Goal: Task Accomplishment & Management: Manage account settings

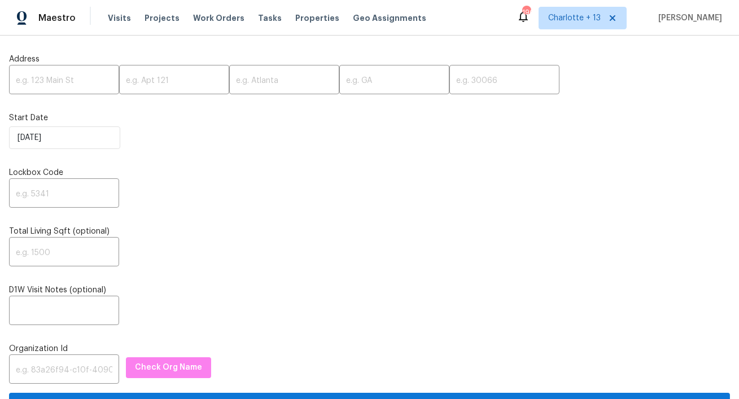
click at [41, 77] on input "text" at bounding box center [64, 81] width 110 height 27
paste input "589 Arbor Ridge Dr, Stone Mountain, GA 30087"
click at [93, 83] on input "589 Arbor Ridge Dr, Stone Mountain, GA 30087" at bounding box center [64, 81] width 110 height 27
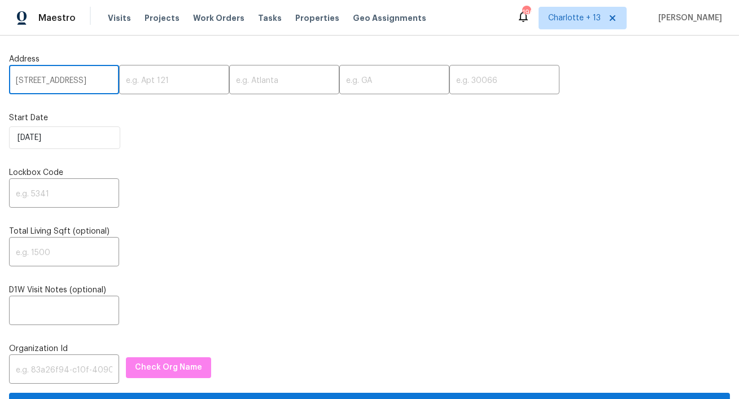
scroll to position [0, 63]
type input "589 Arbor Ridge Dr, Stone Mountain, GA"
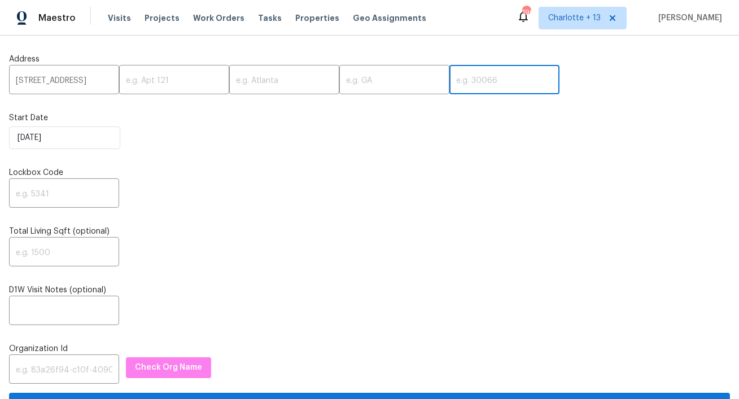
click at [449, 77] on input "text" at bounding box center [504, 81] width 110 height 27
paste input "30087"
type input "30087"
click at [94, 85] on input "589 Arbor Ridge Dr, Stone Mountain, GA" at bounding box center [64, 81] width 110 height 27
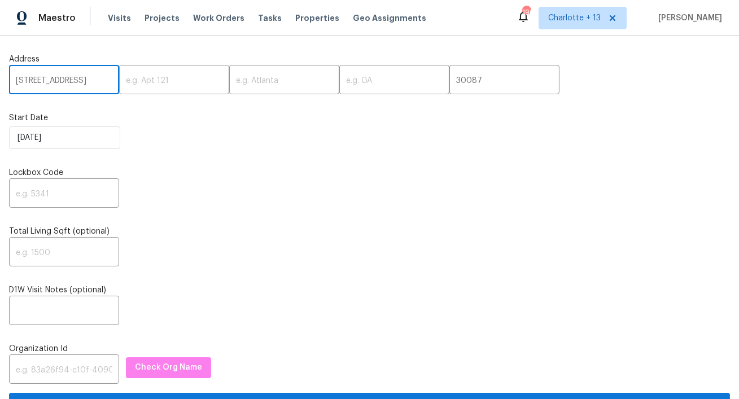
scroll to position [0, 37]
drag, startPoint x: 84, startPoint y: 80, endPoint x: 54, endPoint y: 84, distance: 30.2
click at [54, 84] on input "589 Arbor Ridge Dr, Stone Mountain, GA" at bounding box center [64, 81] width 110 height 27
type input "589 Arbor Ridge Dr, , GA"
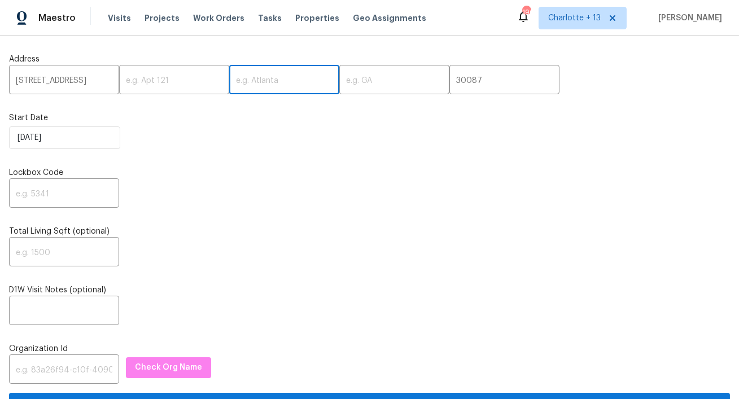
scroll to position [0, 0]
click at [242, 84] on input "text" at bounding box center [284, 81] width 110 height 27
paste input "Stone Mountain"
type input "Stone Mountain"
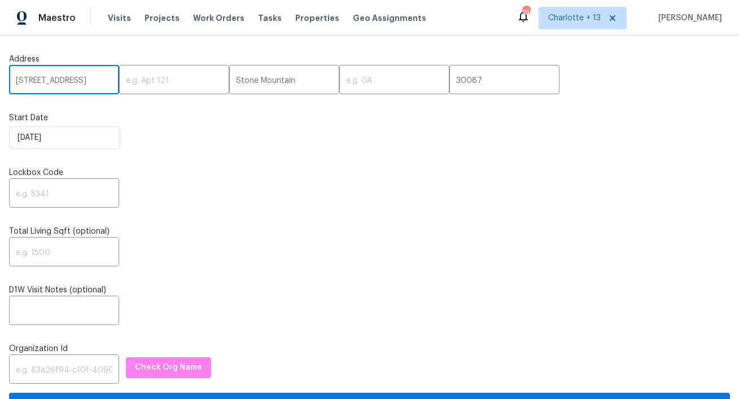
click at [100, 83] on input "589 Arbor Ridge Dr, , GA" at bounding box center [64, 81] width 110 height 27
type input "589 Arbor Ridge Dr, ,"
drag, startPoint x: 325, startPoint y: 83, endPoint x: 318, endPoint y: 84, distance: 7.4
click at [339, 83] on input "text" at bounding box center [394, 81] width 110 height 27
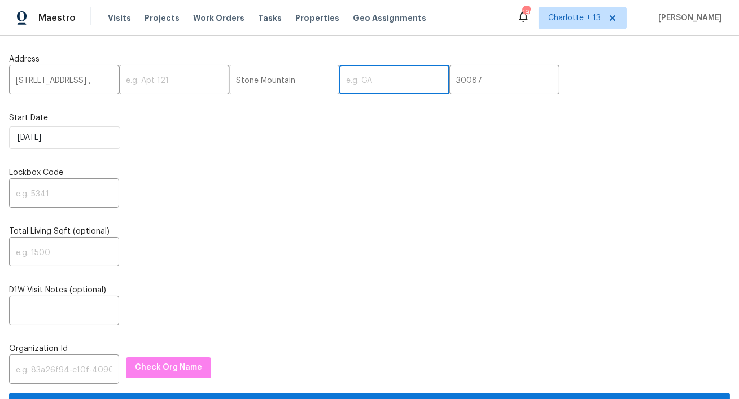
paste input "GA"
type input "GA"
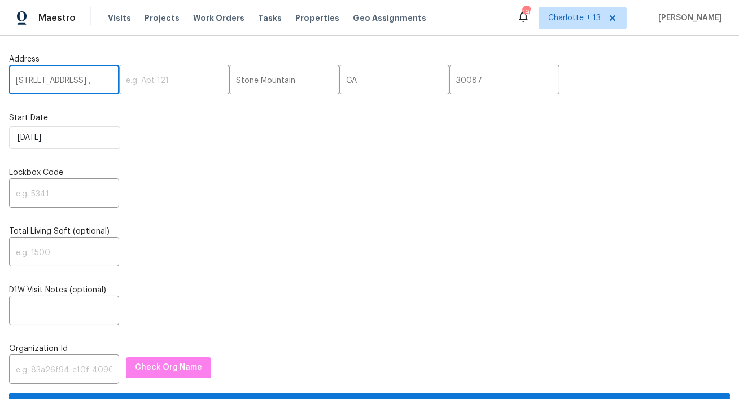
drag, startPoint x: 99, startPoint y: 84, endPoint x: 88, endPoint y: 85, distance: 12.0
click at [88, 85] on input "589 Arbor Ridge Dr, ," at bounding box center [64, 81] width 110 height 27
type input "589 Arbor Ridge Dr"
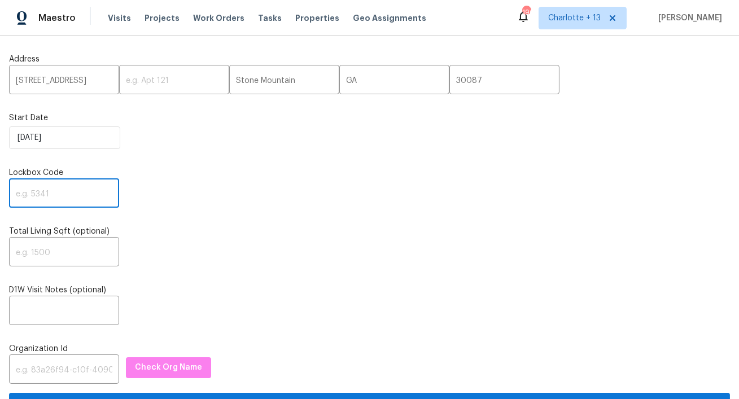
click at [72, 190] on input "text" at bounding box center [64, 194] width 110 height 27
type input "0000"
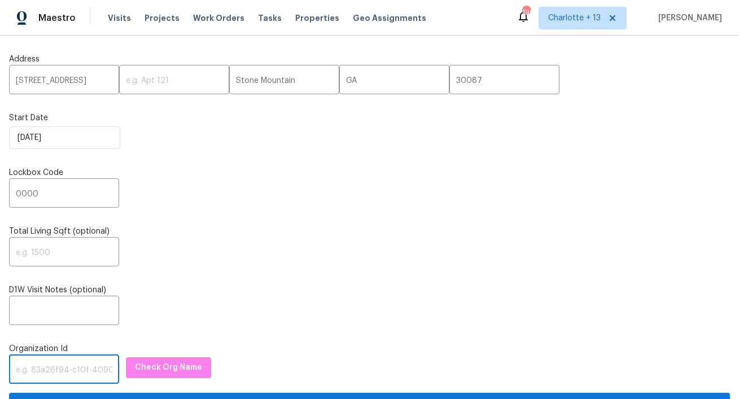
drag, startPoint x: 67, startPoint y: 374, endPoint x: 111, endPoint y: 336, distance: 57.7
click at [69, 371] on input "text" at bounding box center [64, 370] width 110 height 27
paste input "1349d153-b359-4f9b-b4dd-758ff939cc37"
click at [164, 364] on span "Check Org Name" at bounding box center [168, 368] width 67 height 14
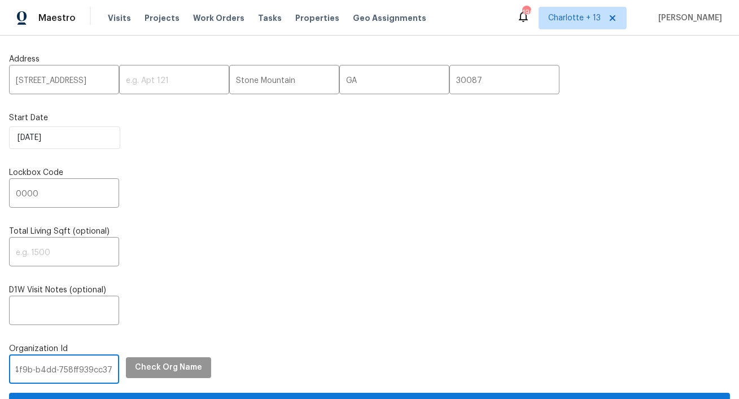
scroll to position [0, 0]
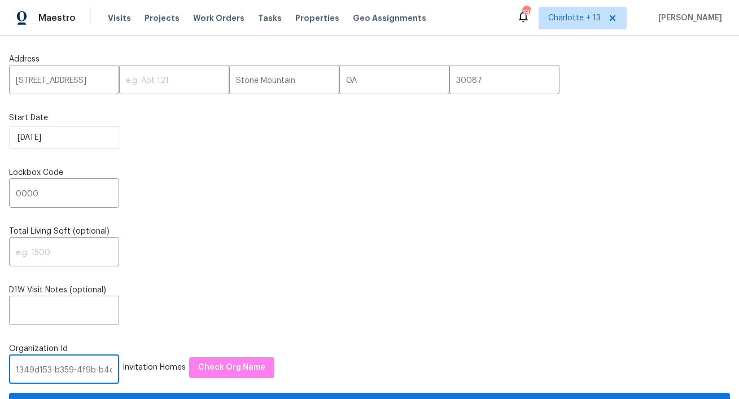
click at [56, 373] on input "1349d153-b359-4f9b-b4dd-758ff939cc37" at bounding box center [64, 370] width 110 height 27
paste input "758a34e9-0551-496c-9c40-e120e2da879b"
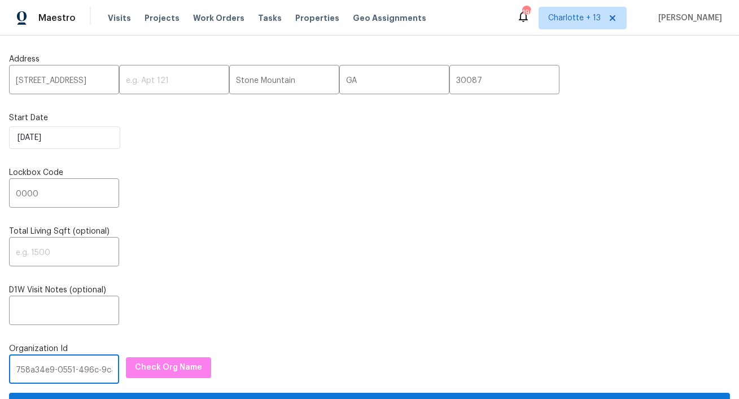
scroll to position [0, 72]
type input "758a34e9-0551-496c-9c40-e120e2da879b"
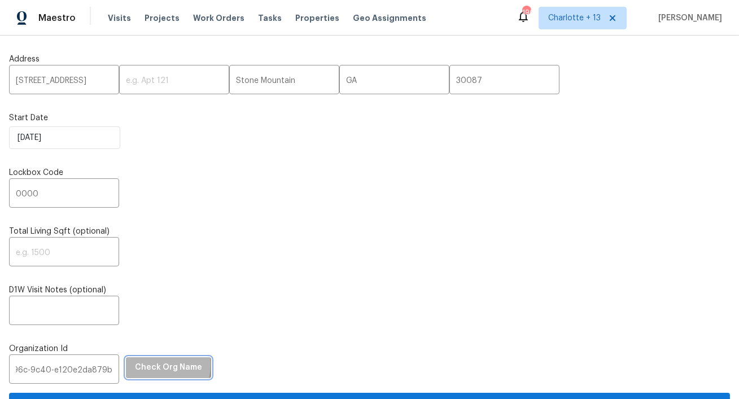
click at [138, 366] on span "Check Org Name" at bounding box center [168, 368] width 67 height 14
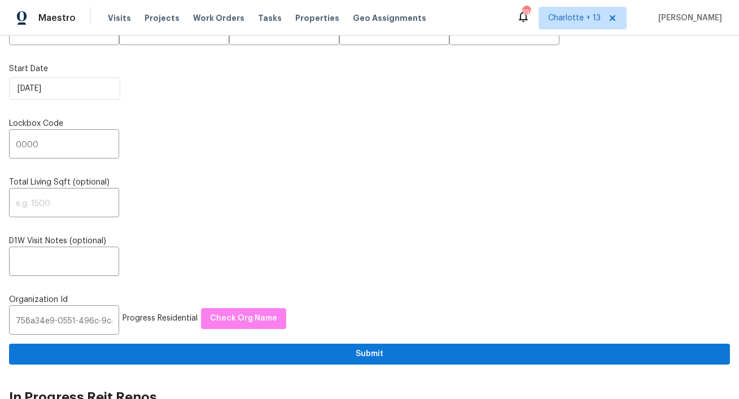
scroll to position [84, 0]
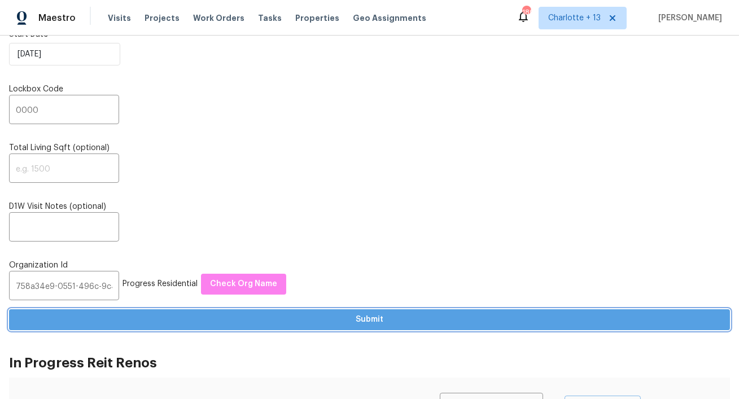
click at [268, 322] on span "Submit" at bounding box center [369, 320] width 703 height 14
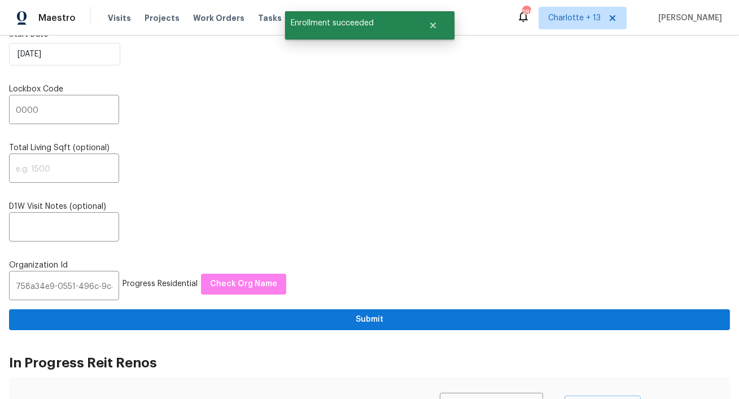
scroll to position [0, 0]
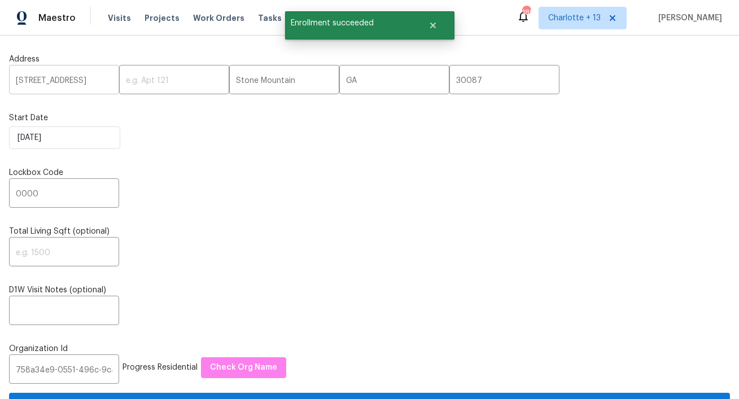
click at [36, 81] on input "589 Arbor Ridge Dr" at bounding box center [64, 81] width 110 height 27
click at [112, 20] on span "Visits" at bounding box center [119, 17] width 23 height 11
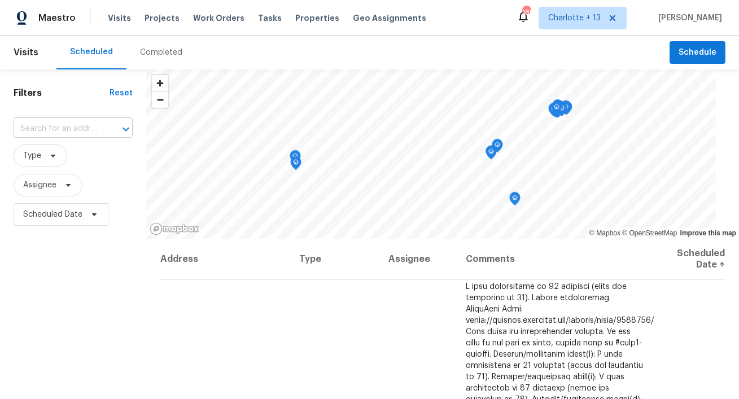
click at [61, 126] on input "text" at bounding box center [58, 129] width 88 height 18
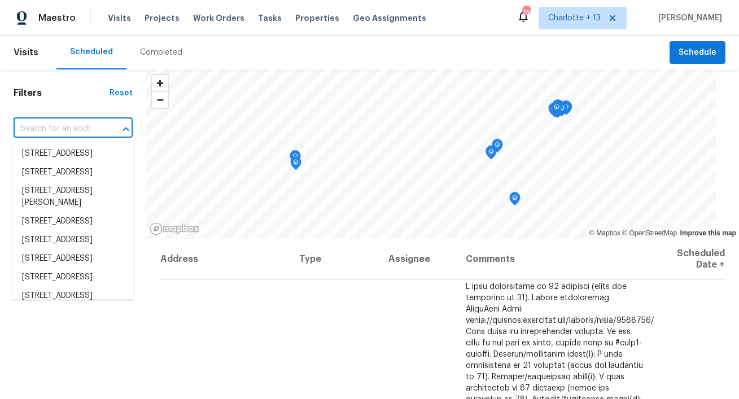
paste input "589 Arbor Ridge Dr"
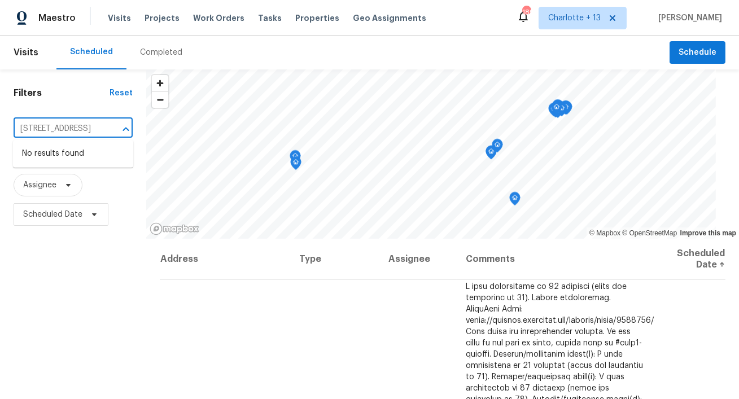
type input "589 Arbor Ridge Dr"
click at [596, 19] on span "Charlotte + 13" at bounding box center [574, 17] width 53 height 11
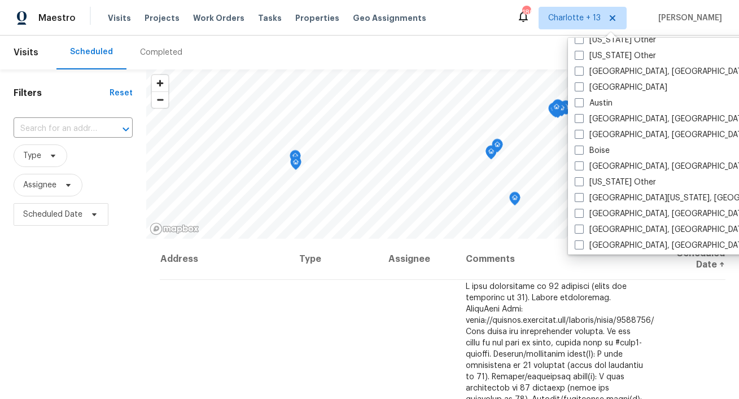
scroll to position [279, 0]
click at [609, 91] on label "Atlanta" at bounding box center [621, 86] width 93 height 11
click at [582, 89] on input "Atlanta" at bounding box center [578, 84] width 7 height 7
checkbox input "true"
click at [33, 129] on input "text" at bounding box center [58, 129] width 88 height 18
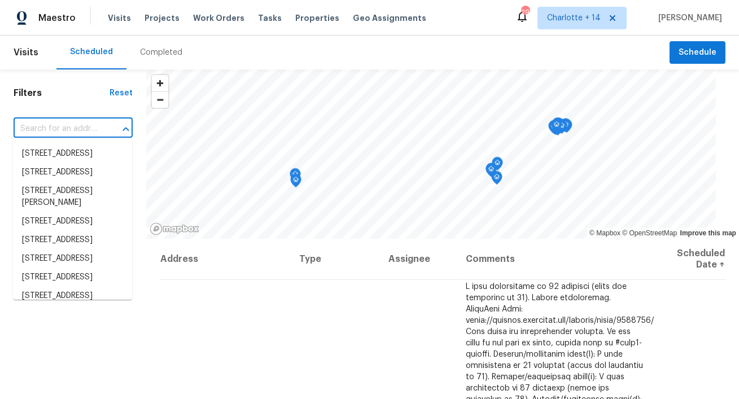
paste input "589 Arbor Ridge Dr"
type input "589 Arbor Ridge Dr"
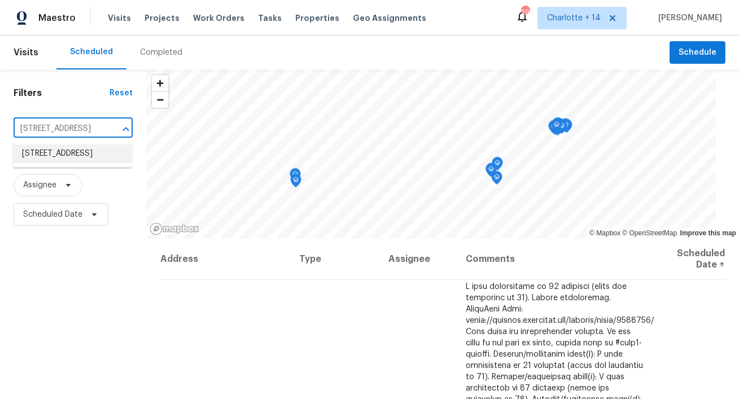
click at [38, 151] on li "589 Arbor Ridge Dr, Stone Mountain, GA 30087" at bounding box center [72, 154] width 119 height 19
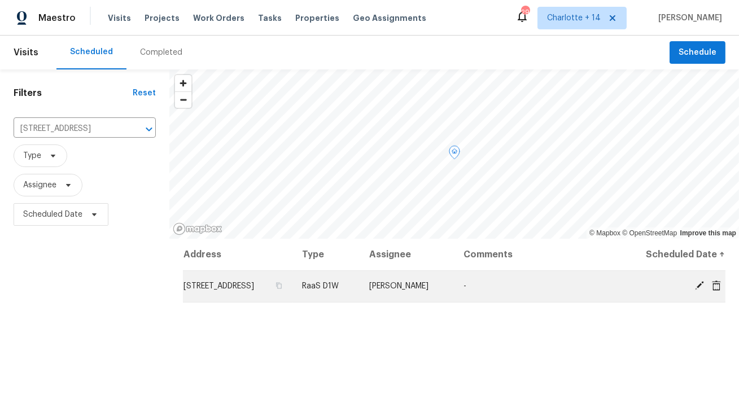
click at [715, 290] on icon at bounding box center [716, 285] width 9 height 10
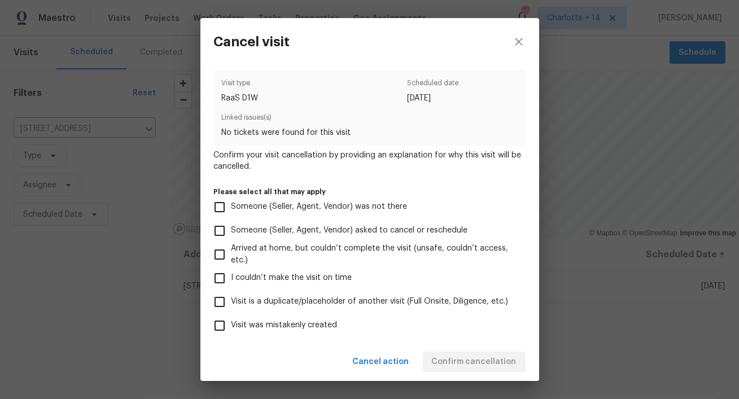
click at [312, 330] on span "Visit was mistakenly created" at bounding box center [284, 326] width 106 height 12
click at [231, 330] on input "Visit was mistakenly created" at bounding box center [220, 326] width 24 height 24
checkbox input "true"
drag, startPoint x: 460, startPoint y: 361, endPoint x: 457, endPoint y: 337, distance: 24.4
click at [460, 360] on span "Confirm cancellation" at bounding box center [474, 362] width 85 height 14
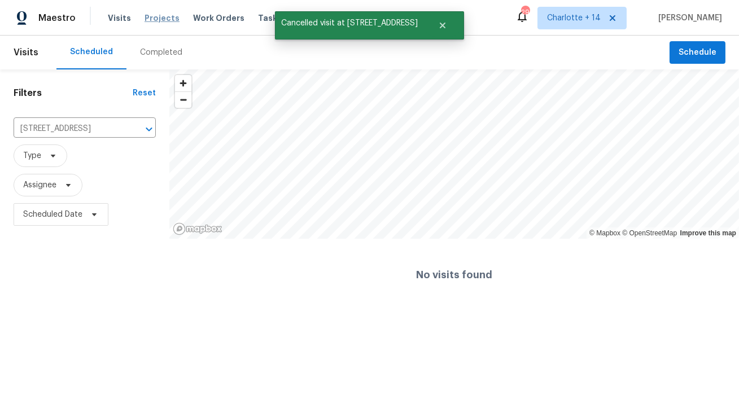
click at [153, 17] on span "Projects" at bounding box center [162, 17] width 35 height 11
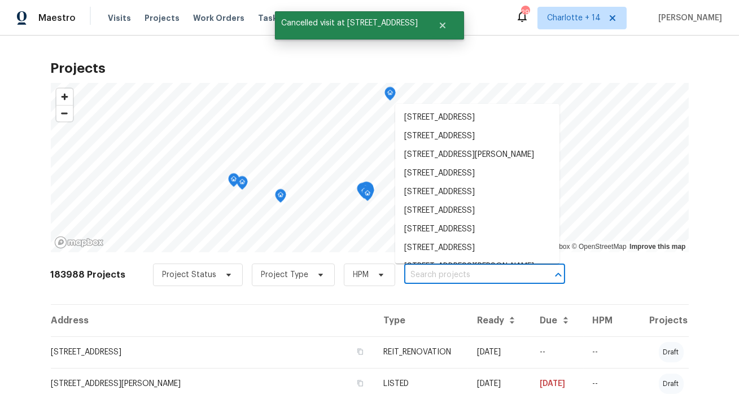
click at [407, 277] on input "text" at bounding box center [468, 275] width 129 height 18
paste input "589 Arbor Ridge Dr"
type input "589 Arbor Ridge Dr"
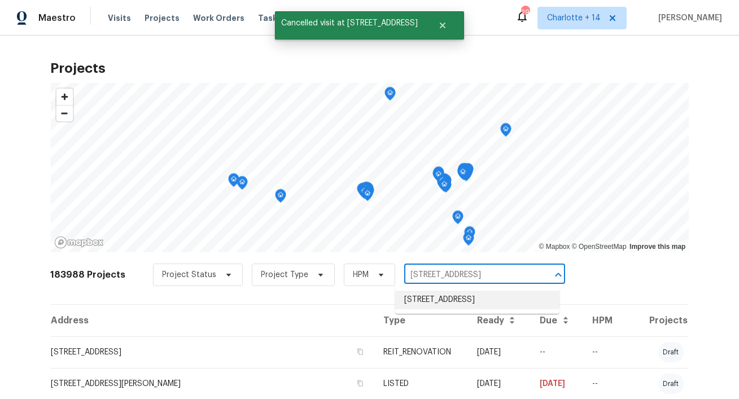
click at [412, 297] on li "589 Arbor Ridge Dr, Stone Mountain, GA 30087" at bounding box center [477, 300] width 164 height 19
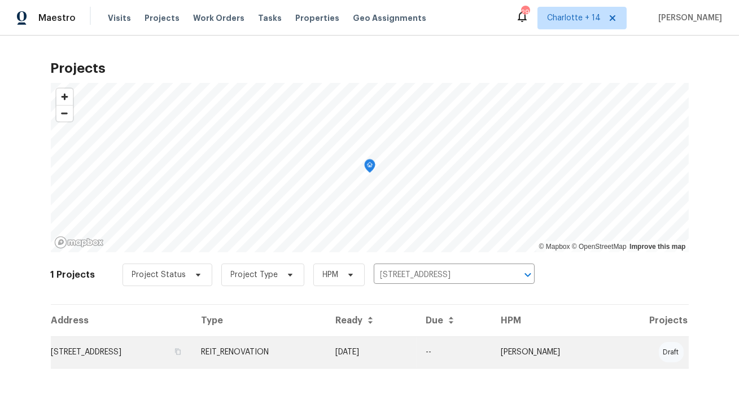
click at [138, 346] on td "589 Arbor Ridge Dr, Stone Mountain, GA 30087" at bounding box center [122, 352] width 142 height 32
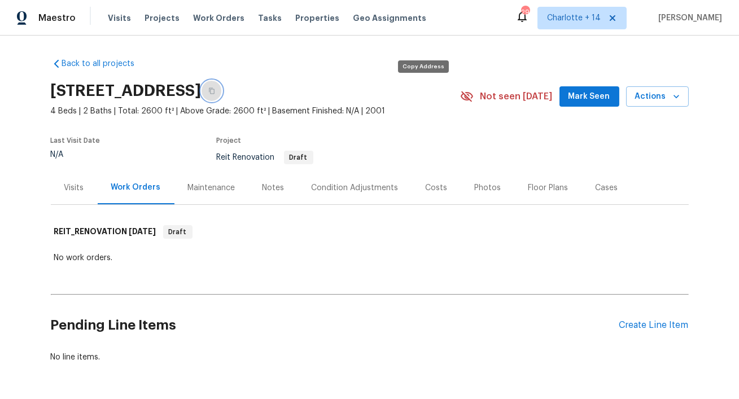
drag, startPoint x: 421, startPoint y: 90, endPoint x: 425, endPoint y: 84, distance: 6.9
click at [215, 88] on icon "button" at bounding box center [211, 91] width 7 height 7
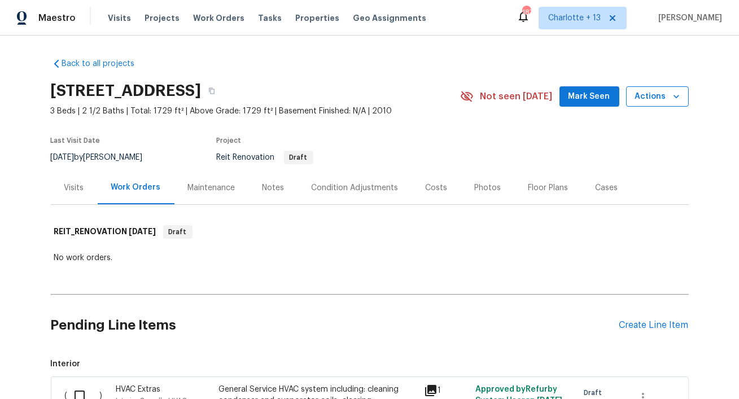
click at [678, 101] on icon "button" at bounding box center [676, 96] width 11 height 11
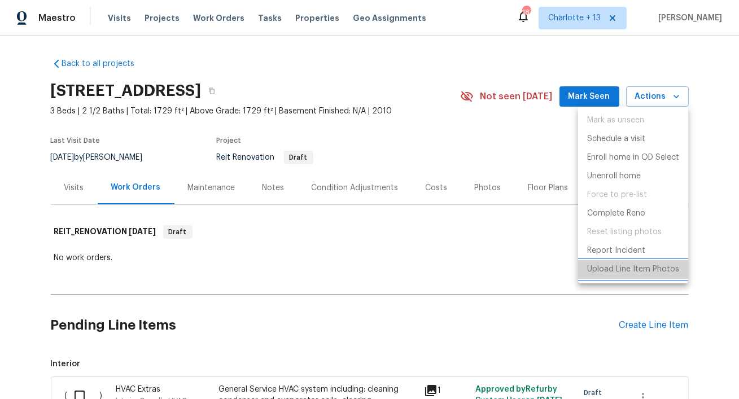
click at [601, 270] on p "Upload Line Item Photos" at bounding box center [633, 270] width 92 height 12
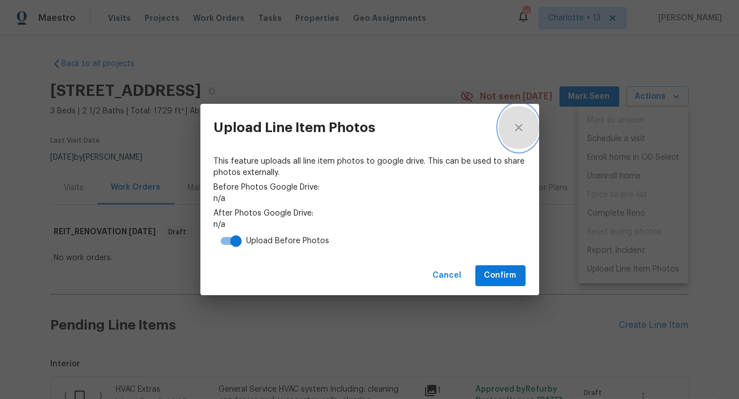
click at [526, 130] on button "close" at bounding box center [519, 127] width 41 height 47
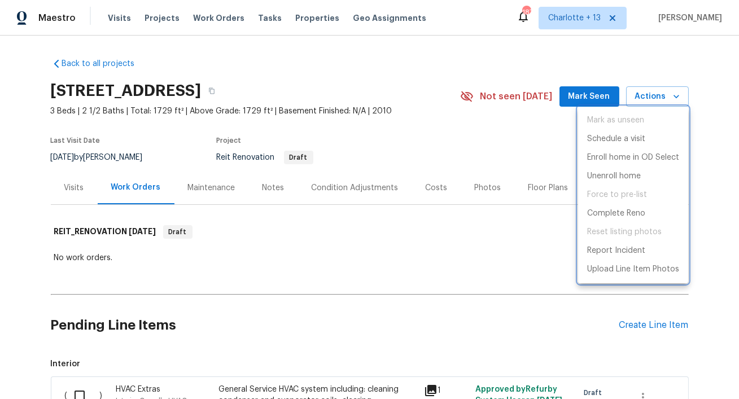
click at [344, 198] on div at bounding box center [369, 199] width 739 height 399
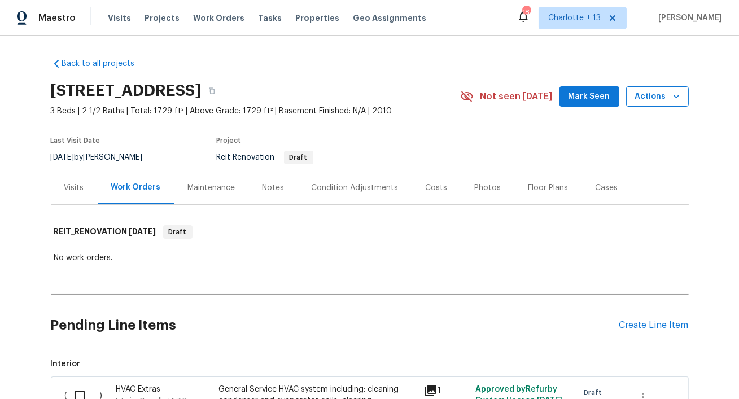
click at [681, 97] on icon "button" at bounding box center [676, 96] width 11 height 11
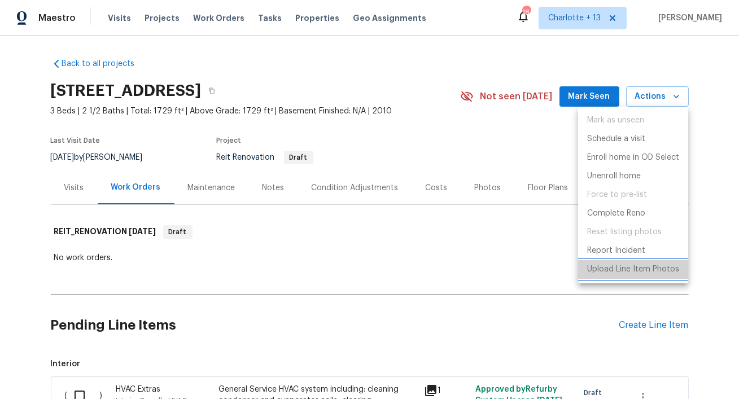
click at [659, 274] on p "Upload Line Item Photos" at bounding box center [633, 270] width 92 height 12
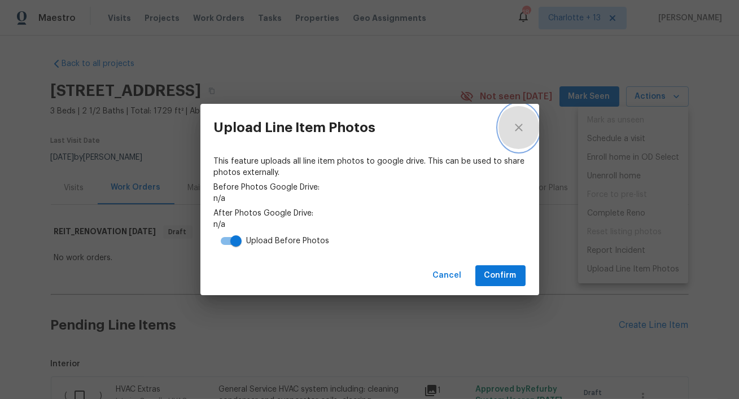
click at [517, 129] on icon "close" at bounding box center [518, 127] width 7 height 7
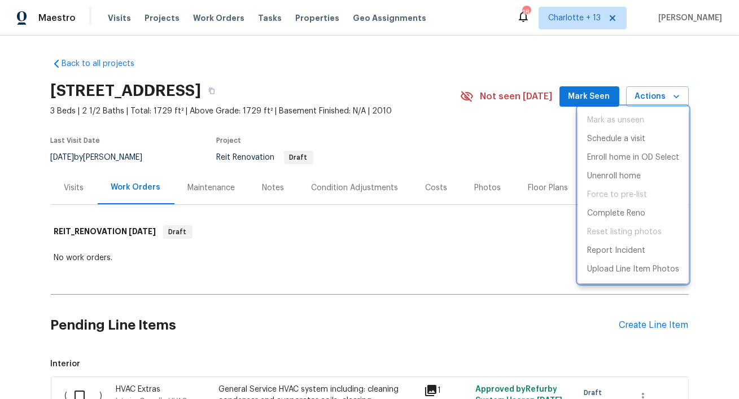
click at [338, 233] on div at bounding box center [369, 199] width 739 height 399
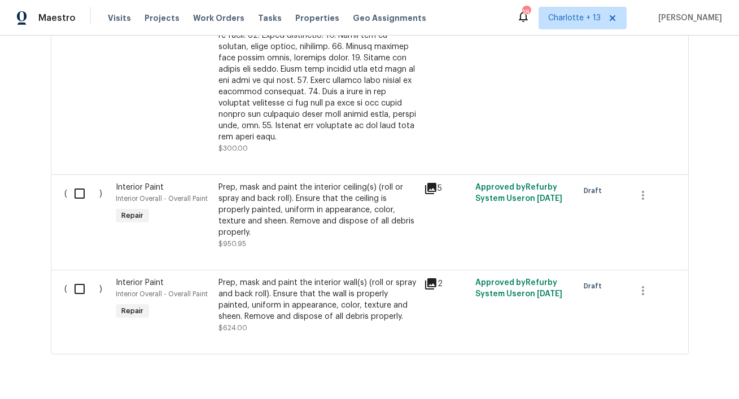
scroll to position [950, 0]
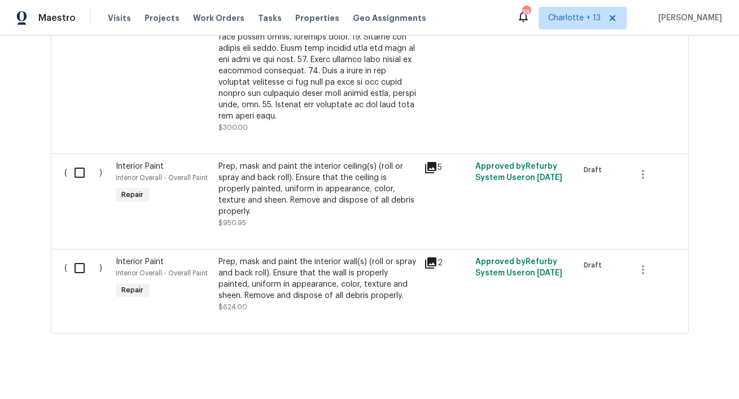
click at [431, 257] on icon at bounding box center [430, 262] width 11 height 11
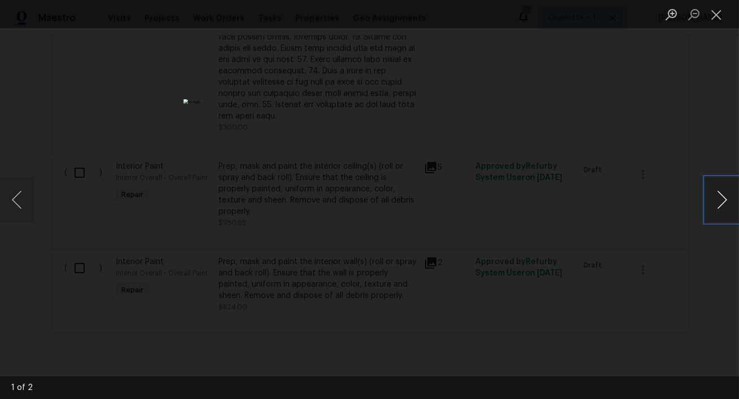
click at [716, 200] on button "Next image" at bounding box center [722, 199] width 34 height 45
drag, startPoint x: 658, startPoint y: 202, endPoint x: 628, endPoint y: 203, distance: 29.9
click at [658, 202] on div "Lightbox" at bounding box center [369, 199] width 739 height 399
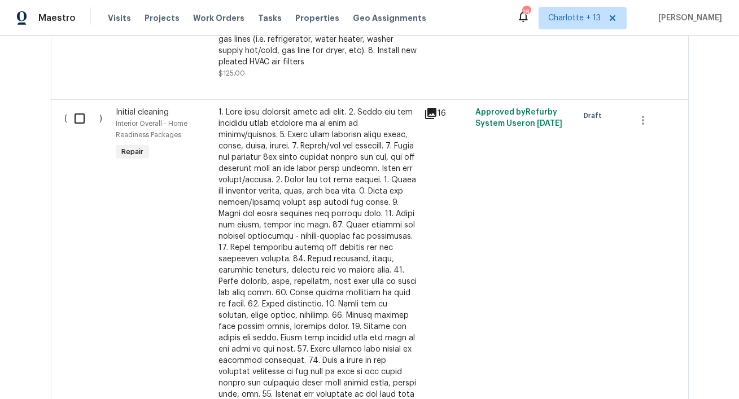
scroll to position [640, 0]
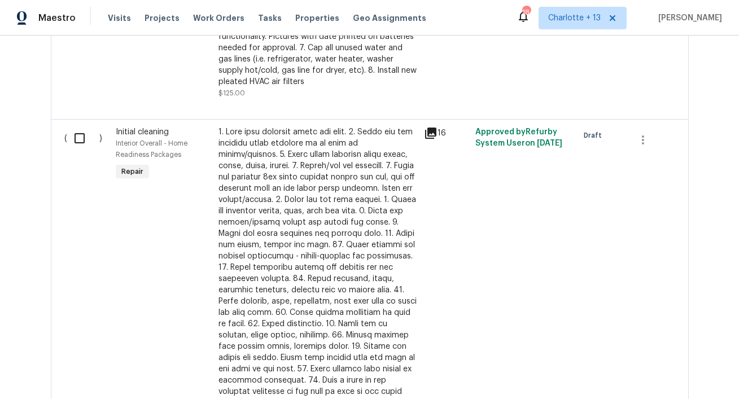
click at [435, 130] on icon at bounding box center [430, 133] width 11 height 11
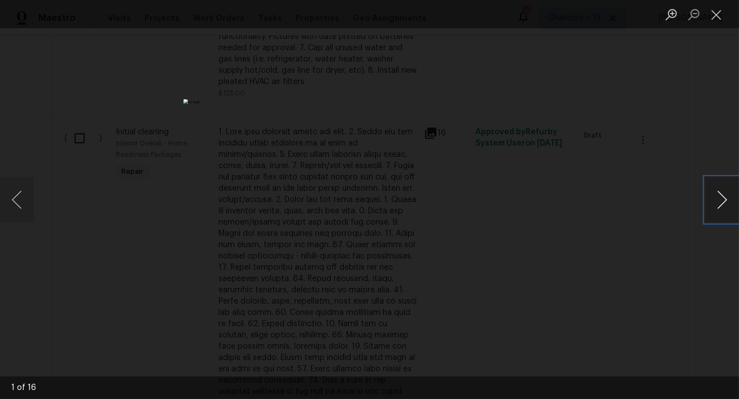
click at [722, 201] on button "Next image" at bounding box center [722, 199] width 34 height 45
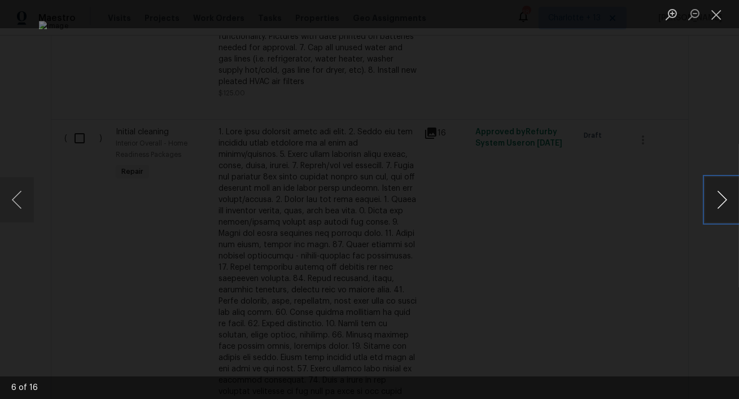
click at [722, 201] on button "Next image" at bounding box center [722, 199] width 34 height 45
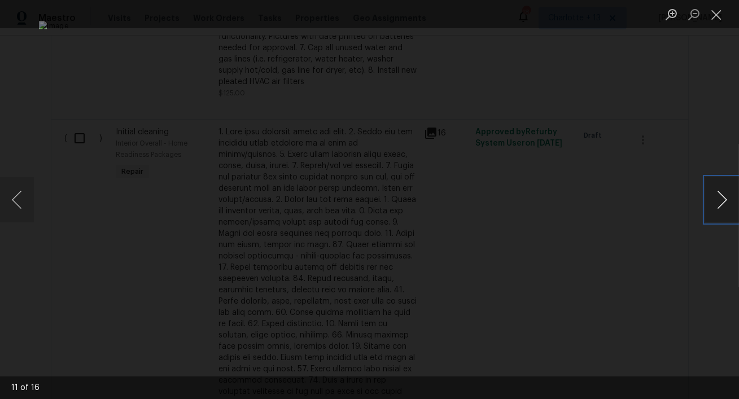
click at [722, 201] on button "Next image" at bounding box center [722, 199] width 34 height 45
click at [10, 199] on button "Previous image" at bounding box center [17, 199] width 34 height 45
click at [720, 202] on button "Next image" at bounding box center [722, 199] width 34 height 45
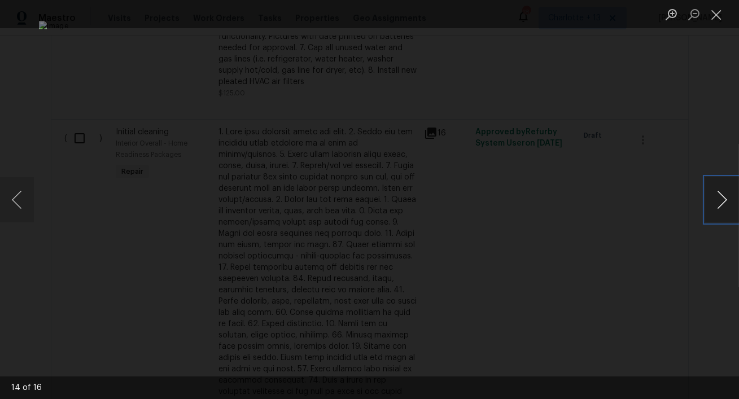
click at [720, 202] on button "Next image" at bounding box center [722, 199] width 34 height 45
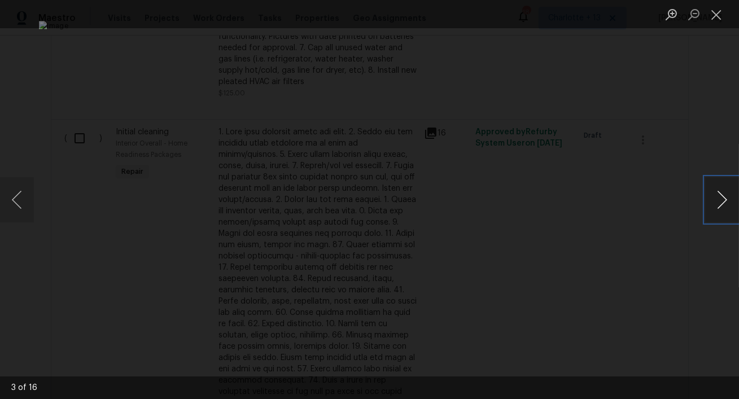
click at [720, 202] on button "Next image" at bounding box center [722, 199] width 34 height 45
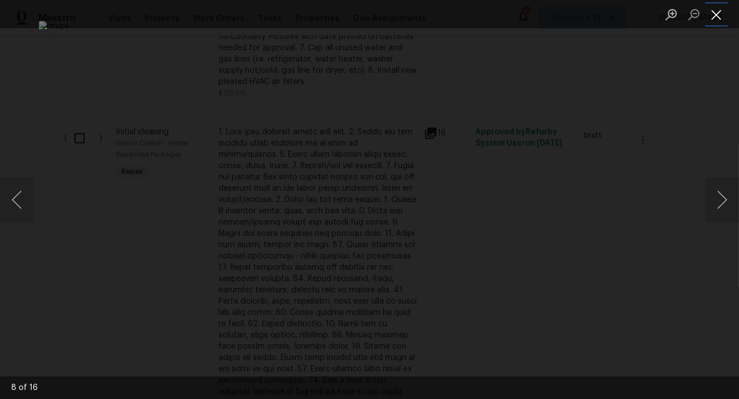
click at [719, 17] on button "Close lightbox" at bounding box center [716, 15] width 23 height 20
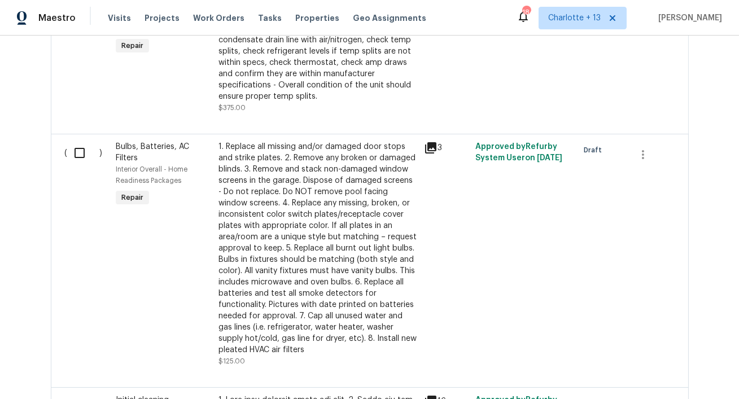
scroll to position [0, 0]
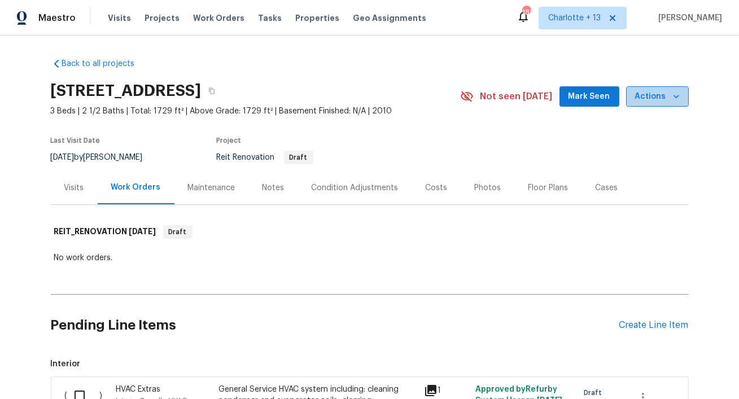
click at [671, 101] on icon "button" at bounding box center [676, 96] width 11 height 11
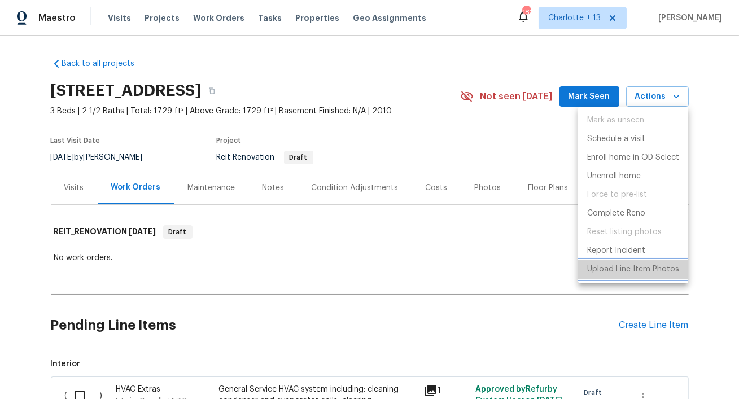
click at [636, 276] on li "Upload Line Item Photos" at bounding box center [633, 269] width 110 height 19
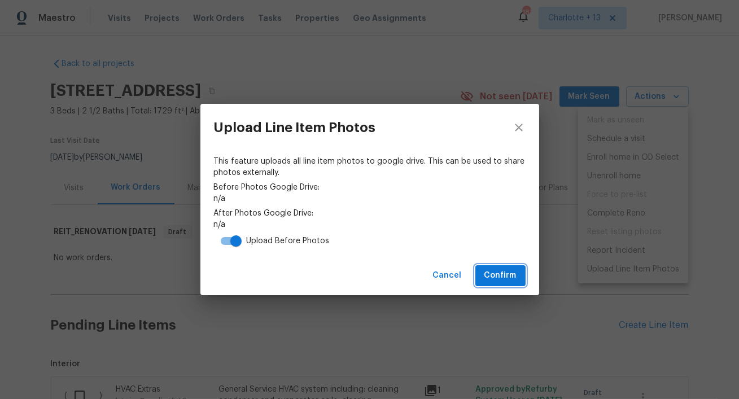
click at [484, 273] on button "Confirm" at bounding box center [500, 275] width 50 height 21
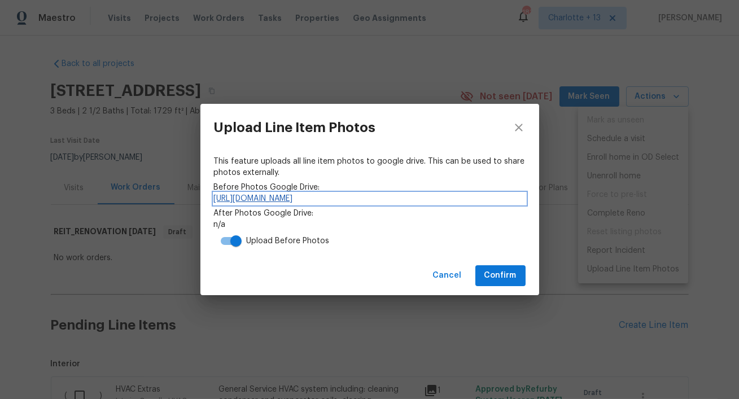
click at [420, 199] on link "https://drive.google.com/drive/folders/1-b2CNNwgTXnqGH7PQ5HHB20yZV5E6S42" at bounding box center [370, 198] width 312 height 11
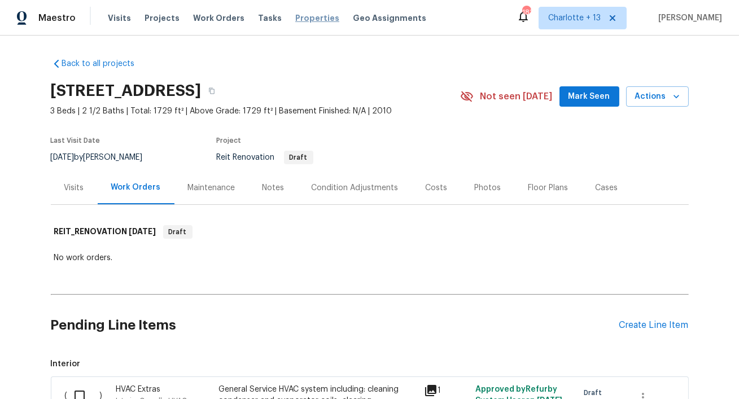
click at [299, 18] on span "Properties" at bounding box center [317, 17] width 44 height 11
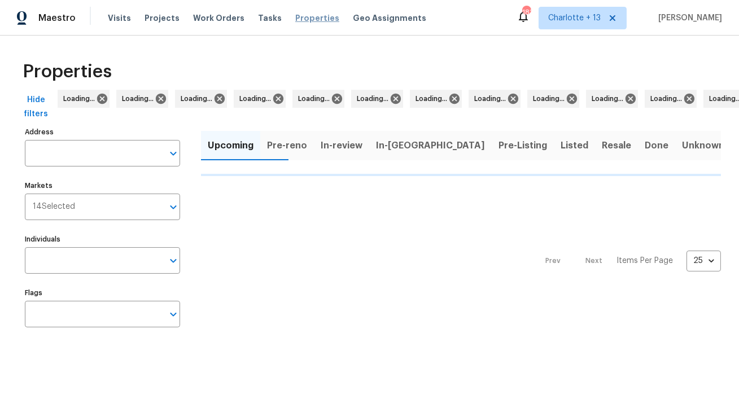
click at [298, 18] on span "Properties" at bounding box center [317, 17] width 44 height 11
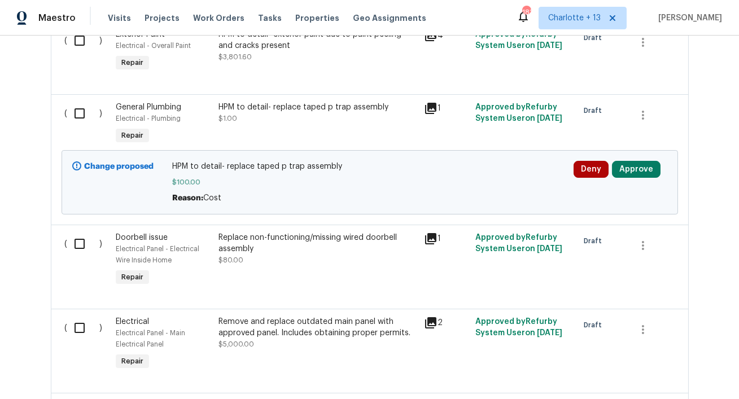
scroll to position [484, 0]
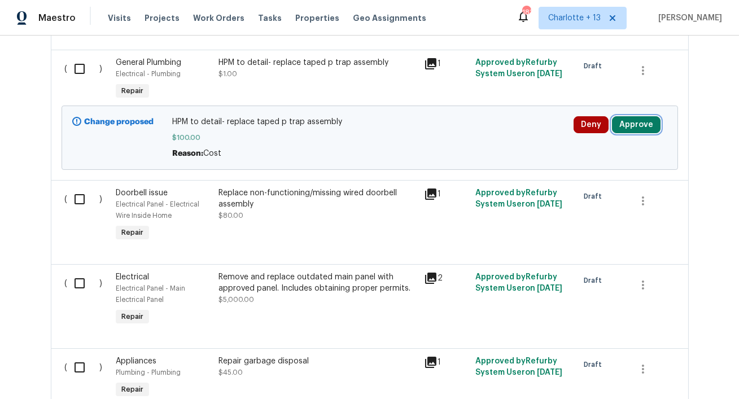
drag, startPoint x: 629, startPoint y: 129, endPoint x: 614, endPoint y: 127, distance: 15.3
click at [629, 128] on button "Approve" at bounding box center [636, 124] width 49 height 17
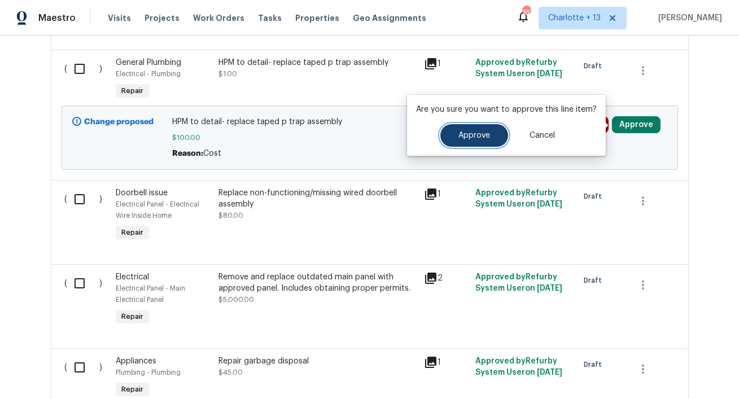
click at [487, 132] on span "Approve" at bounding box center [474, 136] width 32 height 8
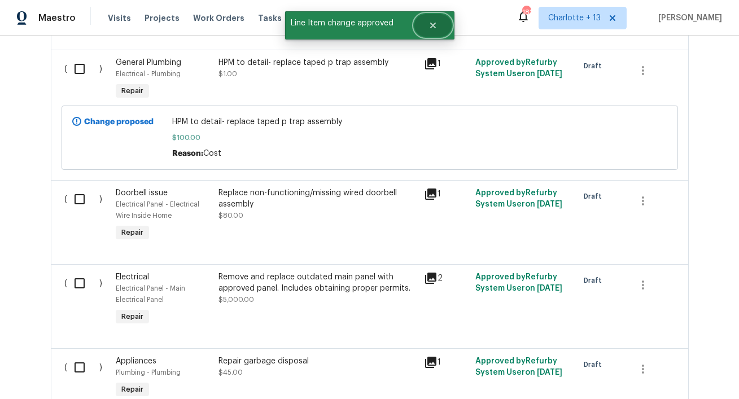
click at [432, 26] on icon "Close" at bounding box center [433, 26] width 6 height 6
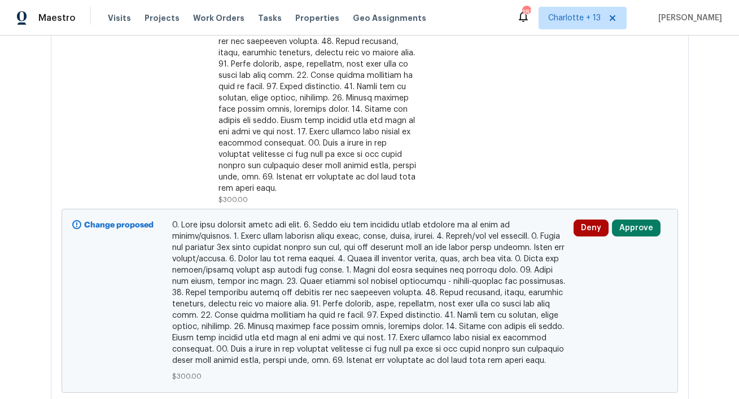
scroll to position [1119, 0]
click at [630, 224] on button "Approve" at bounding box center [636, 227] width 49 height 17
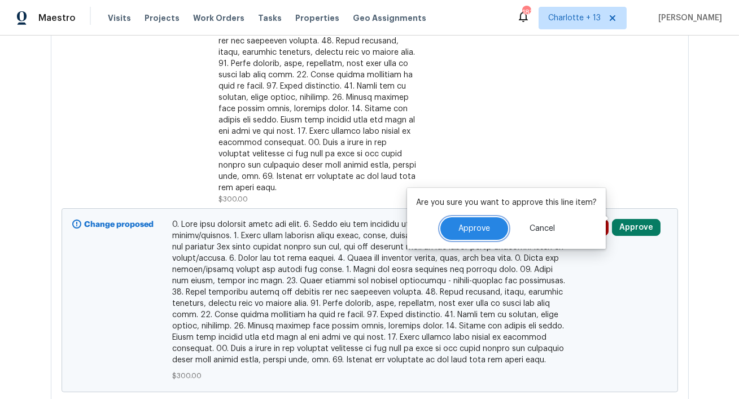
click at [484, 228] on span "Approve" at bounding box center [474, 229] width 32 height 8
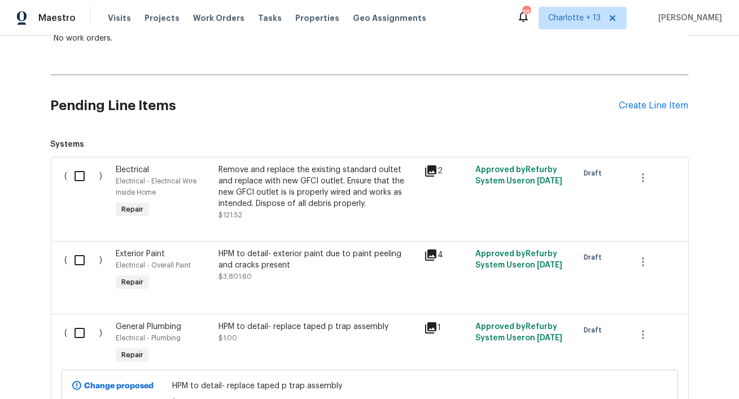
scroll to position [0, 0]
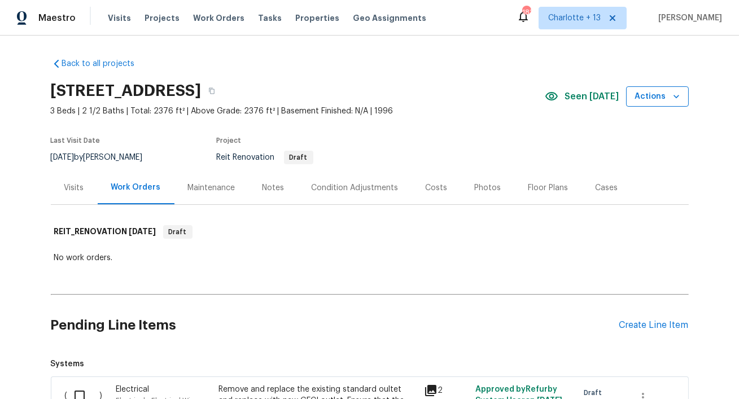
click at [675, 99] on icon "button" at bounding box center [676, 96] width 11 height 11
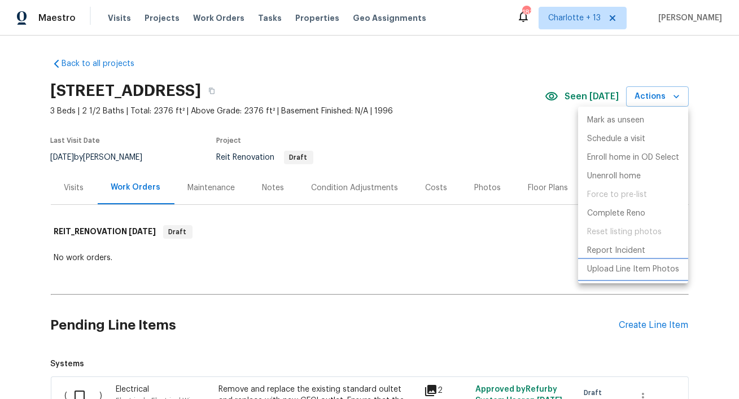
click at [620, 271] on p "Upload Line Item Photos" at bounding box center [633, 270] width 92 height 12
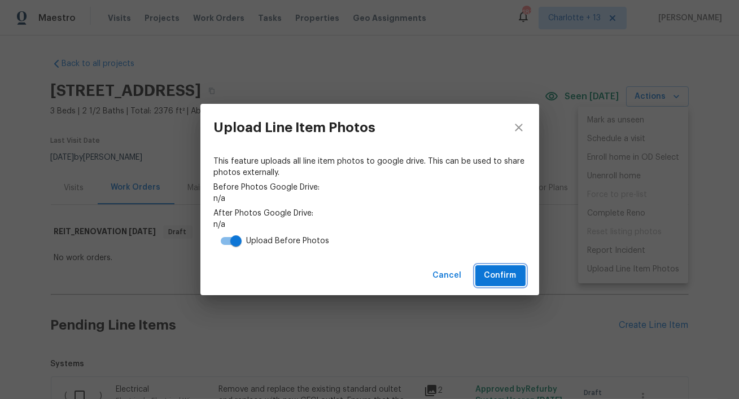
click at [515, 279] on span "Confirm" at bounding box center [500, 276] width 32 height 14
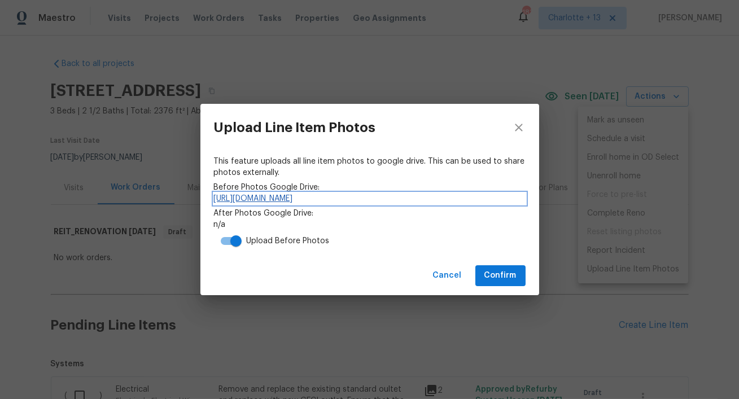
click at [383, 199] on link "https://drive.google.com/drive/folders/11p95S7GZVT7U1N58qzlDbdgIZGfJmvg4" at bounding box center [370, 198] width 312 height 11
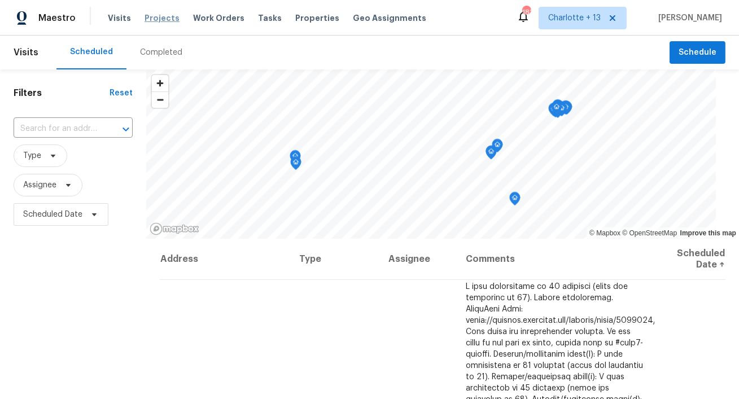
click at [160, 20] on span "Projects" at bounding box center [162, 17] width 35 height 11
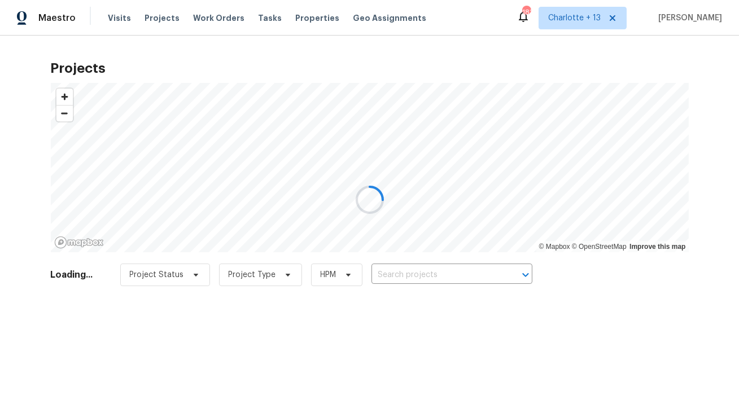
click at [402, 273] on div at bounding box center [369, 199] width 739 height 399
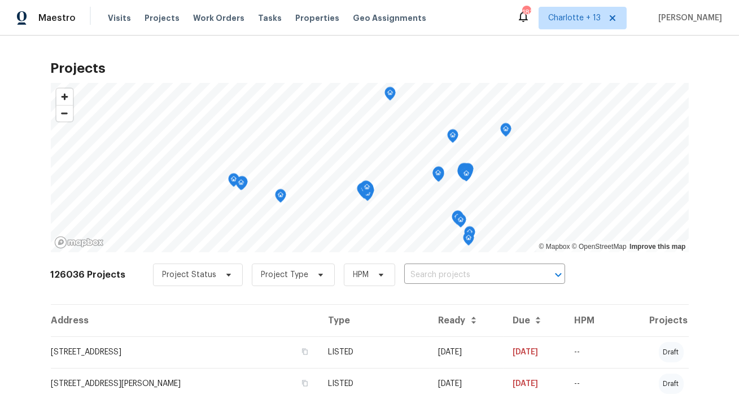
click at [404, 273] on input "text" at bounding box center [468, 275] width 129 height 18
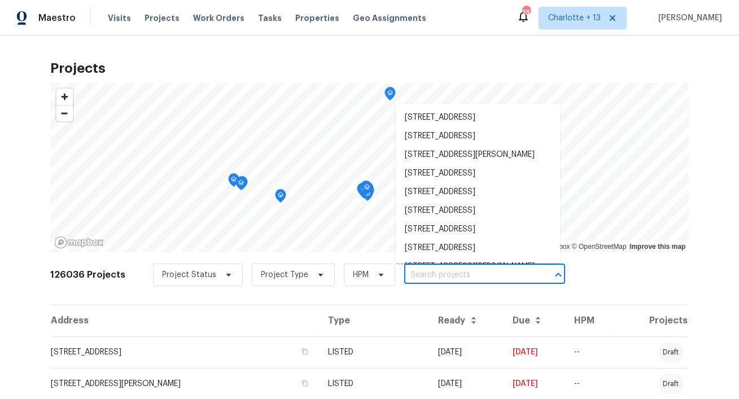
paste input "18417 NE 27th Ct"
type input "18417 NE 27th Ct"
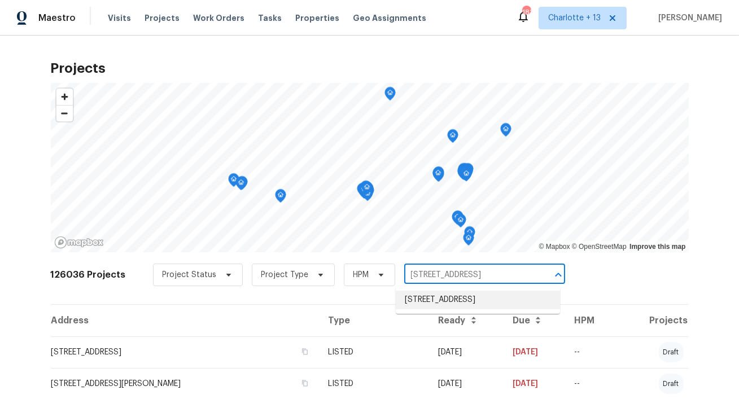
click at [416, 302] on li "18417 NE 27th Ct, North Miami Beach, FL 33160" at bounding box center [478, 300] width 164 height 19
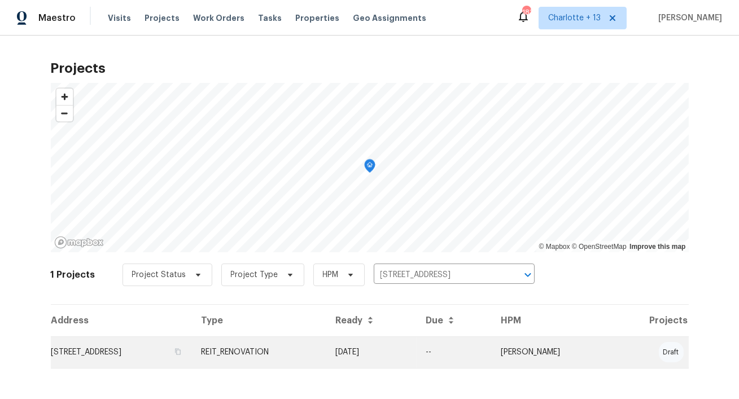
click at [119, 351] on td "18417 NE 27th Ct, North Miami Beach, FL 33160" at bounding box center [122, 352] width 142 height 32
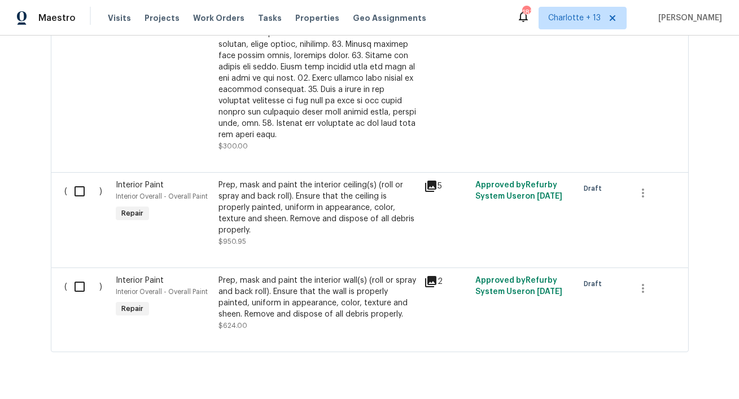
scroll to position [950, 0]
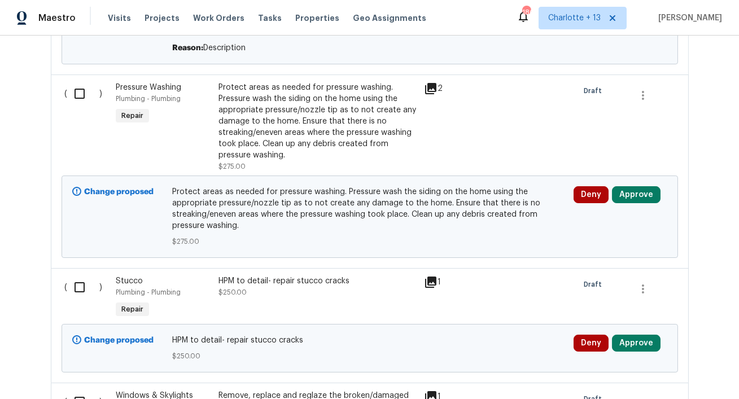
scroll to position [6523, 0]
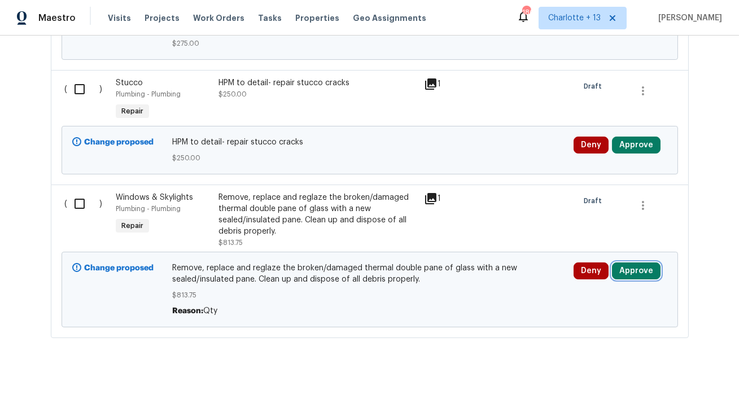
click at [632, 263] on button "Approve" at bounding box center [636, 271] width 49 height 17
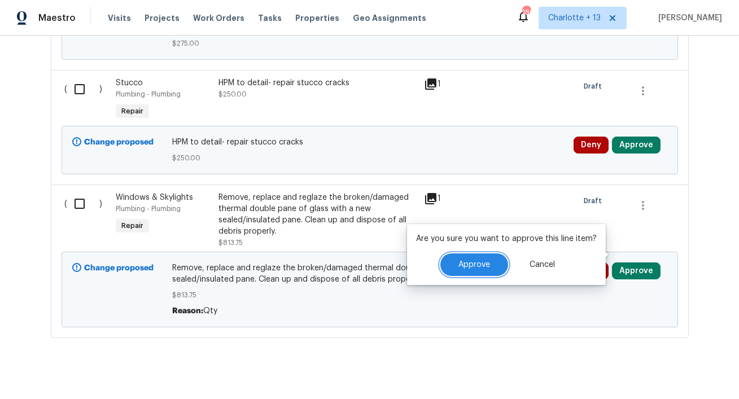
click at [474, 259] on button "Approve" at bounding box center [474, 264] width 68 height 23
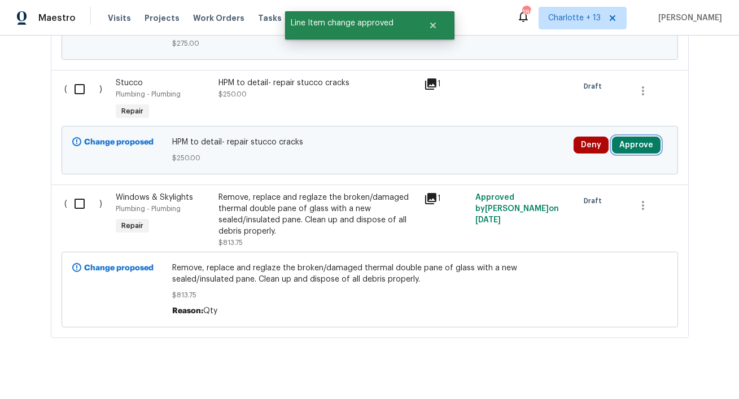
click at [649, 137] on button "Approve" at bounding box center [636, 145] width 49 height 17
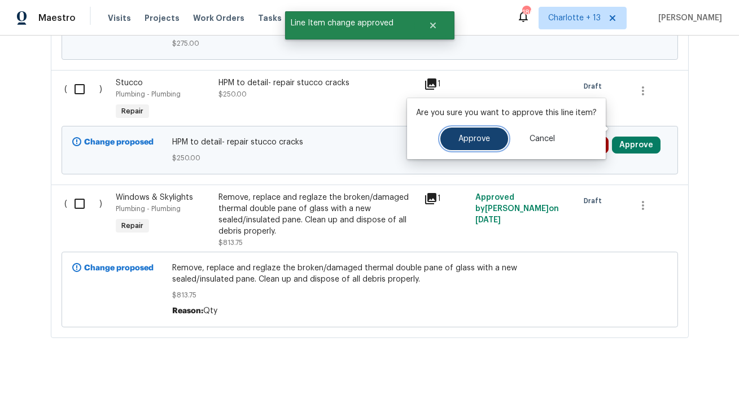
click at [493, 147] on button "Approve" at bounding box center [474, 139] width 68 height 23
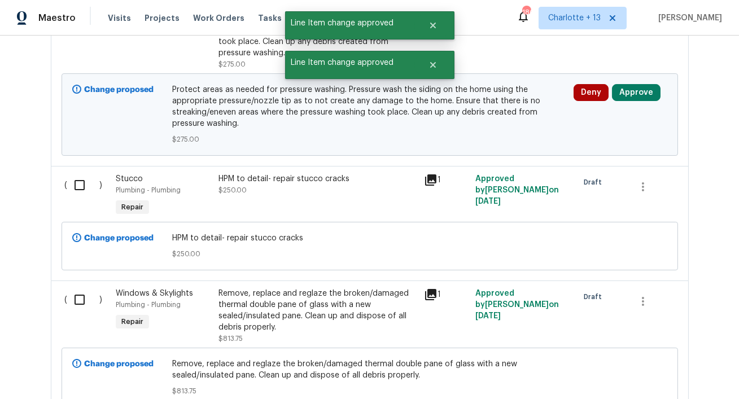
scroll to position [6418, 0]
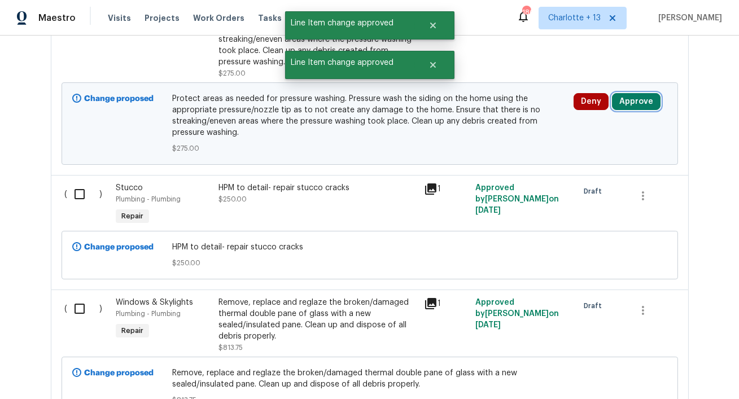
click at [623, 93] on button "Approve" at bounding box center [636, 101] width 49 height 17
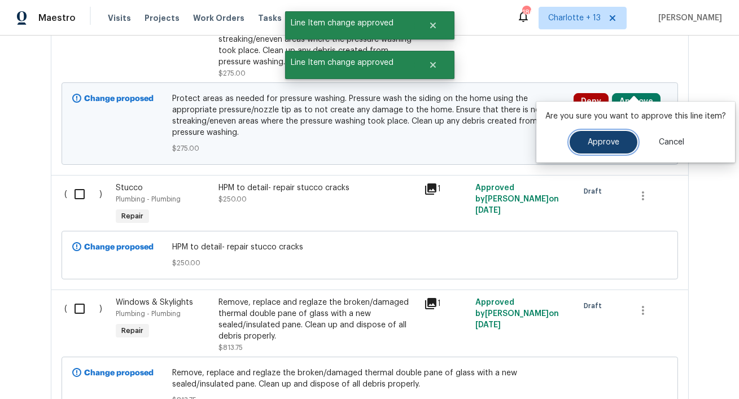
click at [605, 145] on span "Approve" at bounding box center [604, 142] width 32 height 8
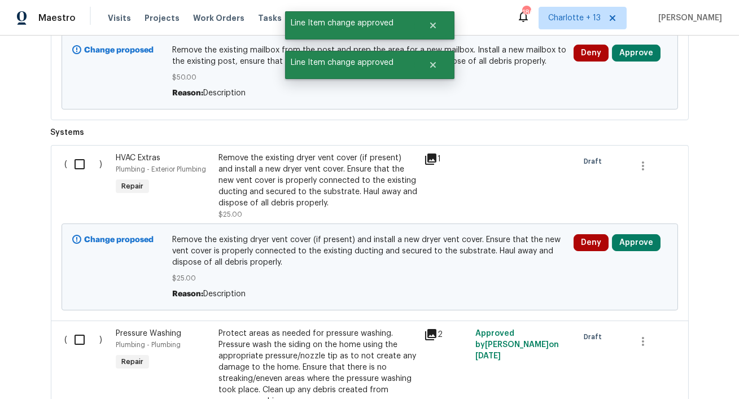
scroll to position [6052, 0]
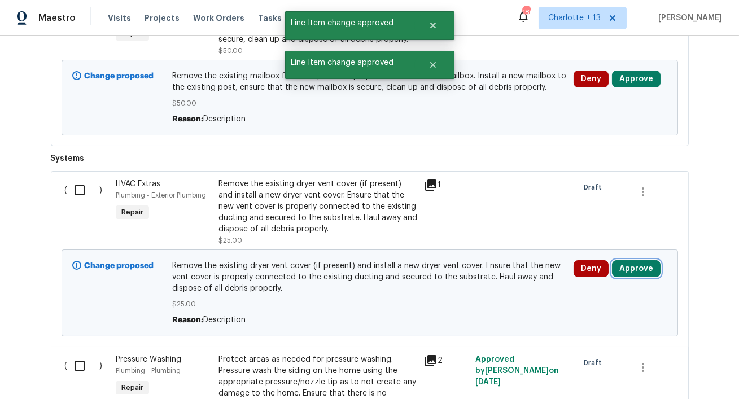
click at [630, 260] on button "Approve" at bounding box center [636, 268] width 49 height 17
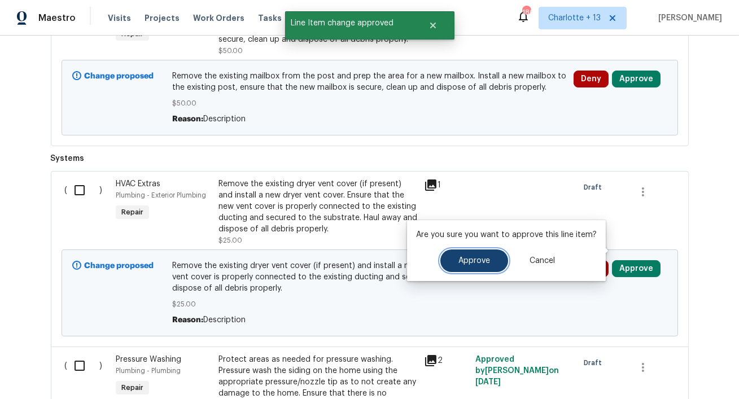
click at [470, 254] on button "Approve" at bounding box center [474, 261] width 68 height 23
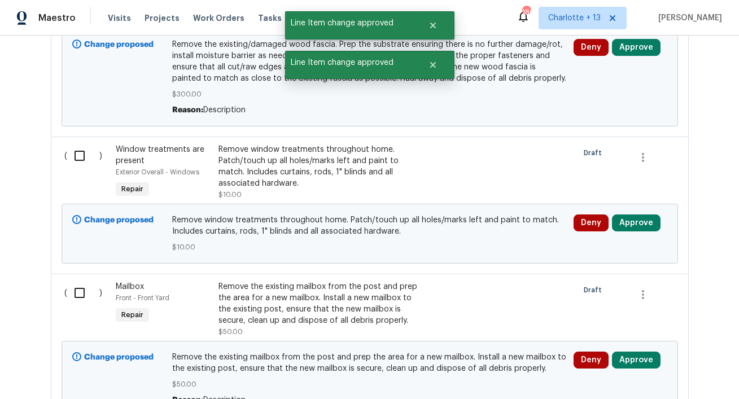
scroll to position [5762, 0]
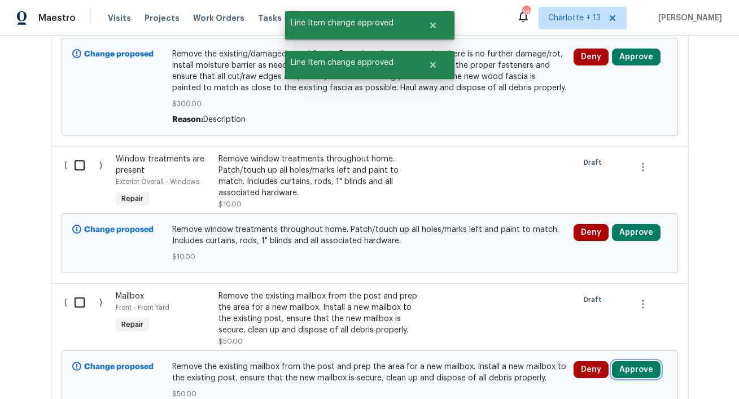
click at [646, 361] on button "Approve" at bounding box center [636, 369] width 49 height 17
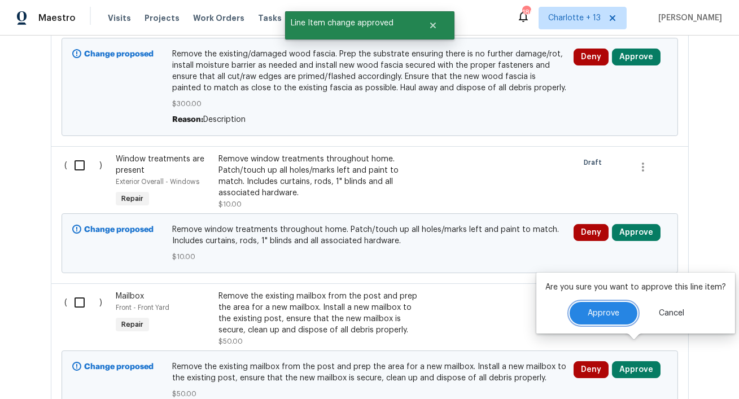
click at [595, 316] on span "Approve" at bounding box center [604, 313] width 32 height 8
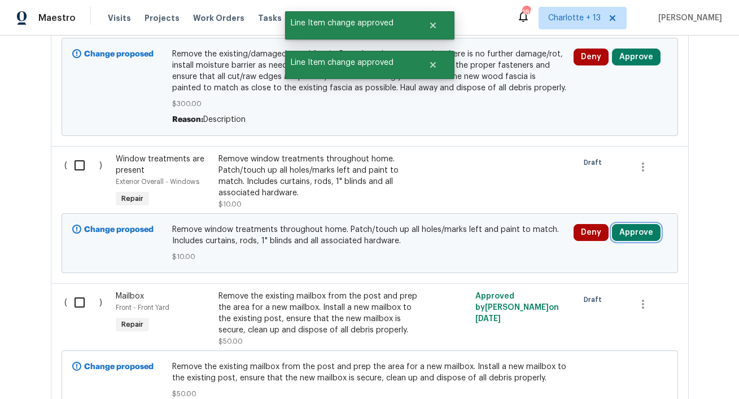
drag, startPoint x: 635, startPoint y: 211, endPoint x: 603, endPoint y: 202, distance: 32.9
click at [634, 224] on button "Approve" at bounding box center [636, 232] width 49 height 17
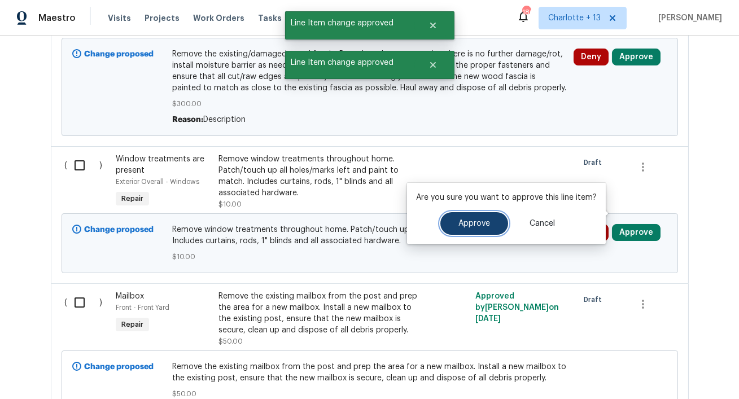
click at [470, 220] on button "Approve" at bounding box center [474, 223] width 68 height 23
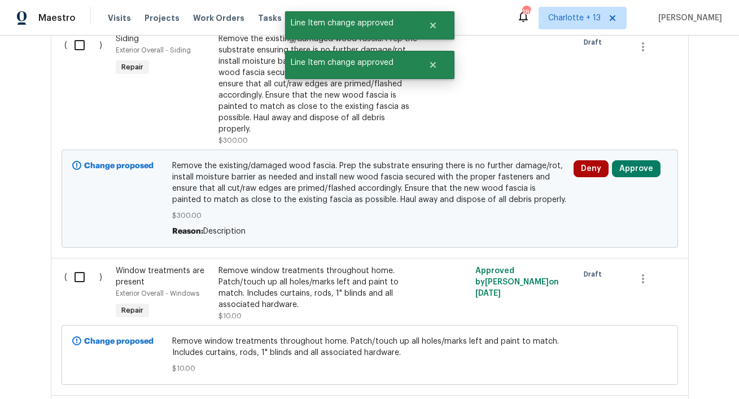
scroll to position [5633, 0]
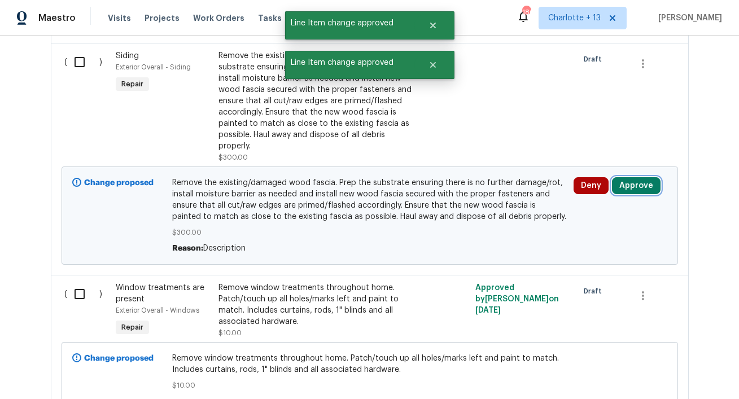
click at [635, 177] on button "Approve" at bounding box center [636, 185] width 49 height 17
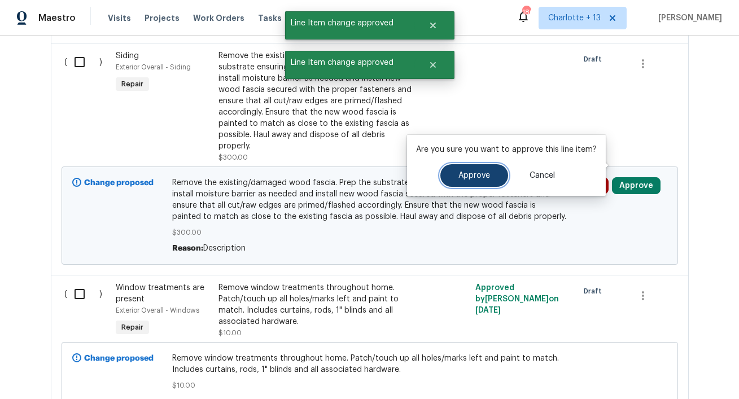
click at [470, 174] on span "Approve" at bounding box center [474, 176] width 32 height 8
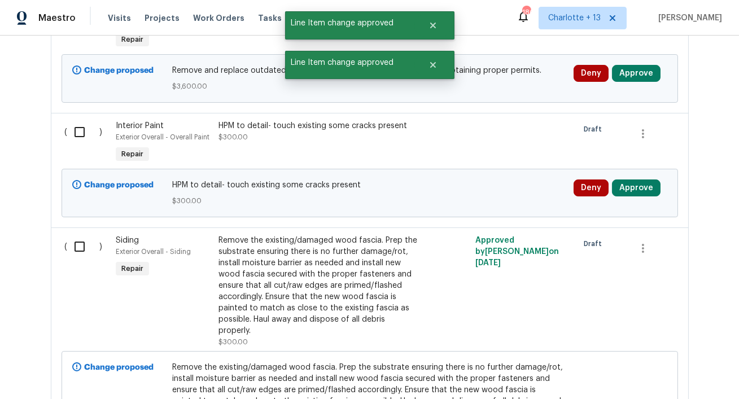
scroll to position [5445, 0]
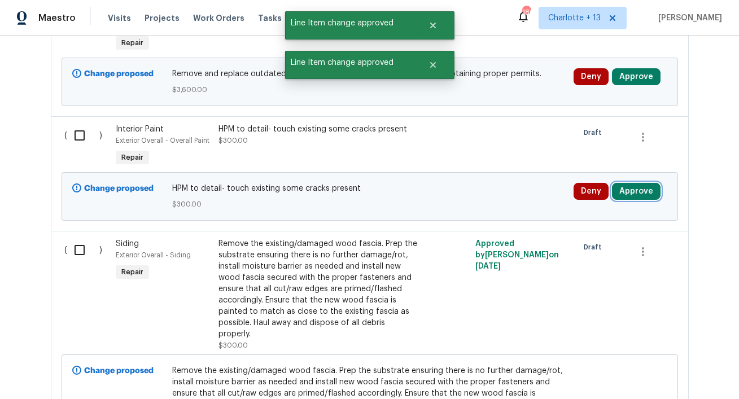
click at [648, 183] on button "Approve" at bounding box center [636, 191] width 49 height 17
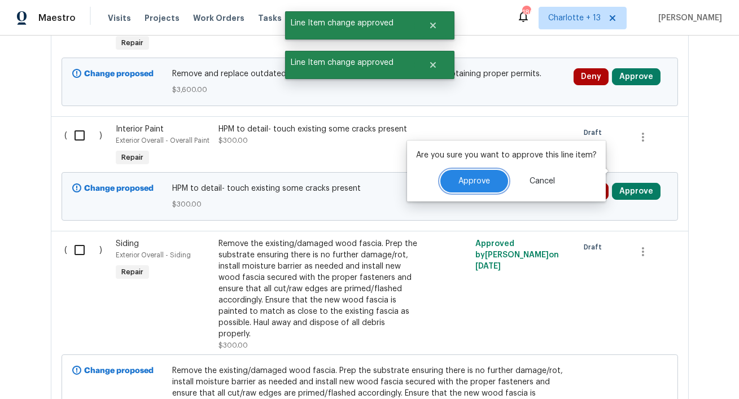
click at [465, 177] on span "Approve" at bounding box center [474, 181] width 32 height 8
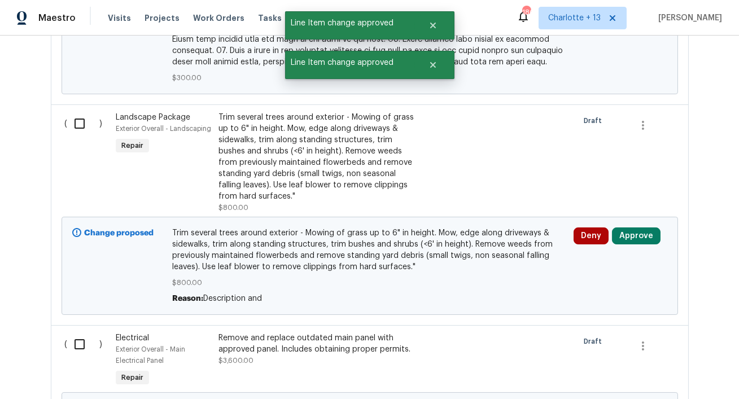
scroll to position [5108, 0]
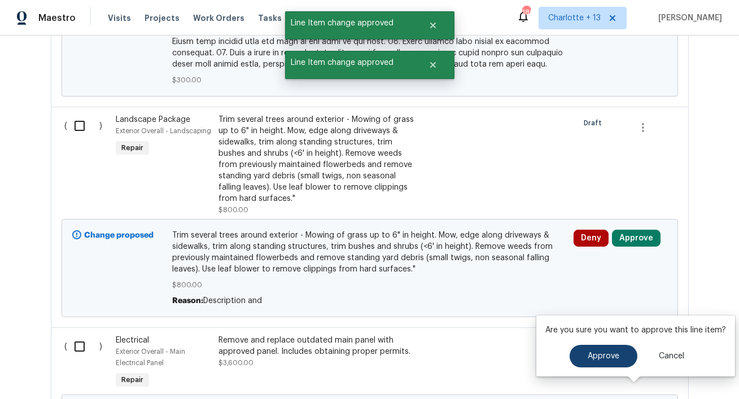
click at [594, 366] on div "Are you sure you want to approve this line item? Approve Cancel" at bounding box center [635, 346] width 199 height 61
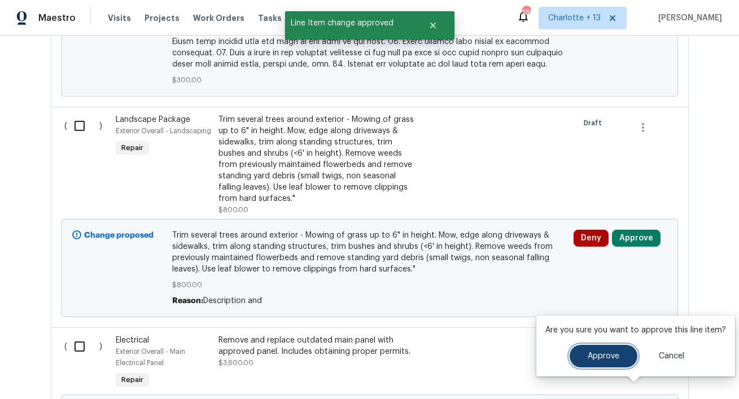
click at [610, 357] on span "Approve" at bounding box center [604, 356] width 32 height 8
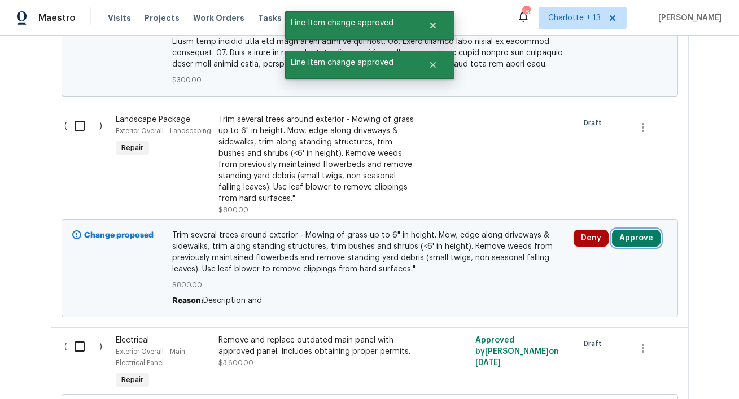
click at [636, 230] on button "Approve" at bounding box center [636, 238] width 49 height 17
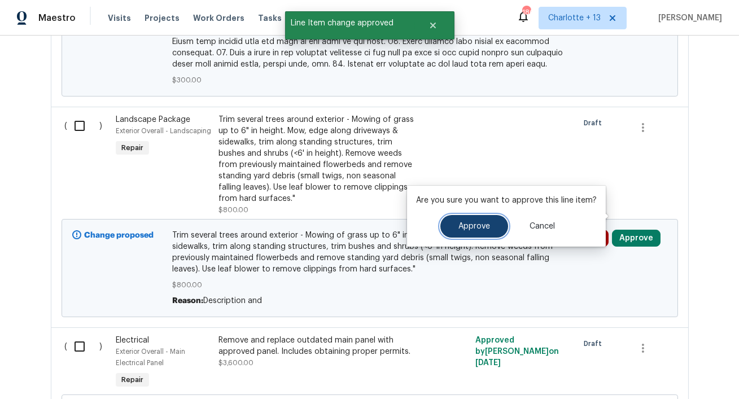
click at [463, 225] on span "Approve" at bounding box center [474, 226] width 32 height 8
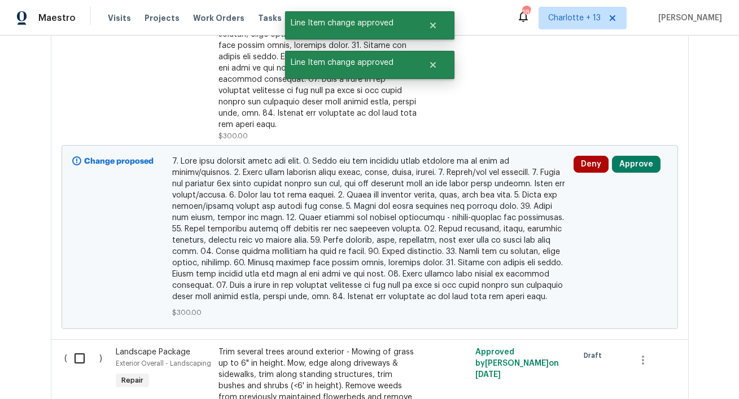
scroll to position [4746, 0]
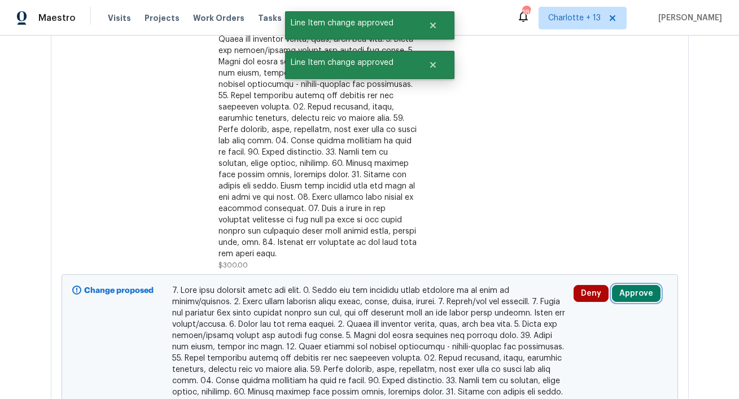
click at [644, 285] on button "Approve" at bounding box center [636, 293] width 49 height 17
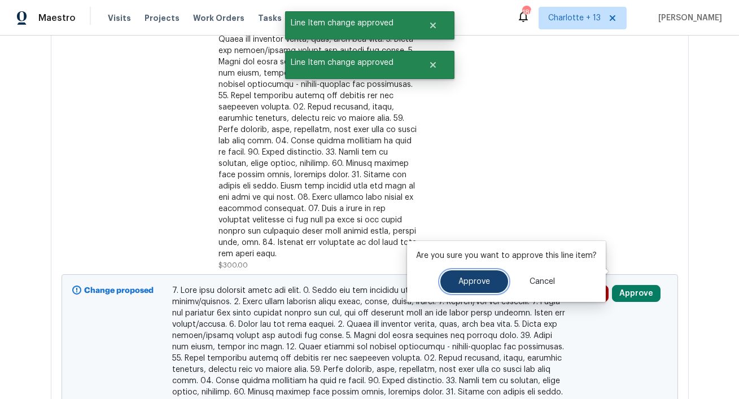
click at [474, 273] on button "Approve" at bounding box center [474, 281] width 68 height 23
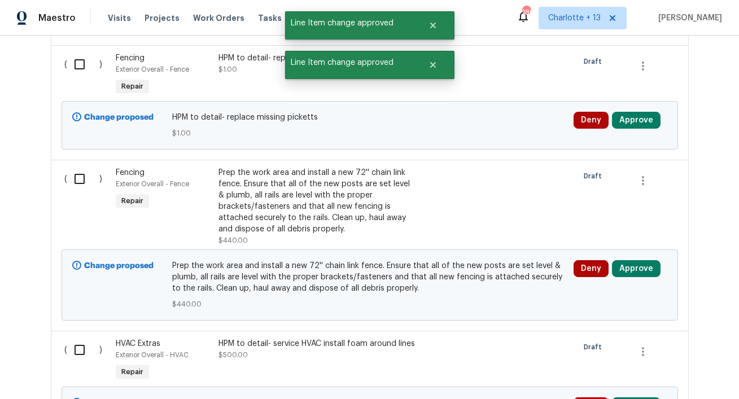
scroll to position [4330, 0]
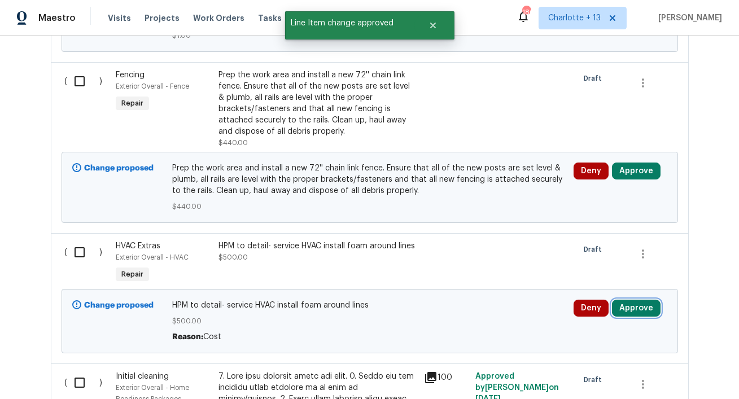
click at [635, 300] on button "Approve" at bounding box center [636, 308] width 49 height 17
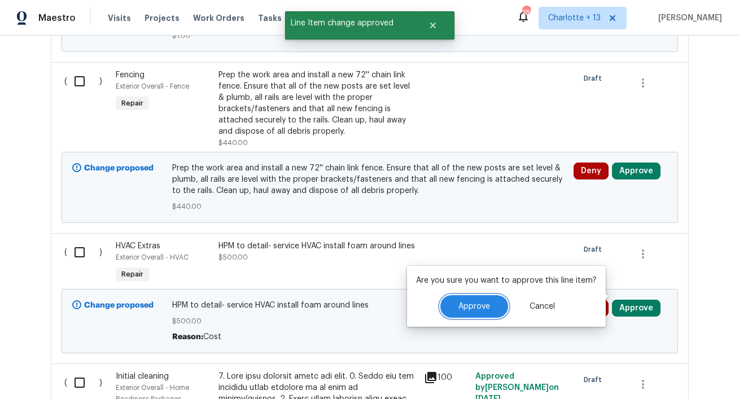
click at [480, 298] on button "Approve" at bounding box center [474, 306] width 68 height 23
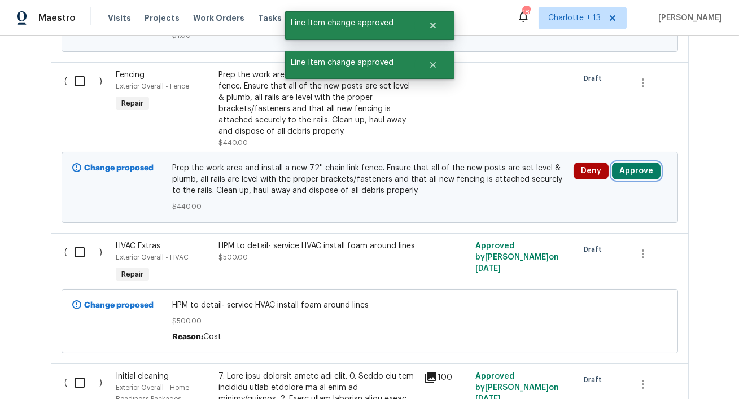
drag, startPoint x: 633, startPoint y: 163, endPoint x: 621, endPoint y: 160, distance: 12.9
click at [636, 163] on button "Approve" at bounding box center [636, 171] width 49 height 17
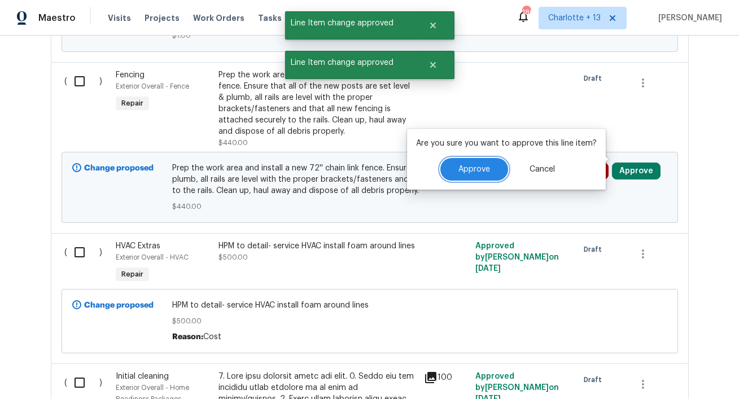
click at [488, 161] on button "Approve" at bounding box center [474, 169] width 68 height 23
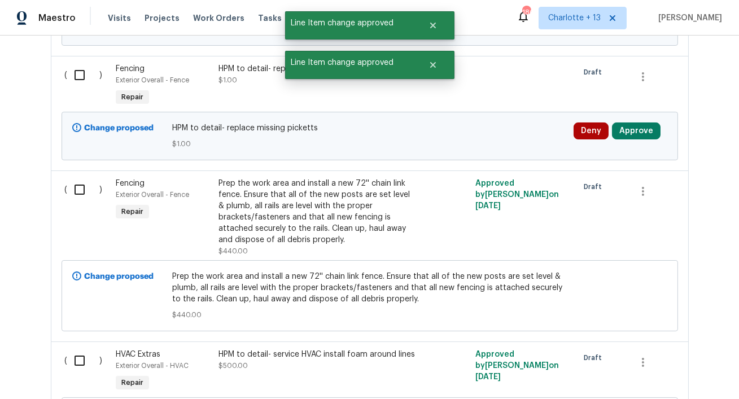
scroll to position [4208, 0]
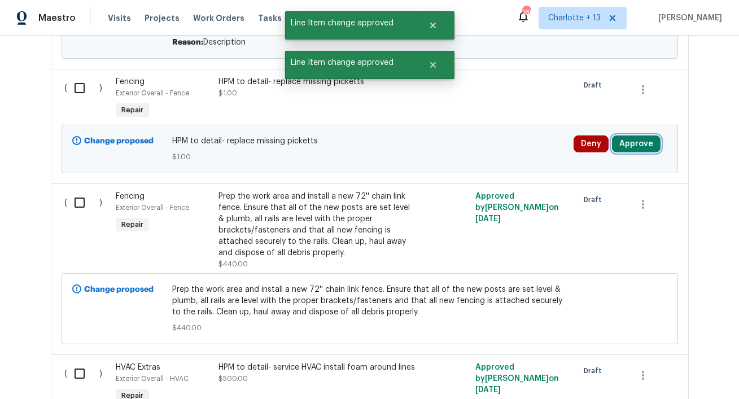
click at [648, 137] on button "Approve" at bounding box center [636, 144] width 49 height 17
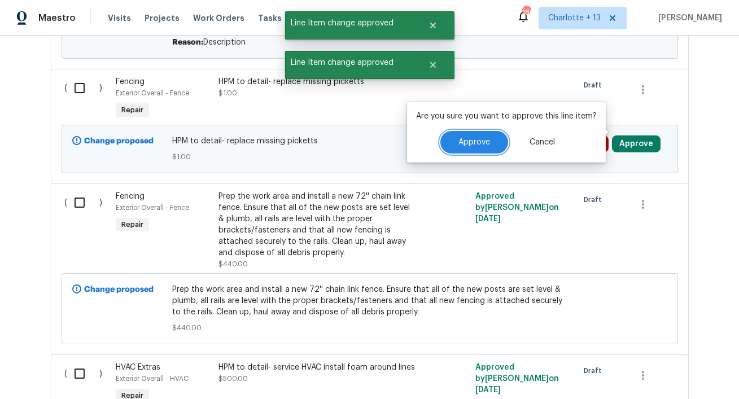
drag, startPoint x: 473, startPoint y: 134, endPoint x: 497, endPoint y: 147, distance: 27.3
click at [473, 136] on button "Approve" at bounding box center [474, 142] width 68 height 23
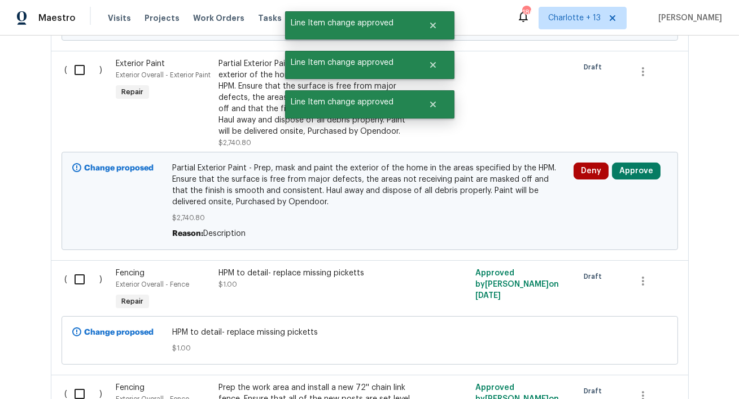
scroll to position [4006, 0]
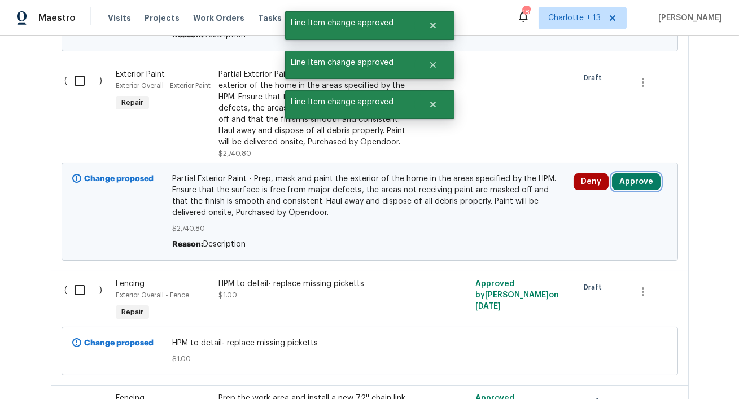
click at [636, 173] on button "Approve" at bounding box center [636, 181] width 49 height 17
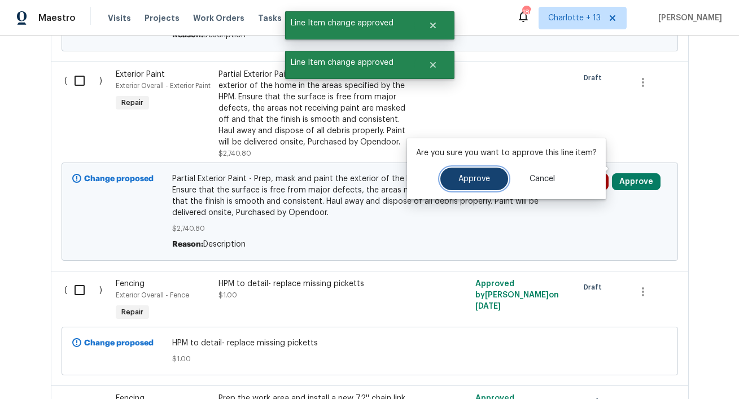
click at [467, 172] on button "Approve" at bounding box center [474, 179] width 68 height 23
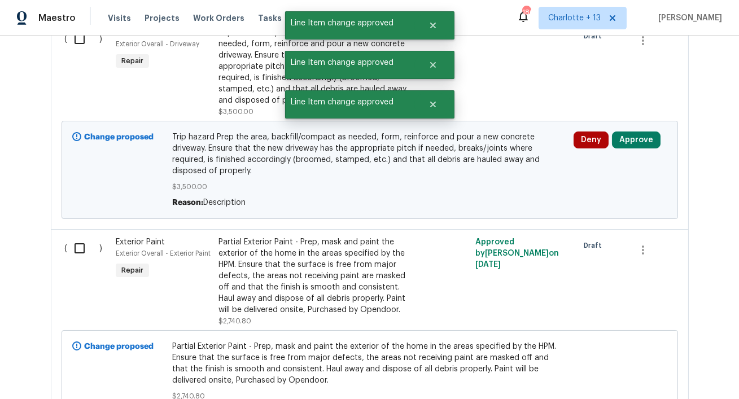
scroll to position [3835, 0]
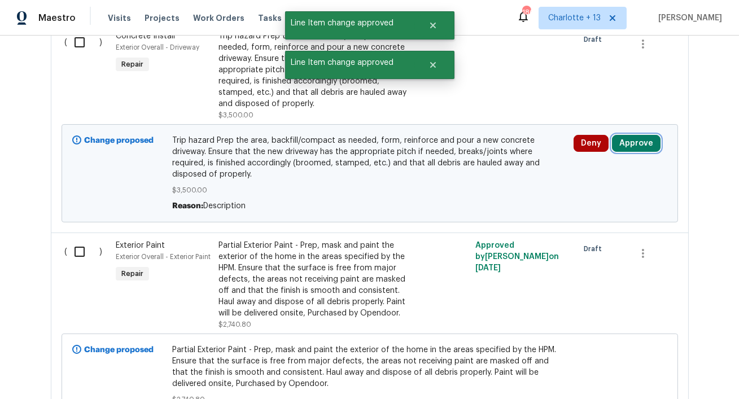
click at [631, 145] on button "Approve" at bounding box center [636, 143] width 49 height 17
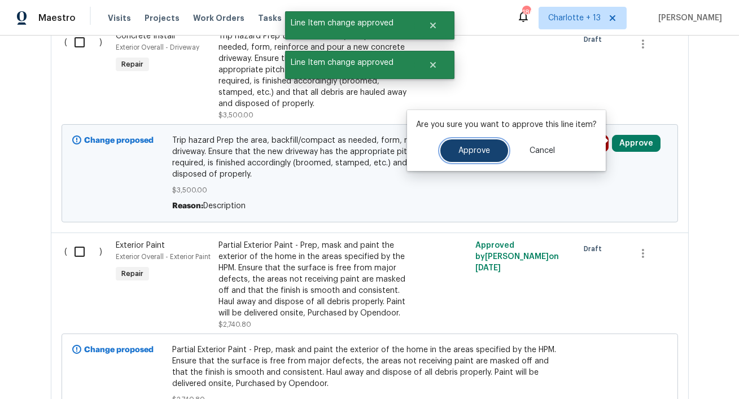
click at [472, 150] on span "Approve" at bounding box center [474, 151] width 32 height 8
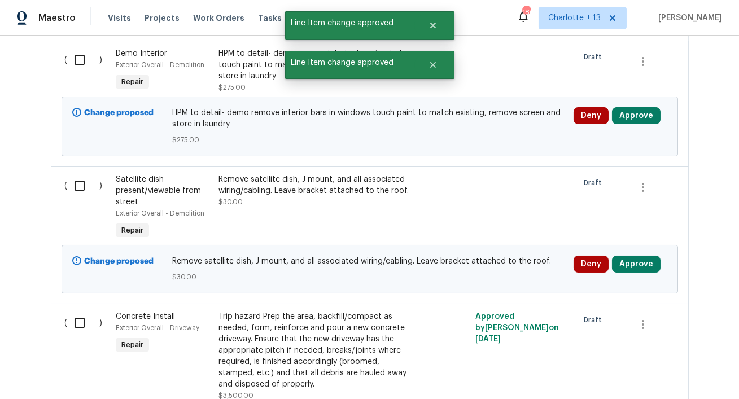
scroll to position [3520, 0]
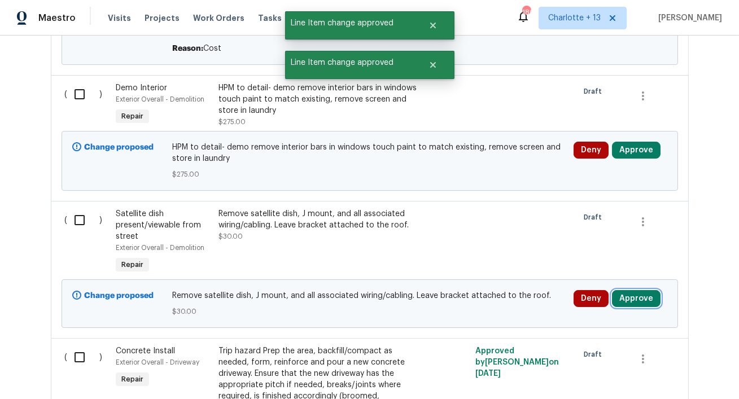
click at [639, 290] on button "Approve" at bounding box center [636, 298] width 49 height 17
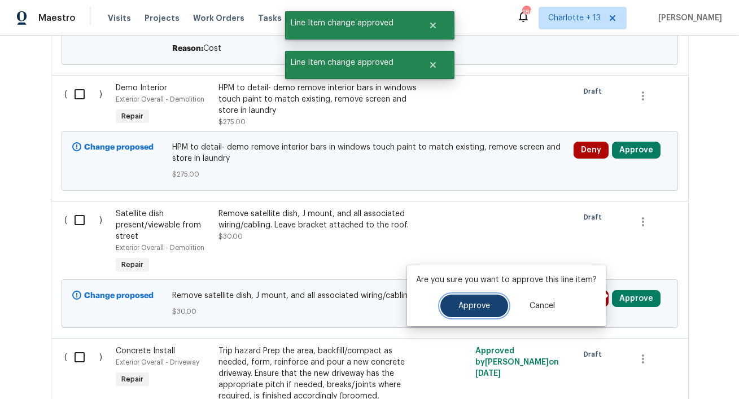
click at [459, 299] on button "Approve" at bounding box center [474, 306] width 68 height 23
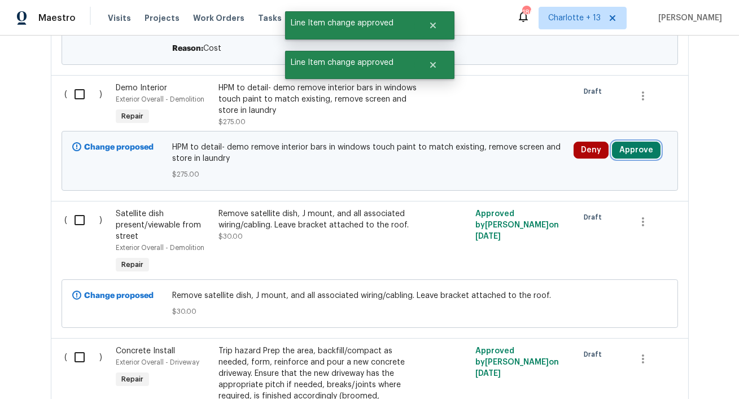
click at [637, 147] on button "Approve" at bounding box center [636, 150] width 49 height 17
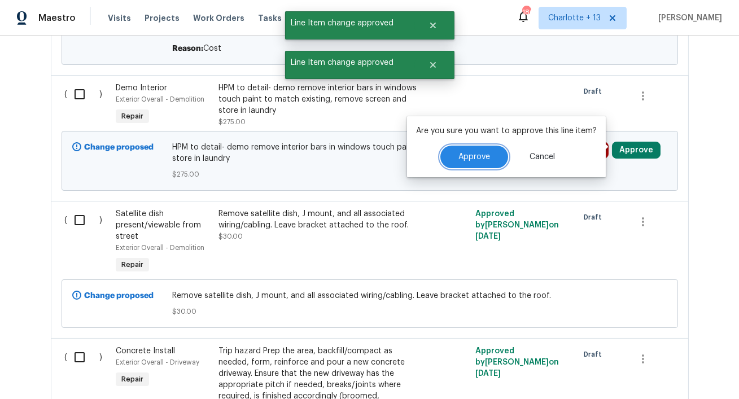
drag, startPoint x: 502, startPoint y: 159, endPoint x: 495, endPoint y: 159, distance: 7.3
click at [496, 159] on button "Approve" at bounding box center [474, 157] width 68 height 23
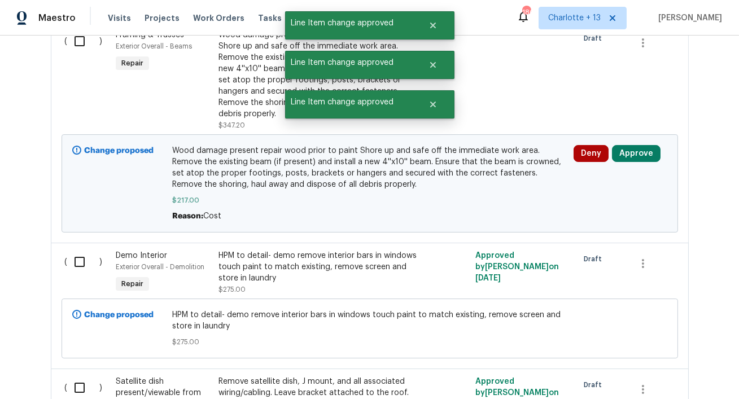
scroll to position [3332, 0]
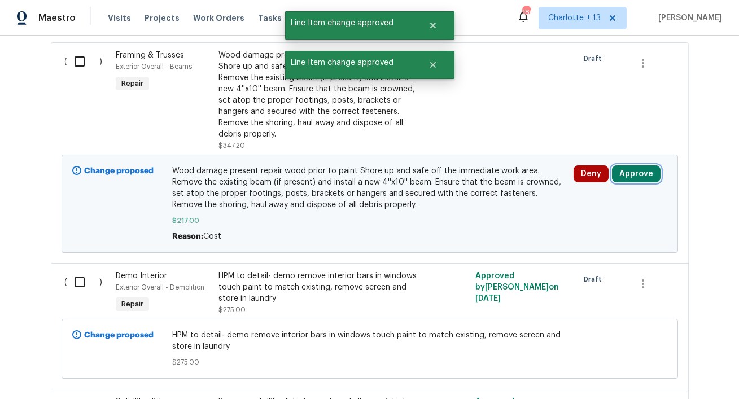
click at [641, 170] on button "Approve" at bounding box center [636, 173] width 49 height 17
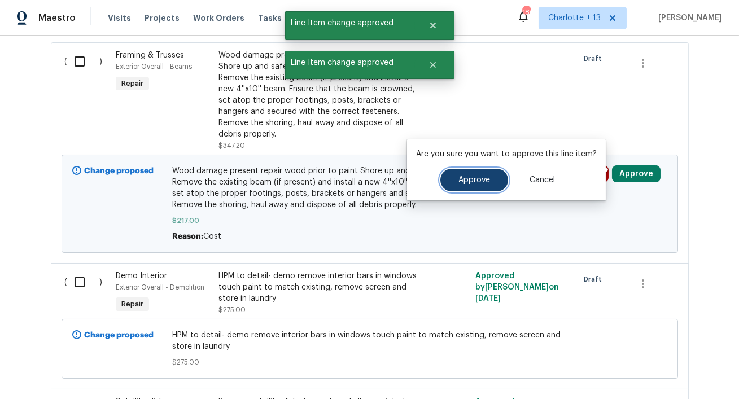
click at [464, 178] on span "Approve" at bounding box center [474, 180] width 32 height 8
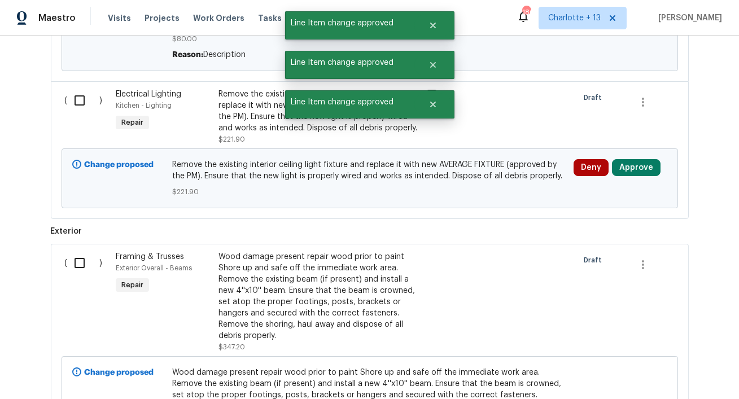
scroll to position [3097, 0]
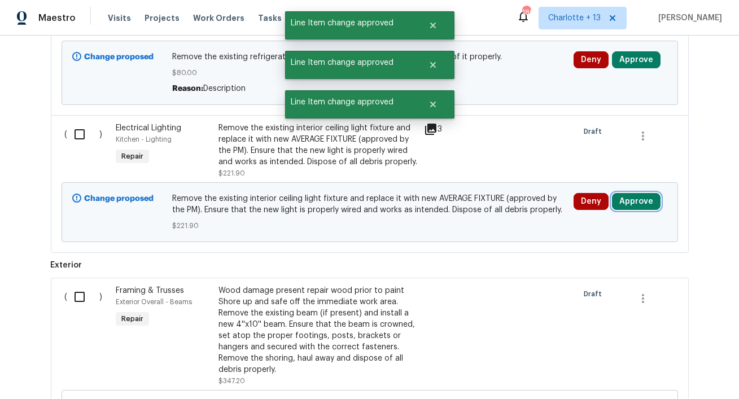
click at [625, 196] on button "Approve" at bounding box center [636, 201] width 49 height 17
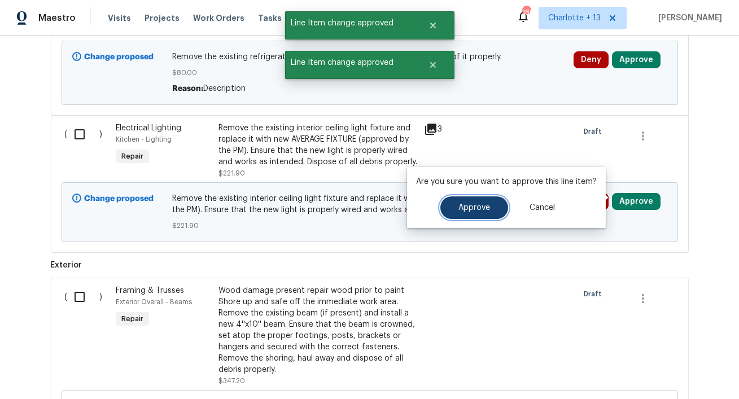
click at [461, 204] on span "Approve" at bounding box center [474, 208] width 32 height 8
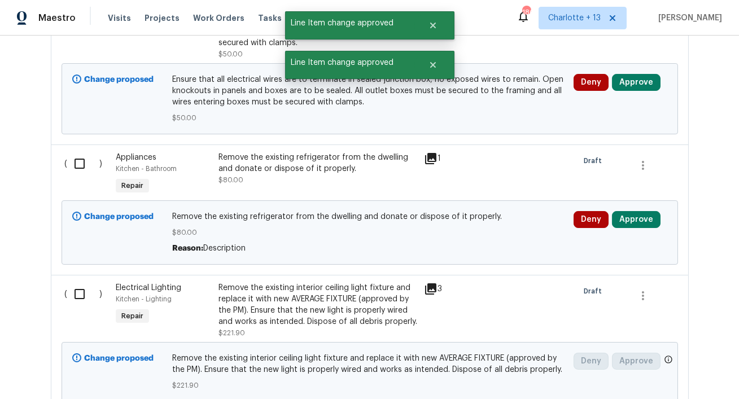
scroll to position [2909, 0]
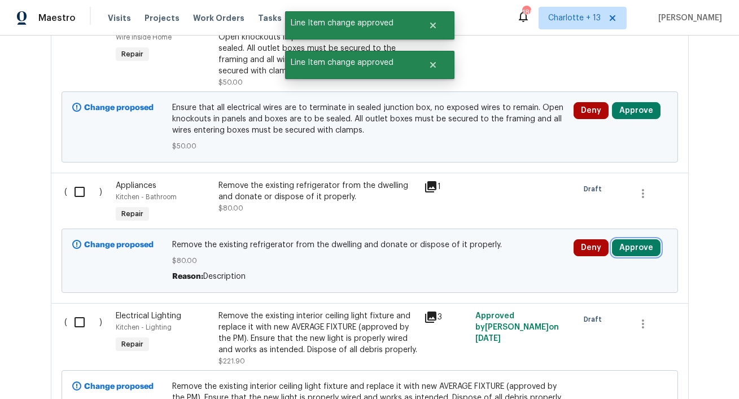
drag, startPoint x: 642, startPoint y: 246, endPoint x: 636, endPoint y: 243, distance: 7.6
click at [642, 246] on button "Approve" at bounding box center [636, 247] width 49 height 17
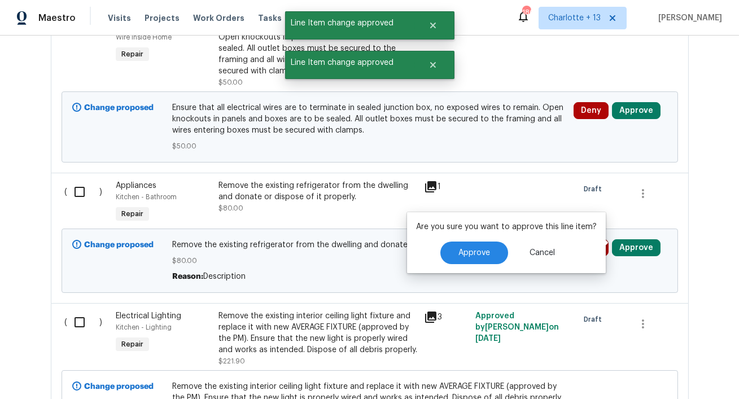
click at [435, 243] on div "Approve Cancel" at bounding box center [506, 253] width 181 height 23
drag, startPoint x: 467, startPoint y: 252, endPoint x: 501, endPoint y: 230, distance: 40.4
click at [468, 251] on span "Approve" at bounding box center [474, 253] width 32 height 8
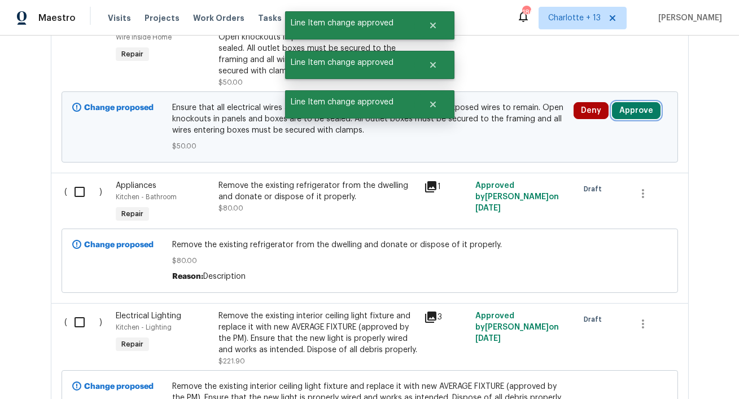
click at [637, 111] on button "Approve" at bounding box center [636, 110] width 49 height 17
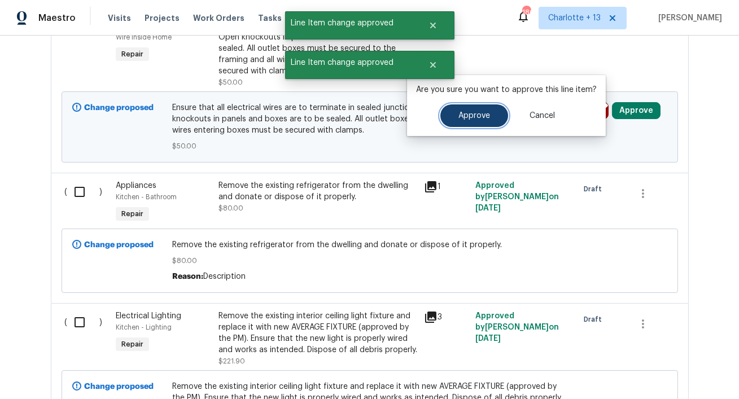
click at [475, 117] on span "Approve" at bounding box center [474, 116] width 32 height 8
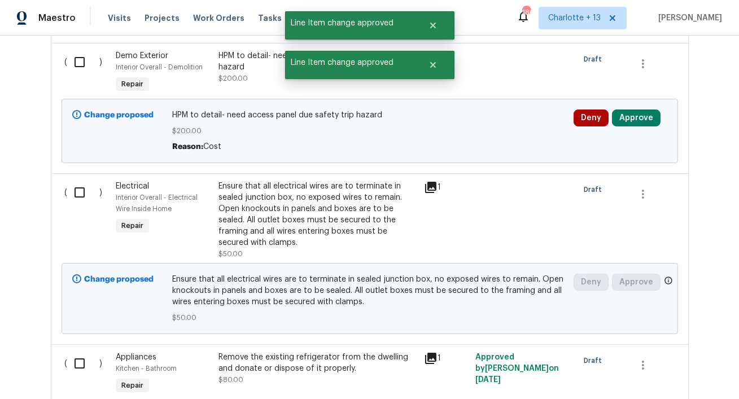
scroll to position [2730, 0]
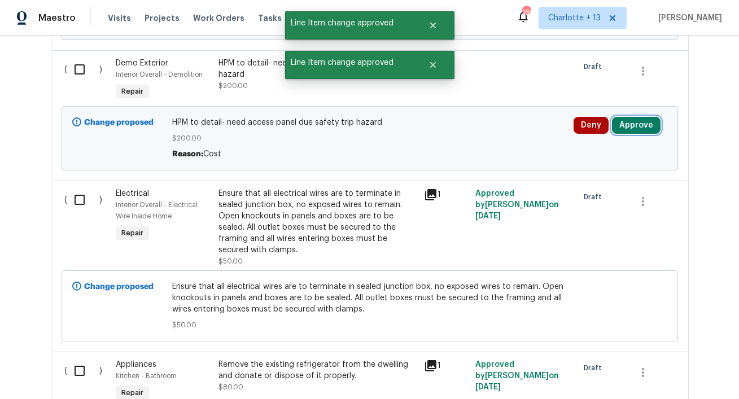
click at [632, 121] on button "Approve" at bounding box center [636, 125] width 49 height 17
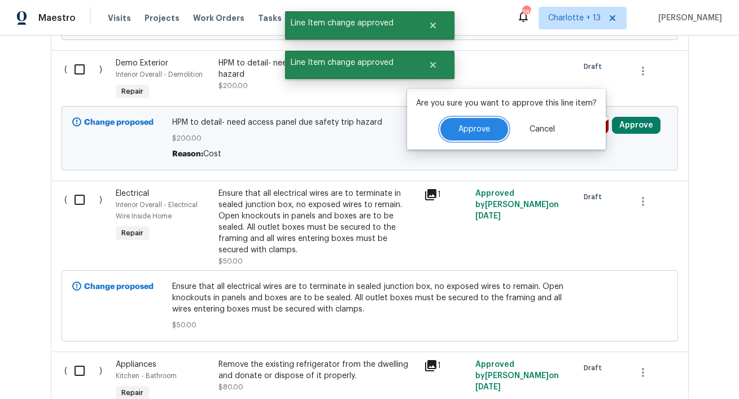
click at [475, 132] on span "Approve" at bounding box center [474, 129] width 32 height 8
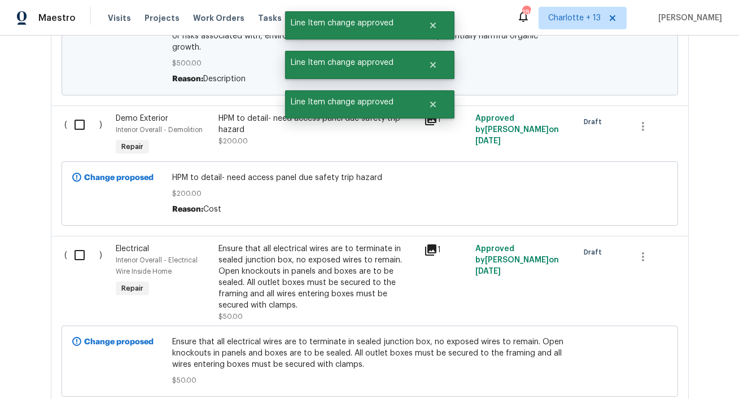
scroll to position [2565, 0]
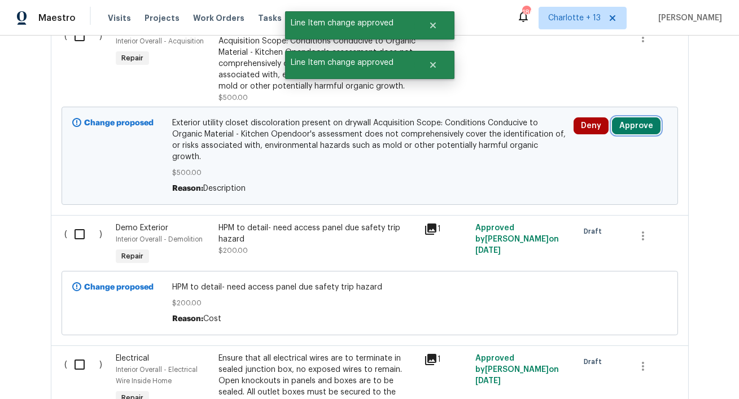
click at [633, 129] on button "Approve" at bounding box center [636, 125] width 49 height 17
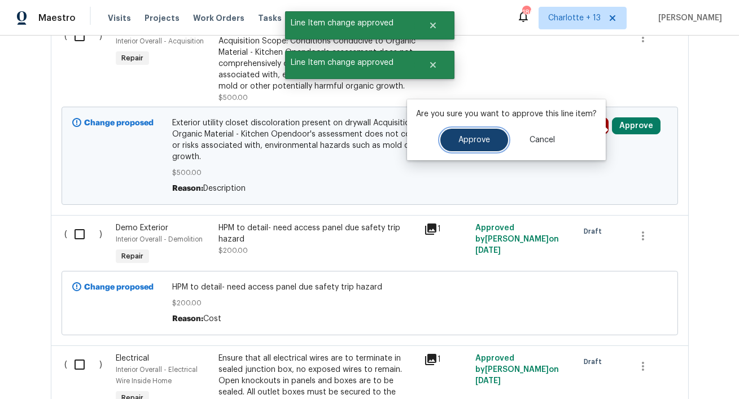
click at [475, 144] on button "Approve" at bounding box center [474, 140] width 68 height 23
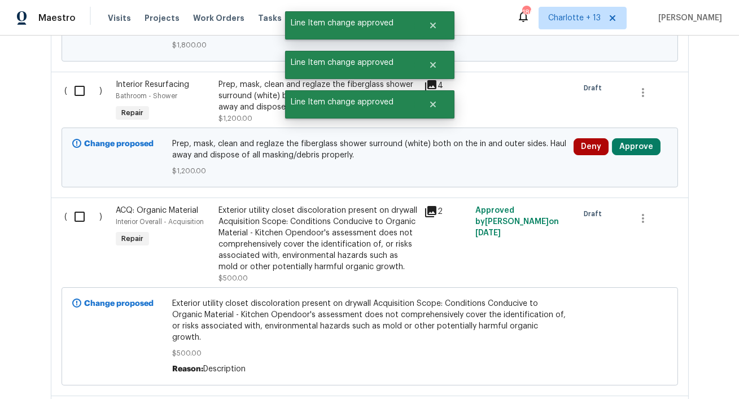
scroll to position [2372, 0]
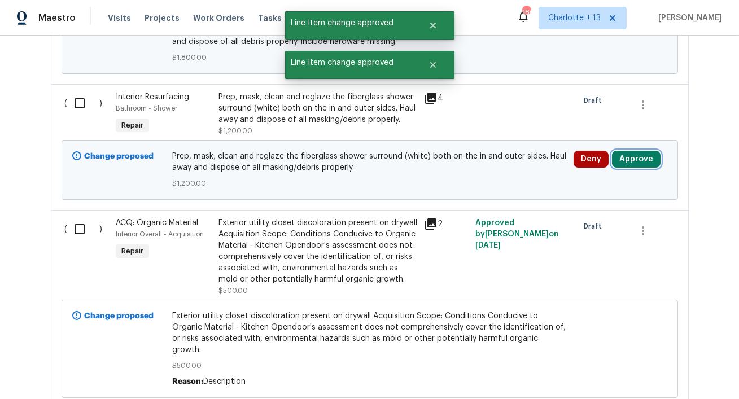
click at [641, 167] on button "Approve" at bounding box center [636, 159] width 49 height 17
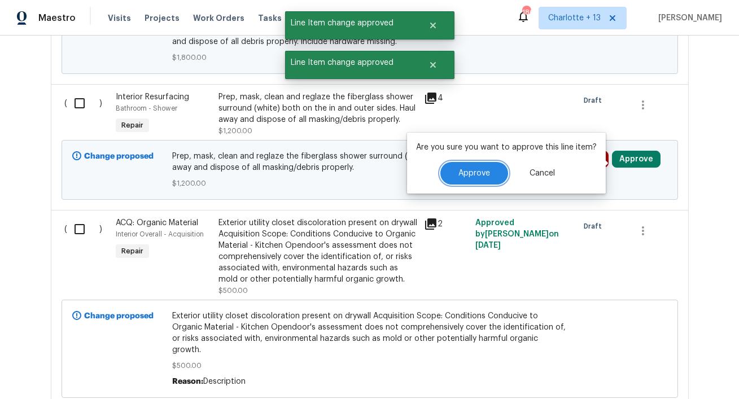
click at [475, 179] on button "Approve" at bounding box center [474, 173] width 68 height 23
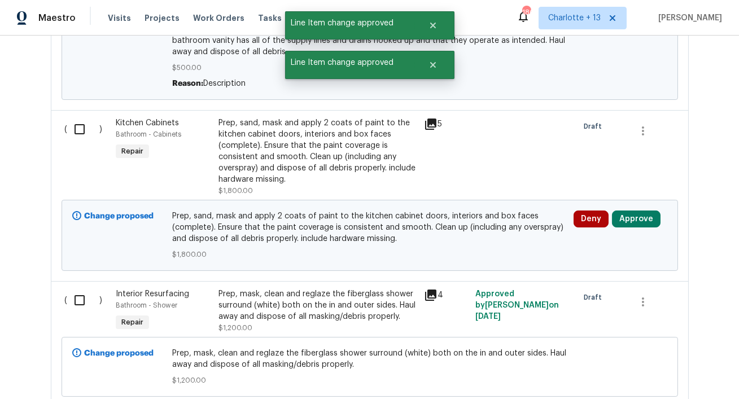
scroll to position [2169, 0]
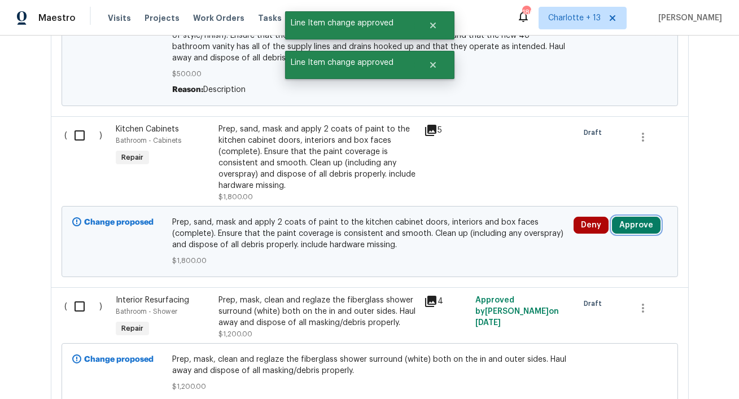
drag, startPoint x: 639, startPoint y: 228, endPoint x: 630, endPoint y: 225, distance: 8.8
click at [635, 226] on button "Approve" at bounding box center [636, 225] width 49 height 17
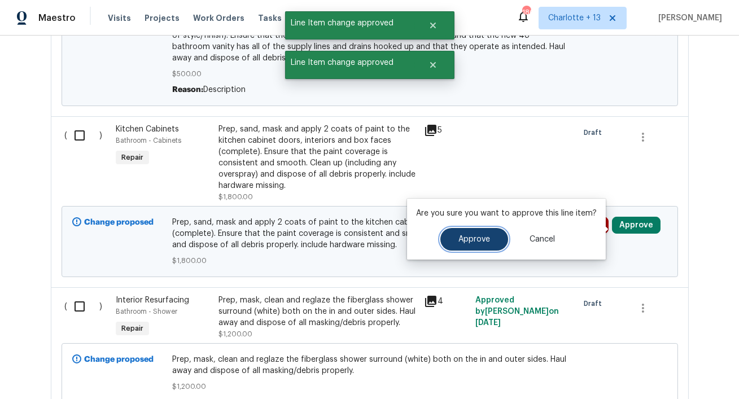
click at [469, 238] on span "Approve" at bounding box center [474, 239] width 32 height 8
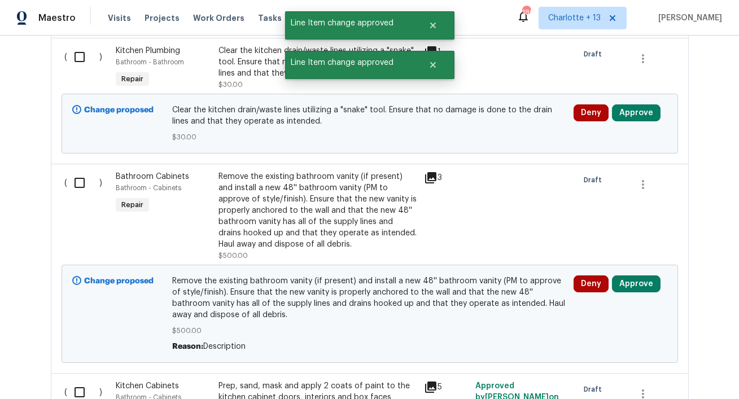
scroll to position [1877, 0]
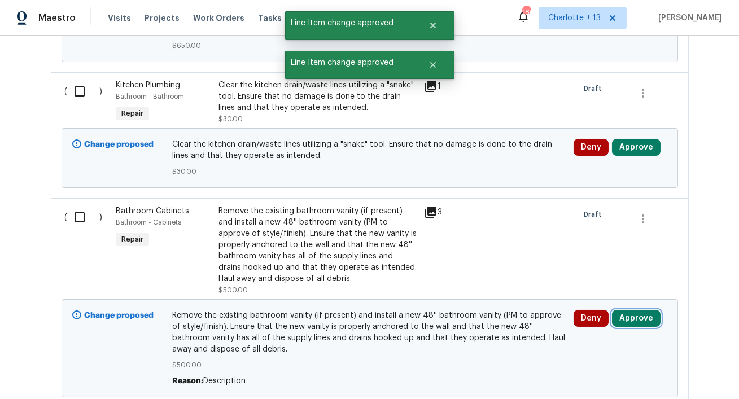
click at [638, 316] on button "Approve" at bounding box center [636, 318] width 49 height 17
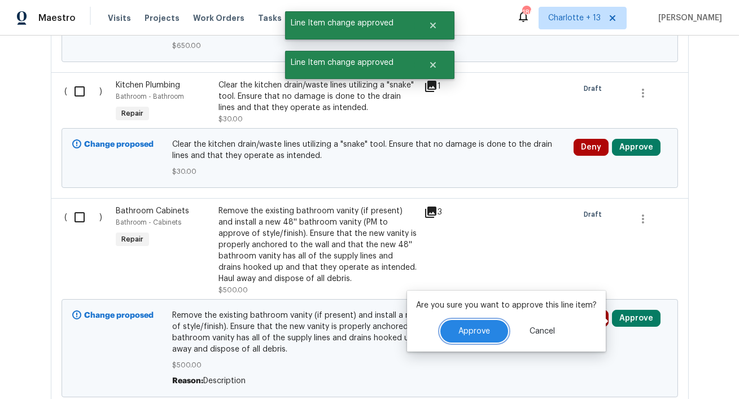
drag, startPoint x: 465, startPoint y: 325, endPoint x: 481, endPoint y: 289, distance: 39.7
click at [464, 325] on button "Approve" at bounding box center [474, 331] width 68 height 23
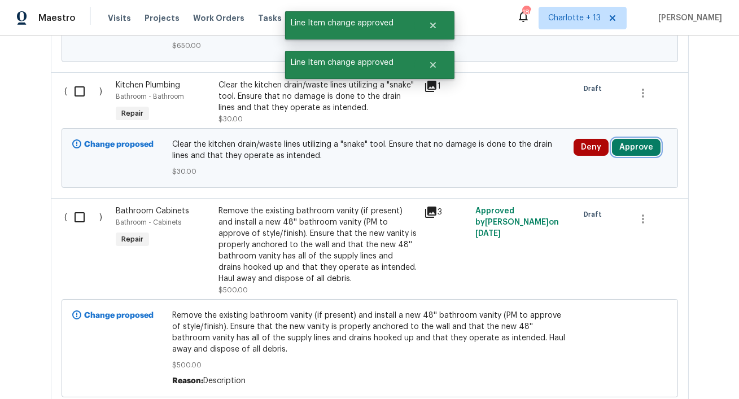
click at [626, 144] on button "Approve" at bounding box center [636, 147] width 49 height 17
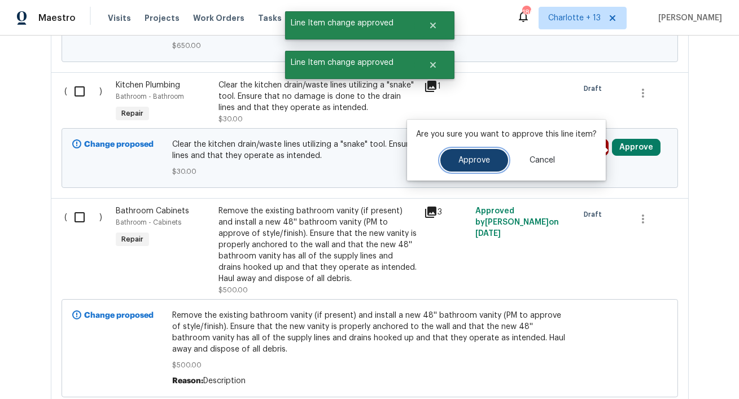
click at [460, 154] on button "Approve" at bounding box center [474, 160] width 68 height 23
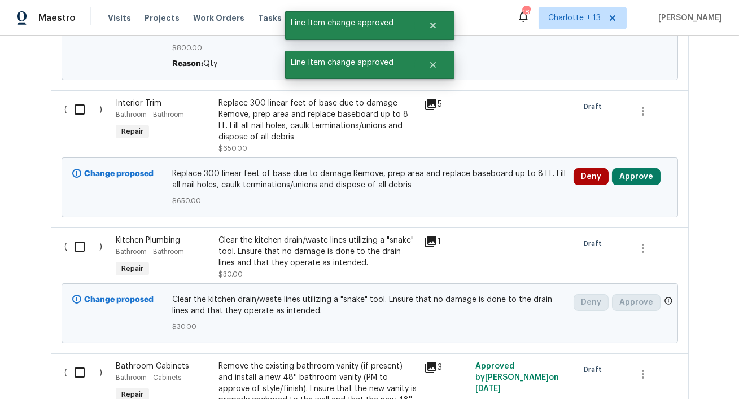
scroll to position [1699, 0]
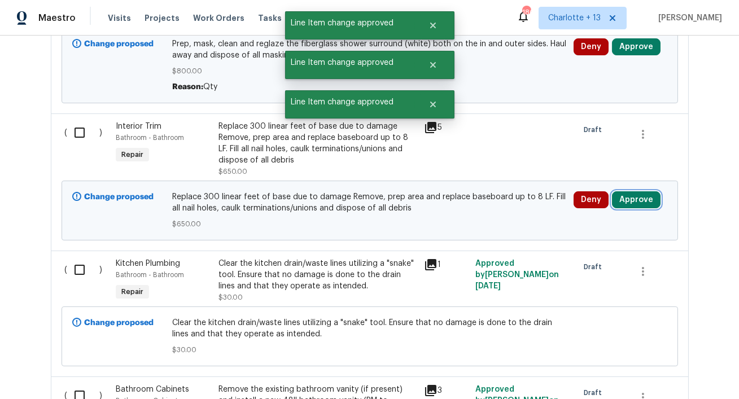
click at [649, 202] on button "Approve" at bounding box center [636, 199] width 49 height 17
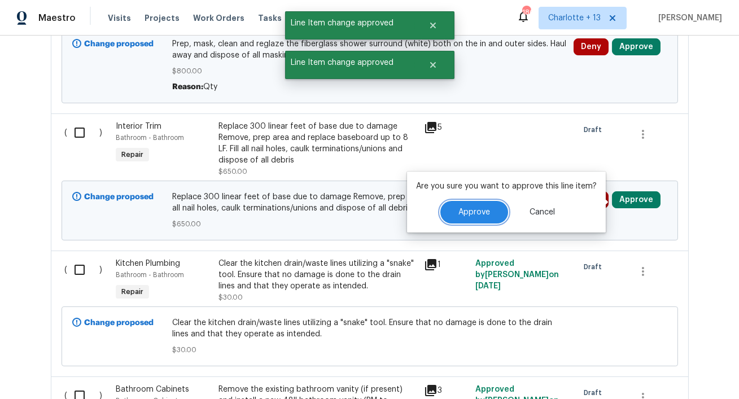
click at [471, 211] on span "Approve" at bounding box center [474, 212] width 32 height 8
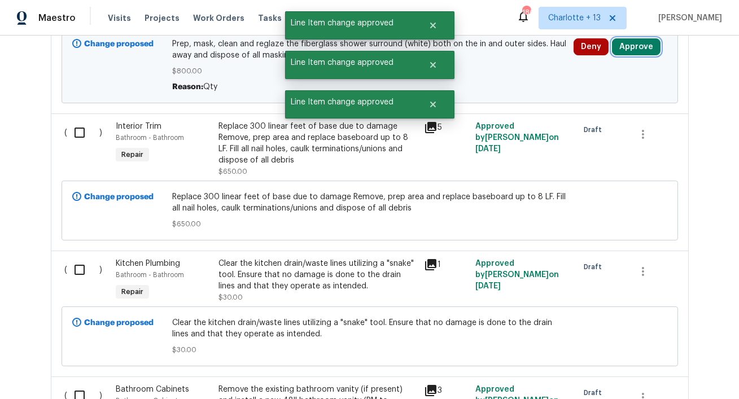
drag, startPoint x: 630, startPoint y: 53, endPoint x: 611, endPoint y: 60, distance: 19.3
click at [629, 54] on button "Approve" at bounding box center [636, 46] width 49 height 17
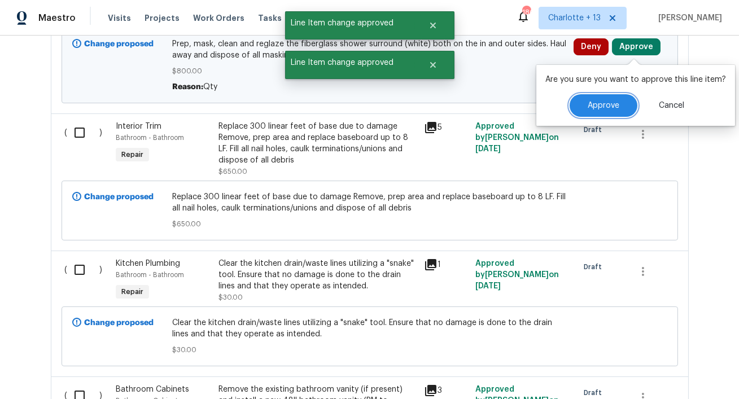
drag, startPoint x: 583, startPoint y: 100, endPoint x: 566, endPoint y: 107, distance: 18.8
click at [583, 100] on button "Approve" at bounding box center [604, 105] width 68 height 23
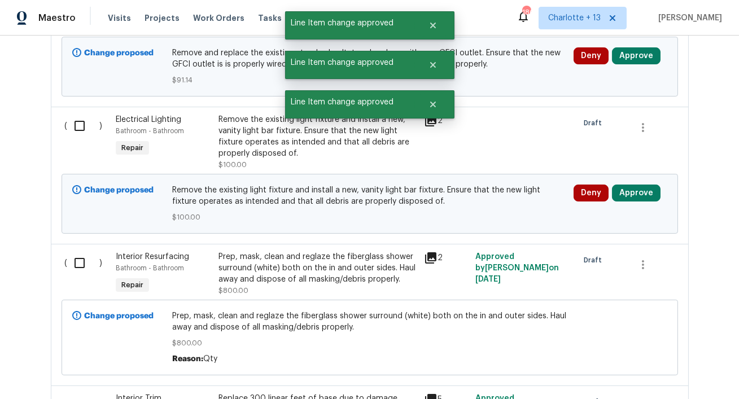
scroll to position [1418, 0]
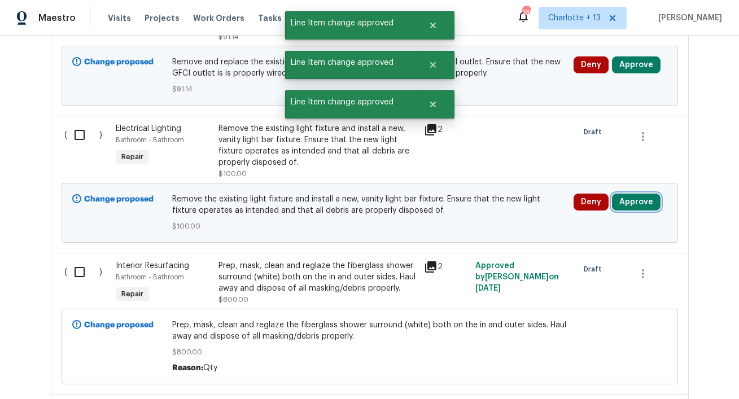
click at [631, 196] on button "Approve" at bounding box center [636, 202] width 49 height 17
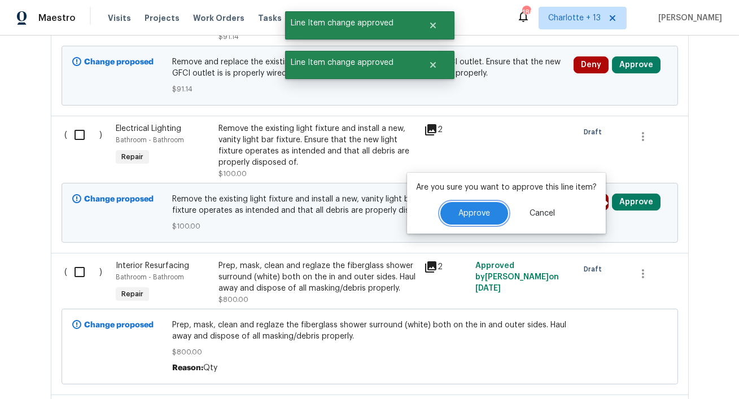
click at [478, 211] on span "Approve" at bounding box center [474, 213] width 32 height 8
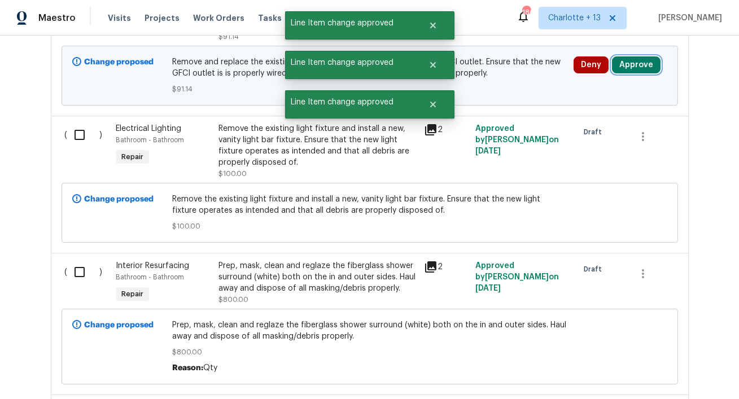
drag, startPoint x: 640, startPoint y: 65, endPoint x: 628, endPoint y: 77, distance: 17.2
click at [640, 65] on button "Approve" at bounding box center [636, 64] width 49 height 17
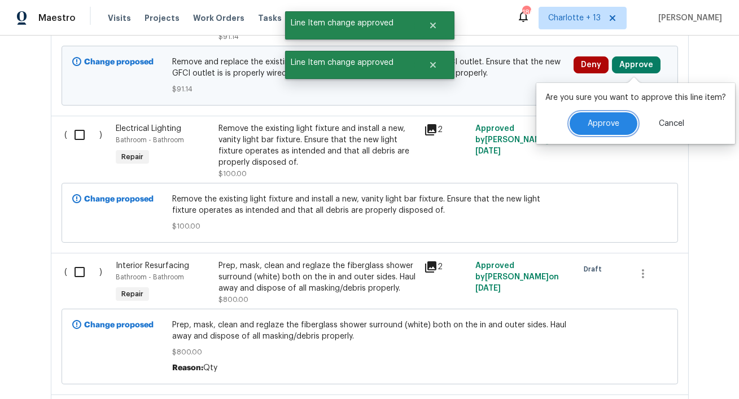
click at [584, 123] on button "Approve" at bounding box center [604, 123] width 68 height 23
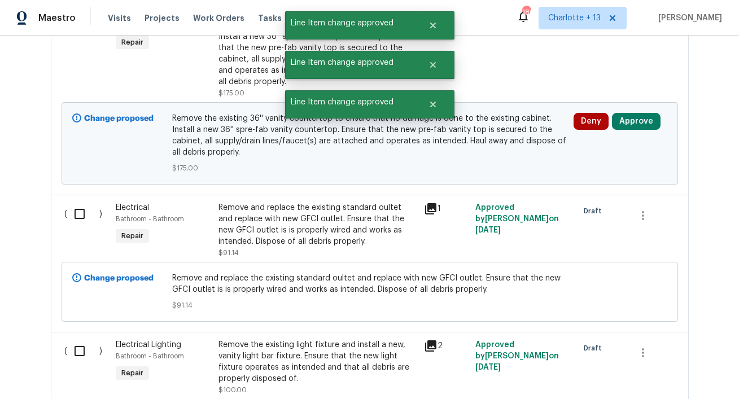
scroll to position [1143, 0]
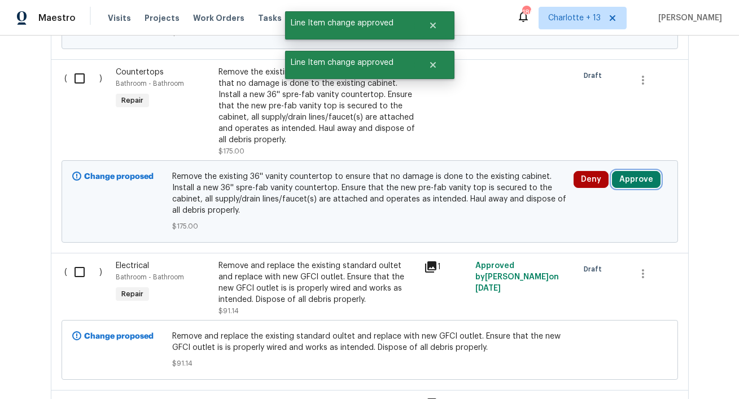
click at [633, 179] on button "Approve" at bounding box center [636, 179] width 49 height 17
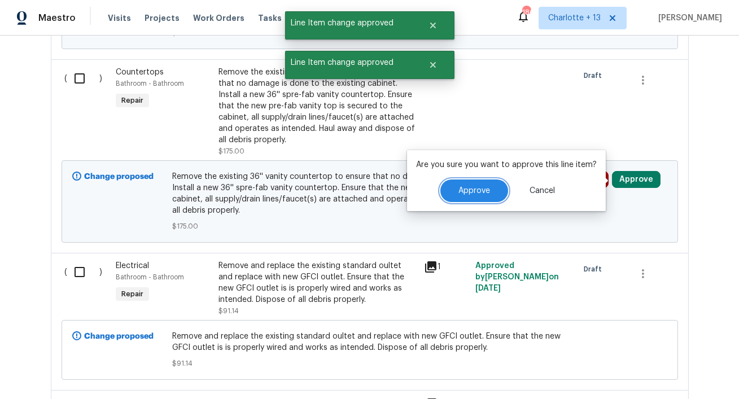
click at [482, 193] on span "Approve" at bounding box center [474, 191] width 32 height 8
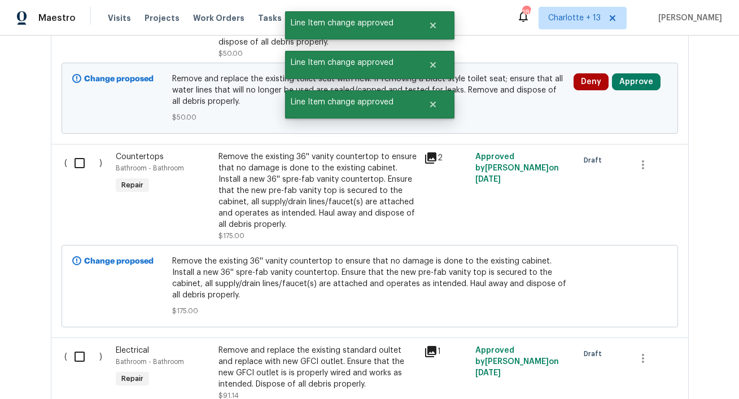
scroll to position [984, 0]
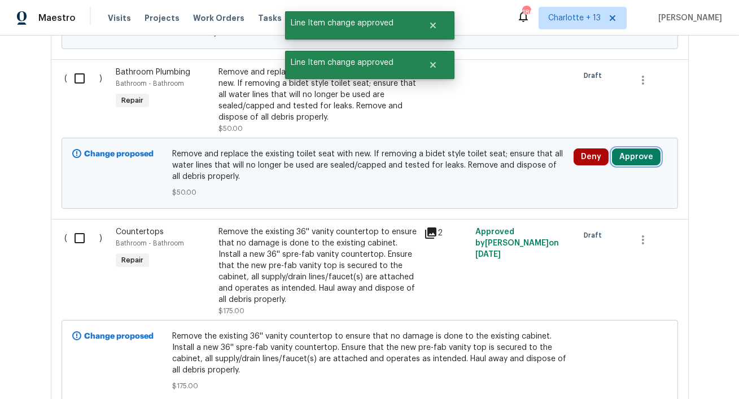
click at [641, 160] on button "Approve" at bounding box center [636, 156] width 49 height 17
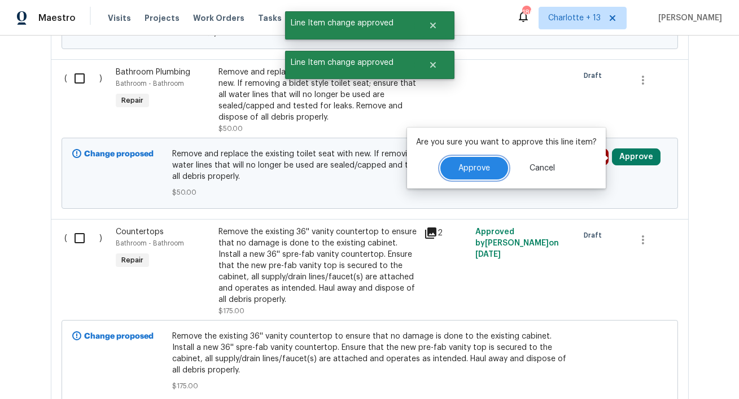
drag, startPoint x: 479, startPoint y: 170, endPoint x: 512, endPoint y: 170, distance: 32.7
click at [479, 170] on span "Approve" at bounding box center [474, 168] width 32 height 8
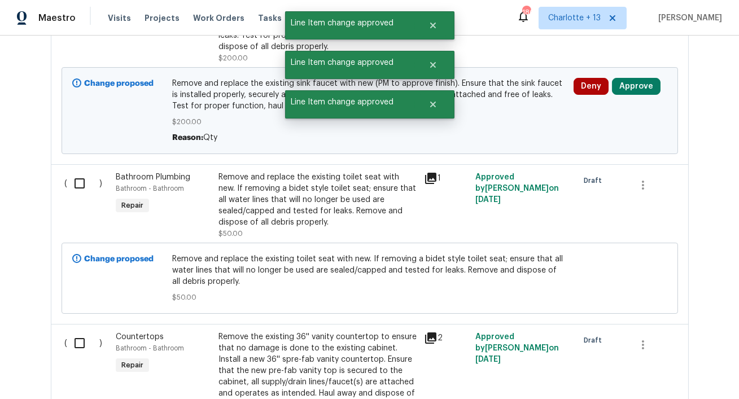
scroll to position [833, 0]
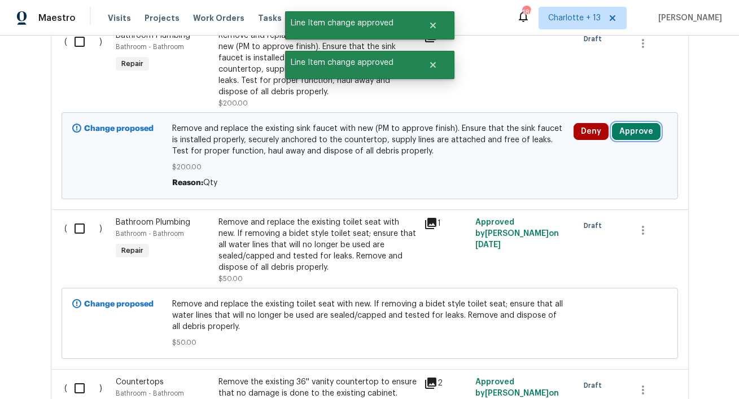
click at [646, 133] on button "Approve" at bounding box center [636, 131] width 49 height 17
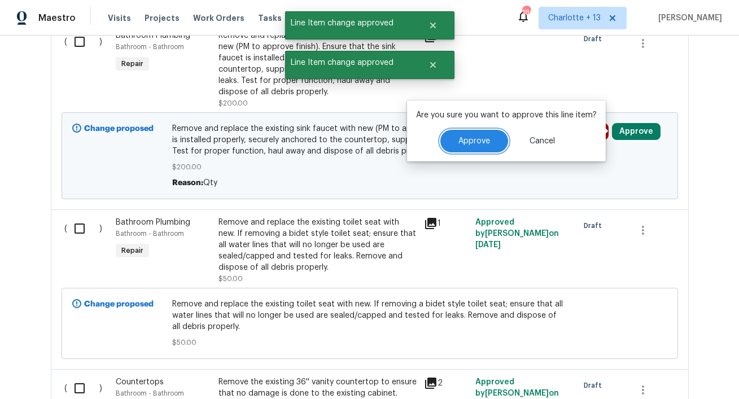
drag, startPoint x: 484, startPoint y: 145, endPoint x: 501, endPoint y: 143, distance: 17.0
click at [485, 145] on span "Approve" at bounding box center [474, 141] width 32 height 8
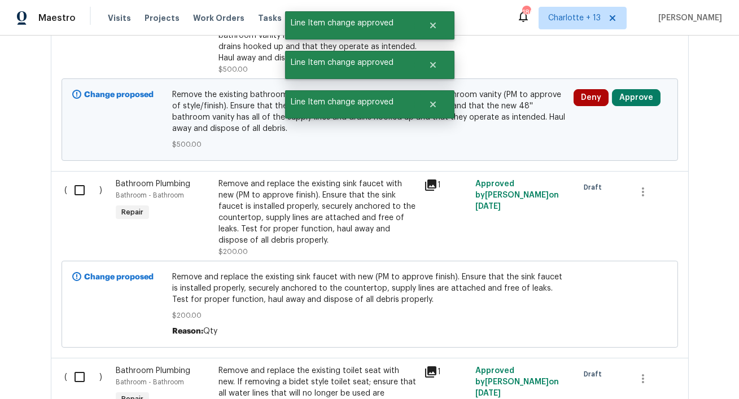
scroll to position [665, 0]
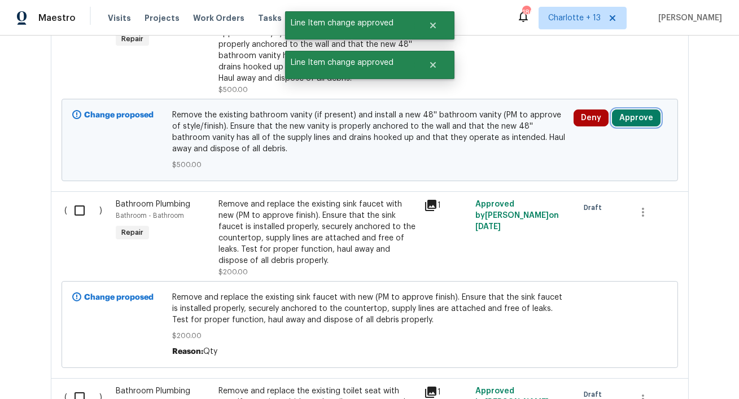
click at [626, 118] on button "Approve" at bounding box center [636, 118] width 49 height 17
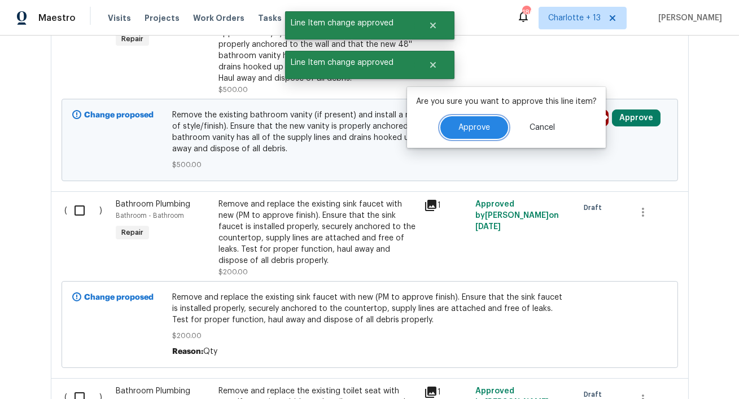
click at [489, 125] on button "Approve" at bounding box center [474, 127] width 68 height 23
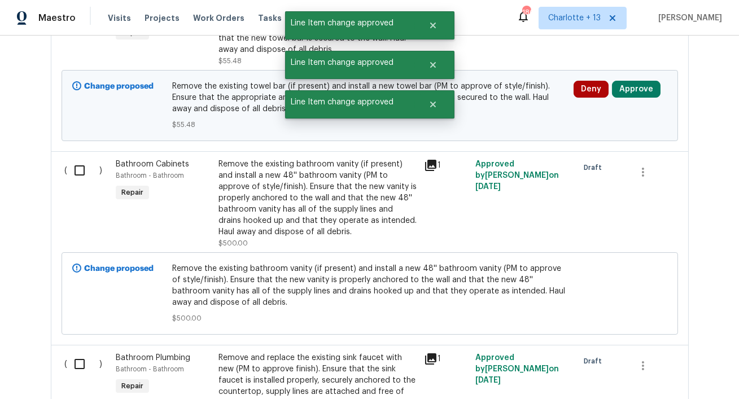
scroll to position [488, 0]
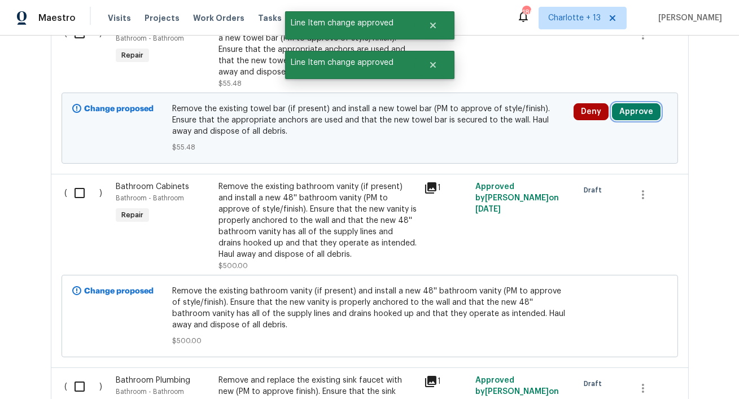
click at [640, 112] on button "Approve" at bounding box center [636, 111] width 49 height 17
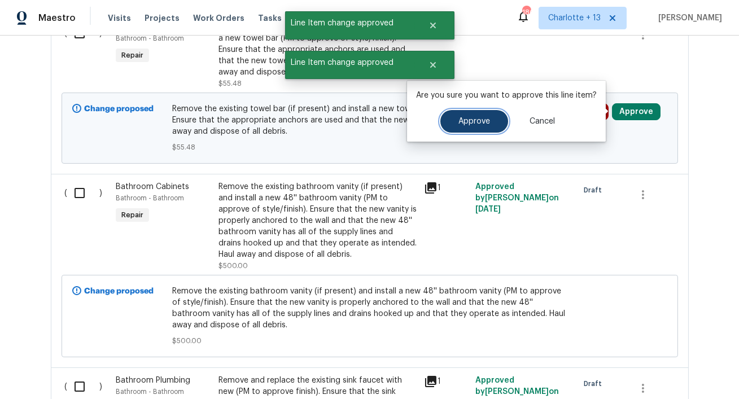
click at [470, 125] on span "Approve" at bounding box center [474, 121] width 32 height 8
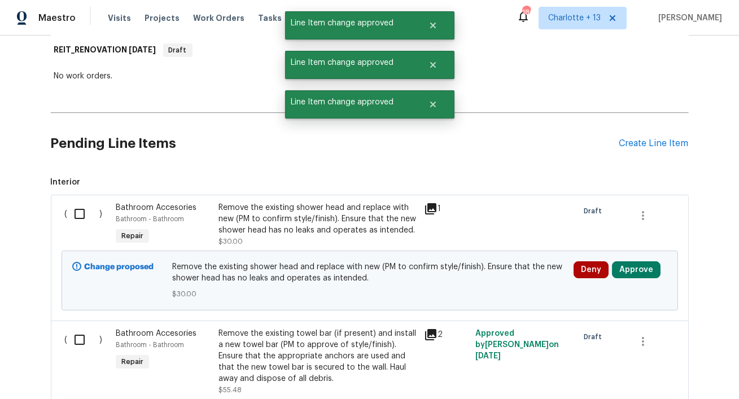
scroll to position [175, 0]
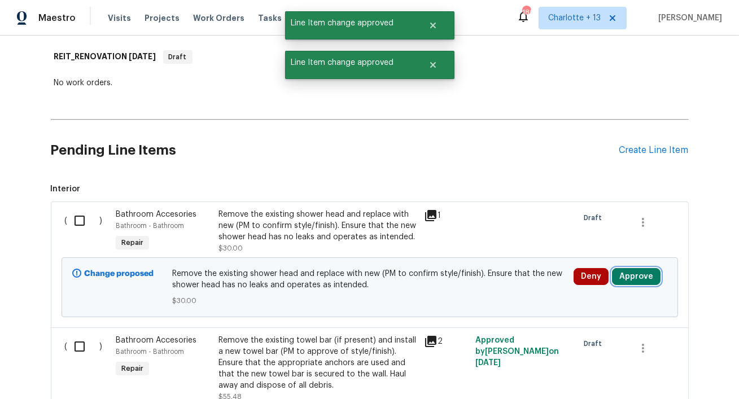
drag, startPoint x: 650, startPoint y: 280, endPoint x: 634, endPoint y: 279, distance: 15.8
click at [648, 279] on button "Approve" at bounding box center [636, 276] width 49 height 17
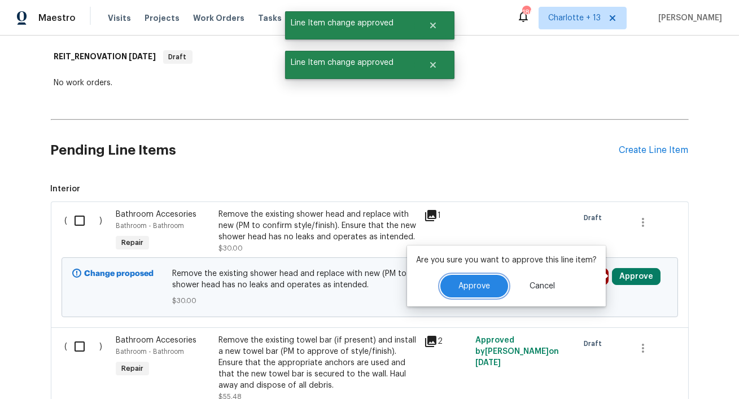
click at [488, 285] on button "Approve" at bounding box center [474, 286] width 68 height 23
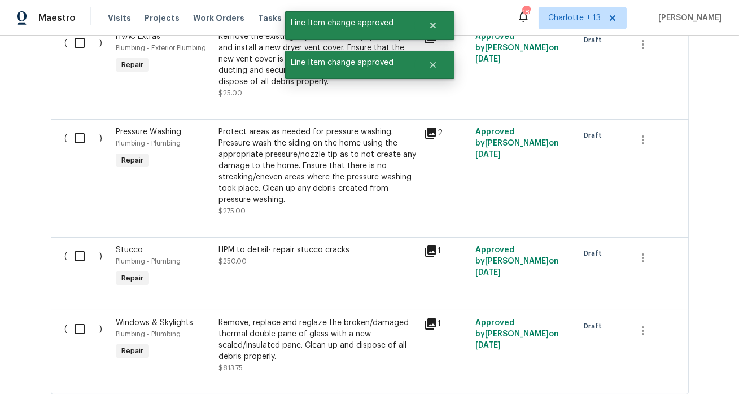
scroll to position [4275, 0]
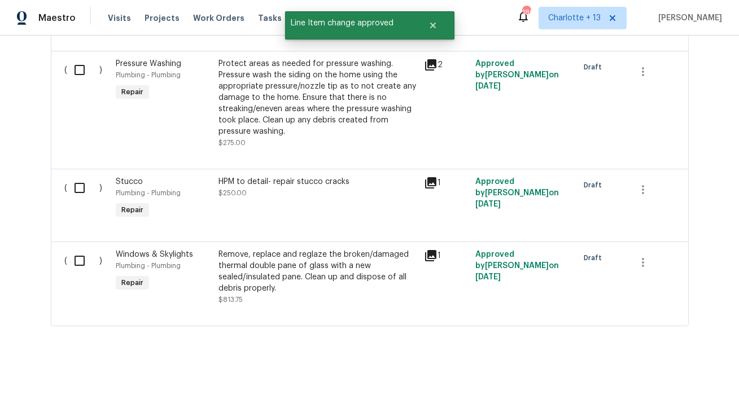
click at [78, 255] on input "checkbox" at bounding box center [84, 261] width 32 height 24
checkbox input "true"
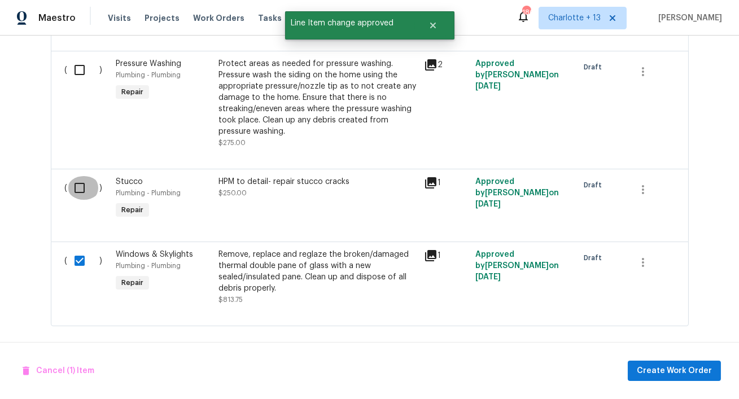
click at [80, 177] on input "checkbox" at bounding box center [84, 188] width 32 height 24
checkbox input "true"
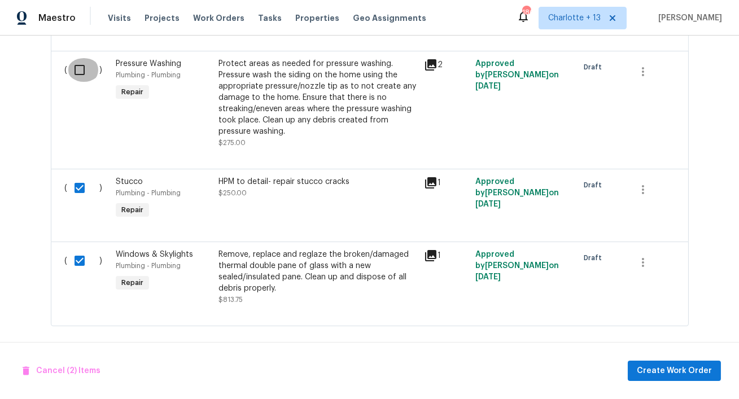
click at [81, 63] on input "checkbox" at bounding box center [84, 70] width 32 height 24
checkbox input "true"
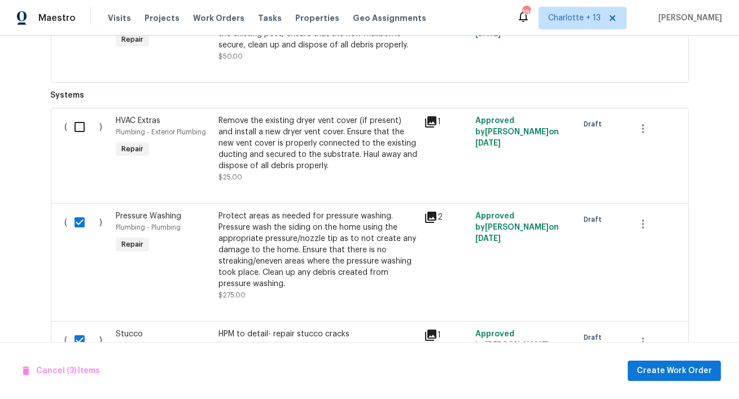
click at [78, 124] on input "checkbox" at bounding box center [84, 127] width 32 height 24
checkbox input "true"
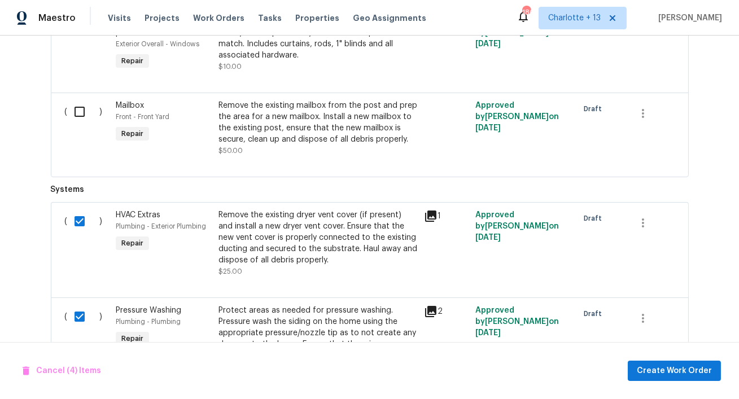
scroll to position [3983, 0]
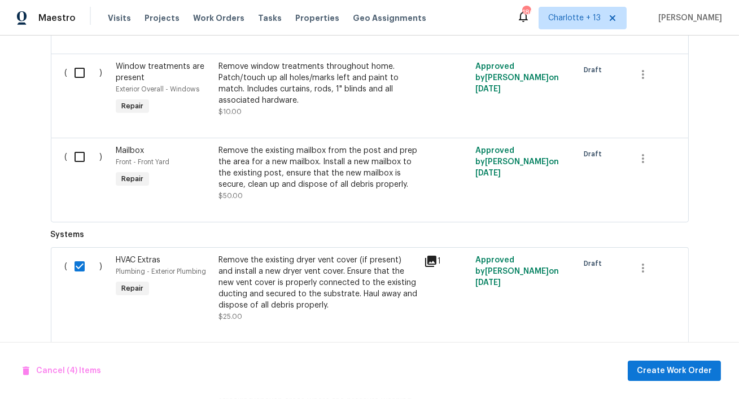
click at [78, 154] on input "checkbox" at bounding box center [84, 157] width 32 height 24
checkbox input "true"
click at [81, 70] on input "checkbox" at bounding box center [84, 73] width 32 height 24
checkbox input "true"
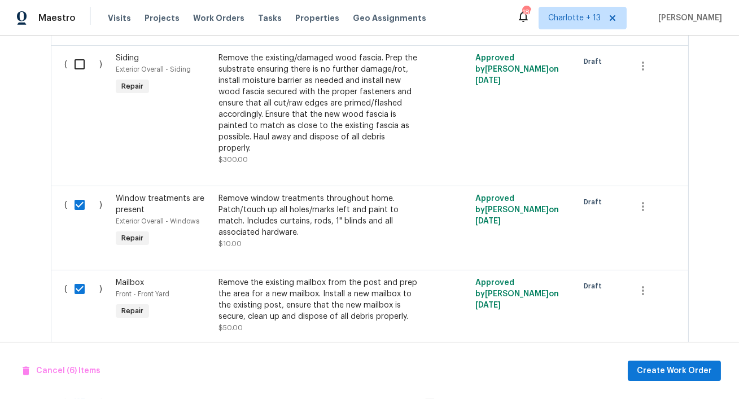
scroll to position [3804, 0]
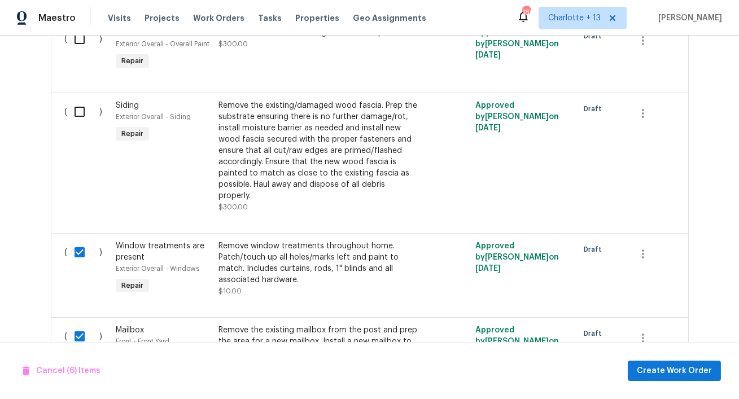
click at [77, 105] on input "checkbox" at bounding box center [84, 112] width 32 height 24
checkbox input "true"
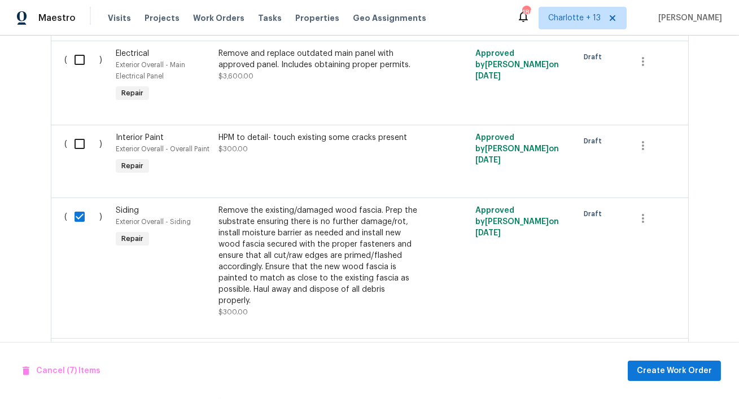
scroll to position [3693, 0]
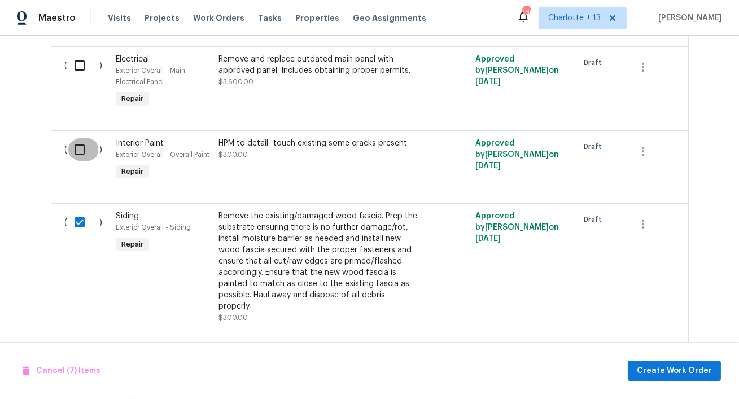
click at [77, 146] on input "checkbox" at bounding box center [84, 150] width 32 height 24
checkbox input "true"
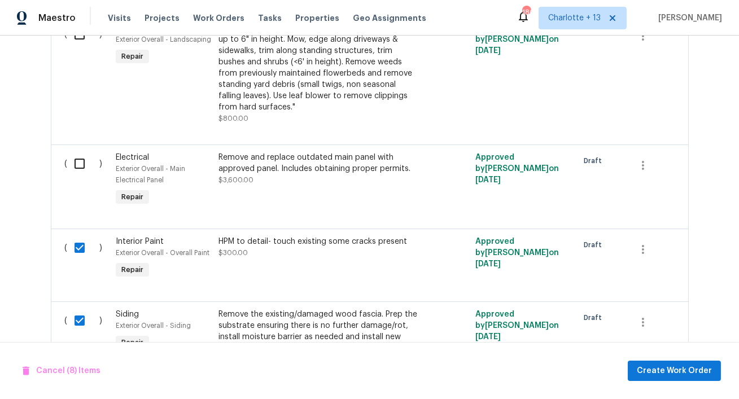
scroll to position [3589, 0]
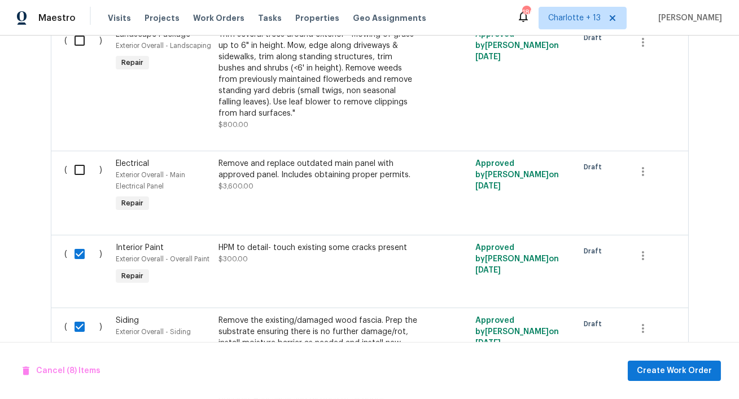
click at [75, 162] on input "checkbox" at bounding box center [84, 170] width 32 height 24
checkbox input "true"
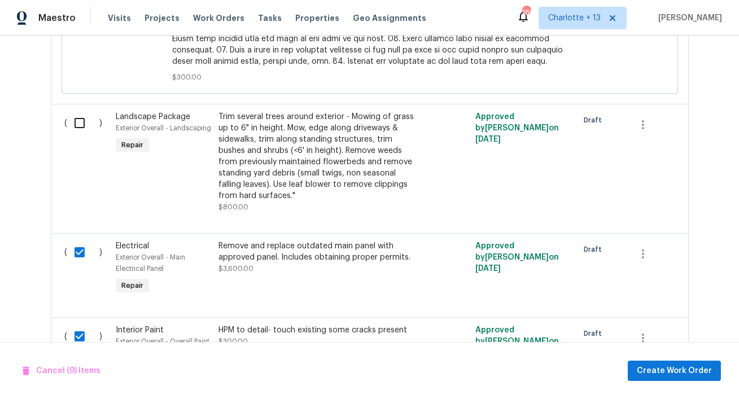
click at [79, 118] on input "checkbox" at bounding box center [84, 123] width 32 height 24
checkbox input "true"
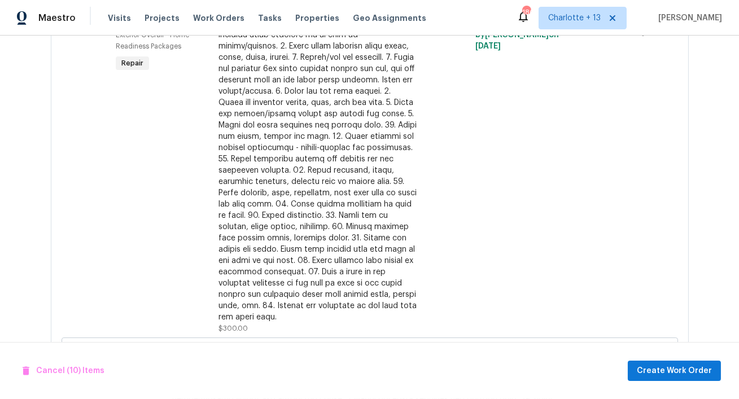
scroll to position [2993, 0]
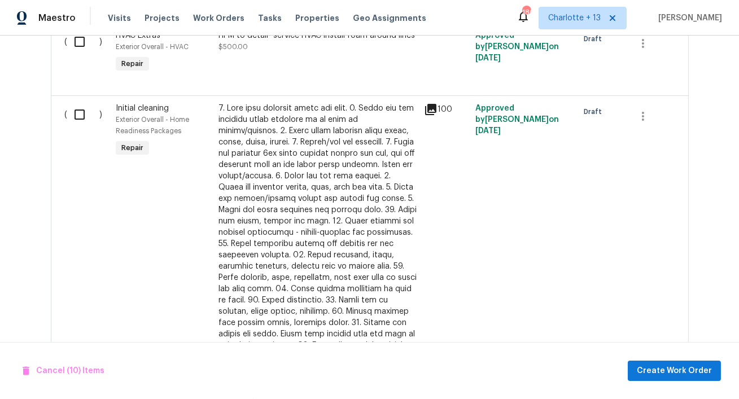
click at [77, 126] on input "checkbox" at bounding box center [84, 115] width 32 height 24
checkbox input "true"
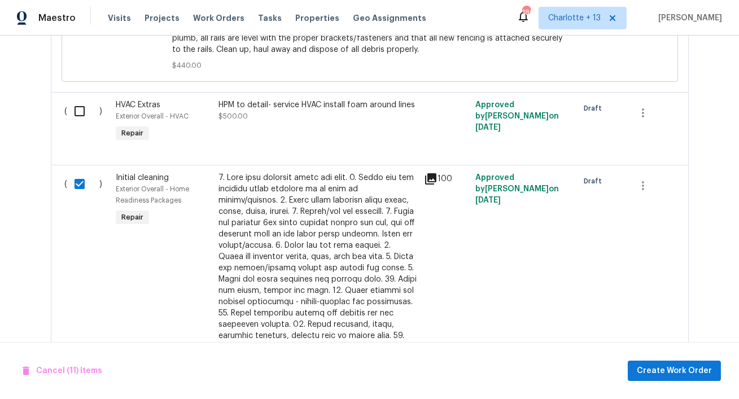
scroll to position [2916, 0]
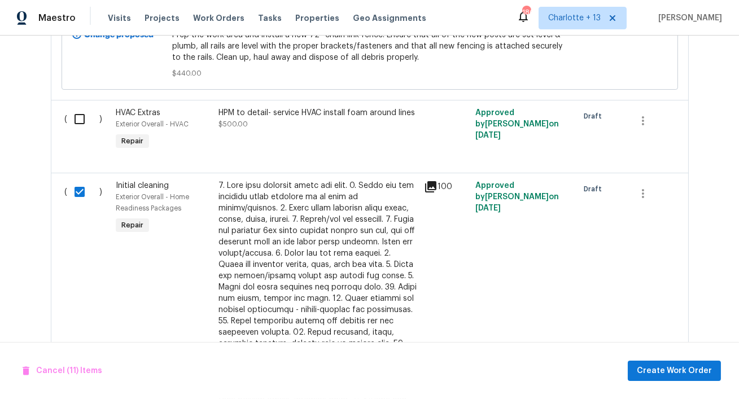
click at [76, 124] on input "checkbox" at bounding box center [84, 119] width 32 height 24
checkbox input "true"
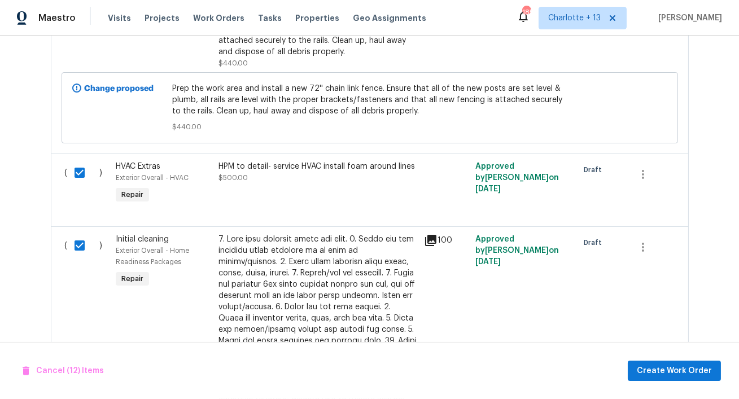
scroll to position [2778, 0]
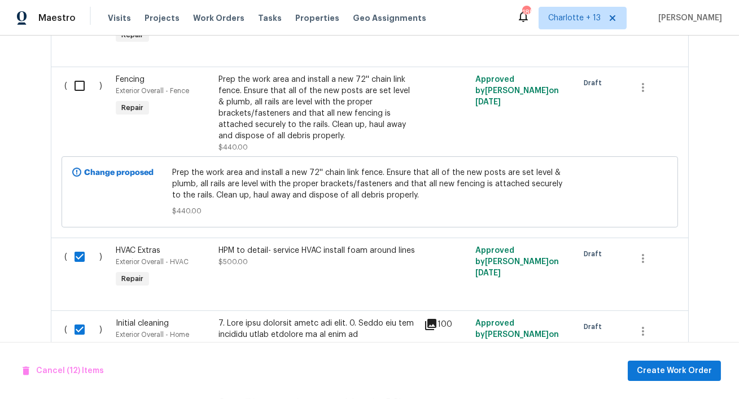
click at [82, 85] on input "checkbox" at bounding box center [84, 86] width 32 height 24
checkbox input "true"
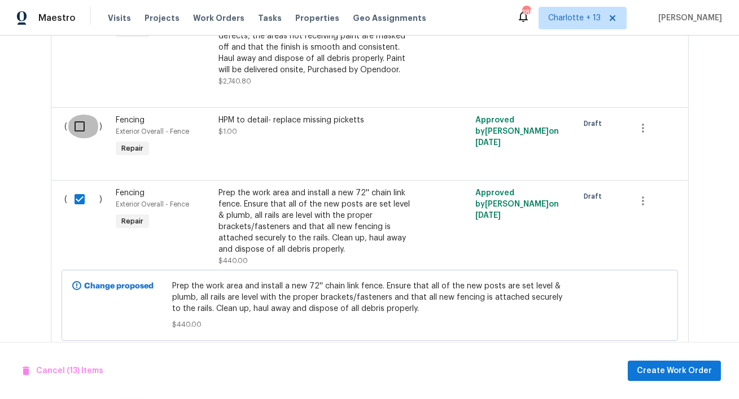
click at [82, 132] on input "checkbox" at bounding box center [84, 127] width 32 height 24
checkbox input "true"
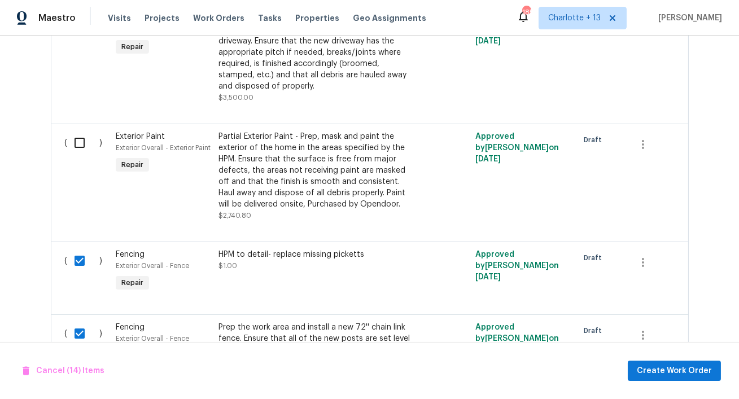
scroll to position [2523, 0]
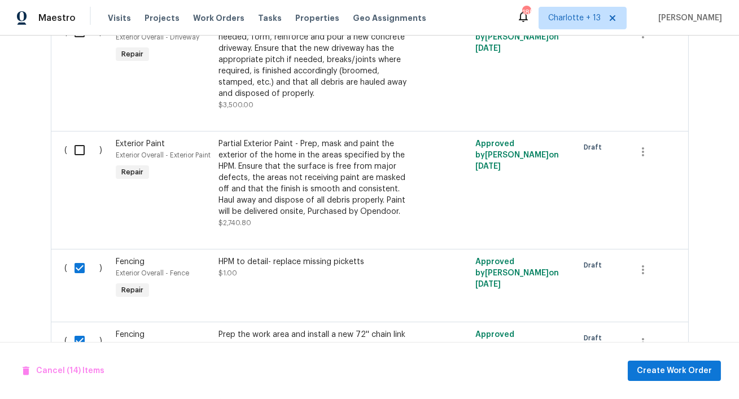
click at [75, 160] on input "checkbox" at bounding box center [84, 150] width 32 height 24
checkbox input "true"
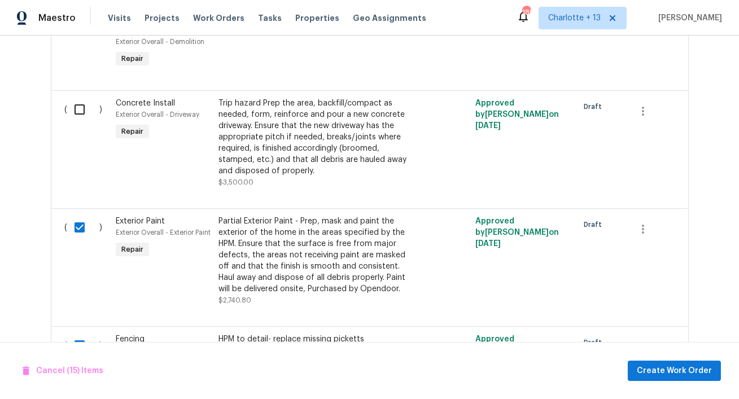
scroll to position [2358, 0]
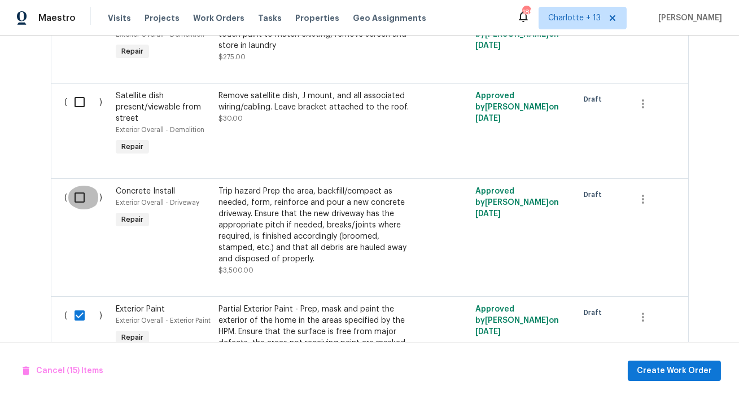
click at [80, 198] on input "checkbox" at bounding box center [84, 198] width 32 height 24
checkbox input "true"
click at [78, 107] on input "checkbox" at bounding box center [84, 102] width 32 height 24
checkbox input "true"
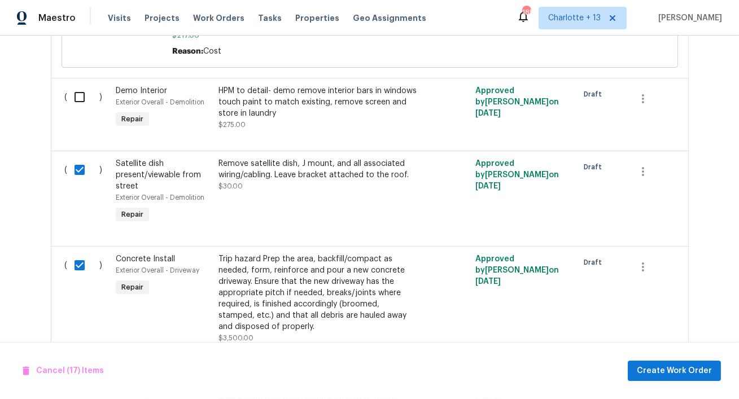
scroll to position [2224, 0]
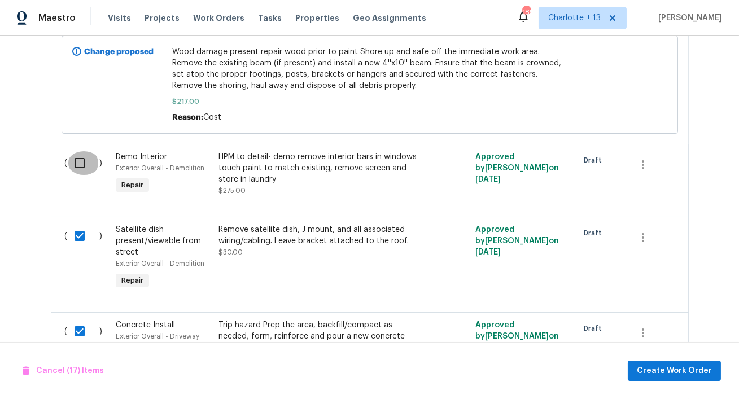
click at [77, 170] on input "checkbox" at bounding box center [84, 163] width 32 height 24
checkbox input "true"
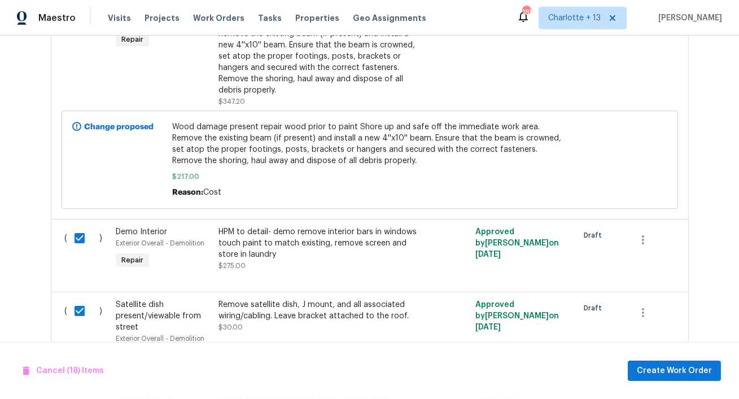
scroll to position [2068, 0]
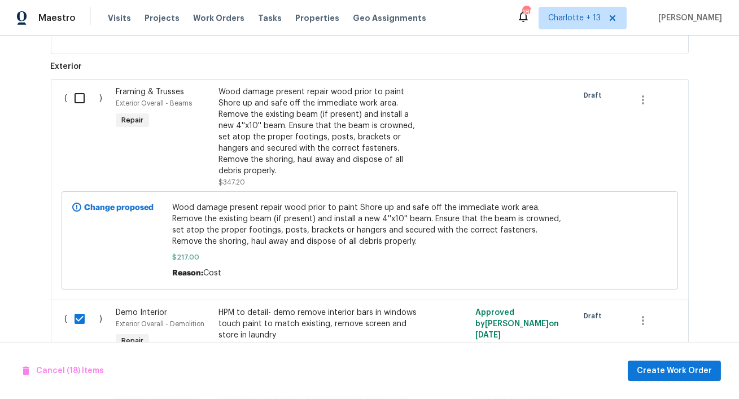
click at [79, 104] on input "checkbox" at bounding box center [84, 98] width 32 height 24
checkbox input "true"
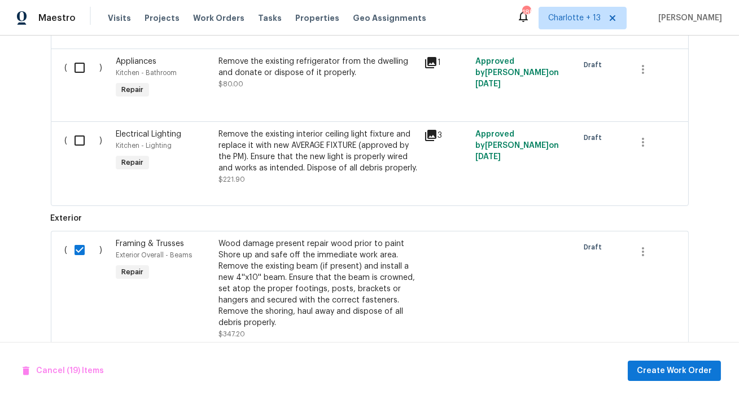
scroll to position [1886, 0]
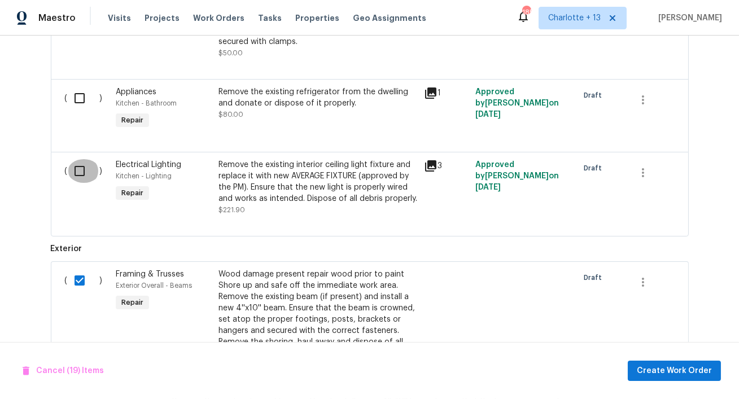
drag, startPoint x: 78, startPoint y: 173, endPoint x: 78, endPoint y: 144, distance: 28.8
click at [78, 173] on input "checkbox" at bounding box center [84, 171] width 32 height 24
checkbox input "true"
click at [78, 100] on input "checkbox" at bounding box center [84, 98] width 32 height 24
checkbox input "true"
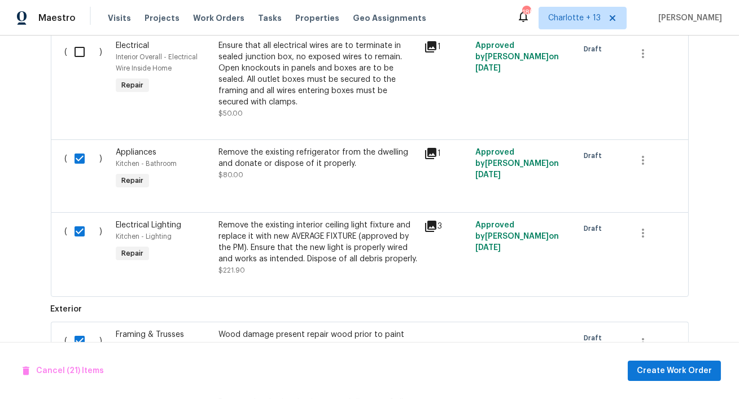
scroll to position [1747, 0]
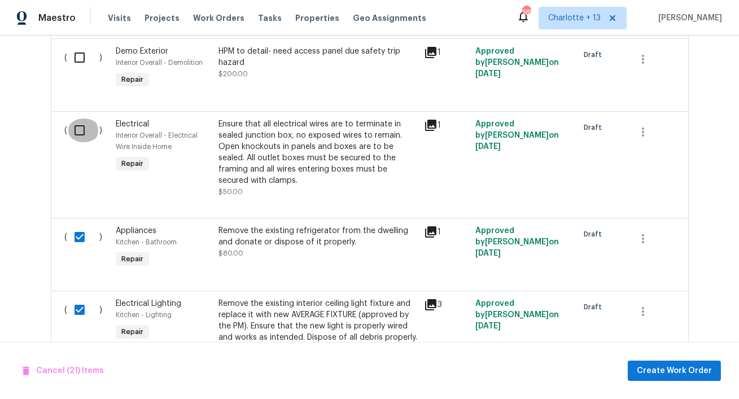
click at [82, 129] on input "checkbox" at bounding box center [84, 131] width 32 height 24
checkbox input "true"
click at [78, 62] on input "checkbox" at bounding box center [84, 58] width 32 height 24
checkbox input "true"
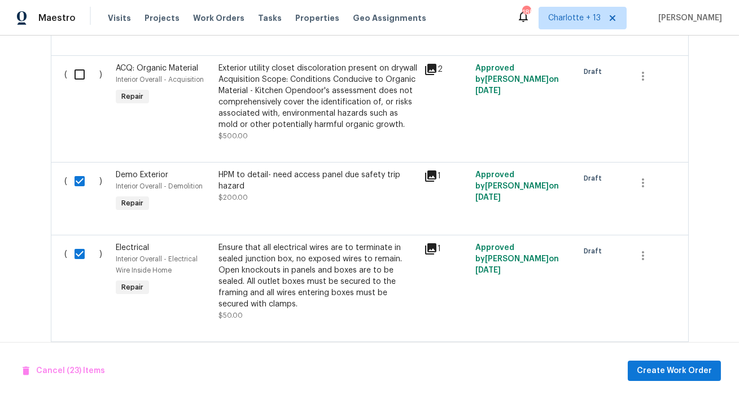
scroll to position [1579, 0]
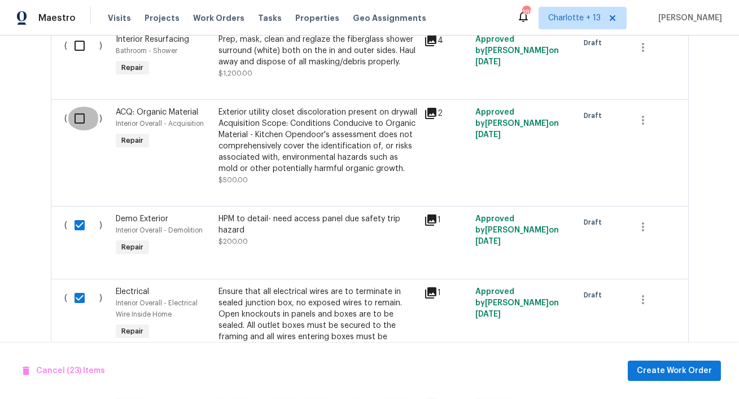
click at [79, 121] on input "checkbox" at bounding box center [84, 119] width 32 height 24
checkbox input "true"
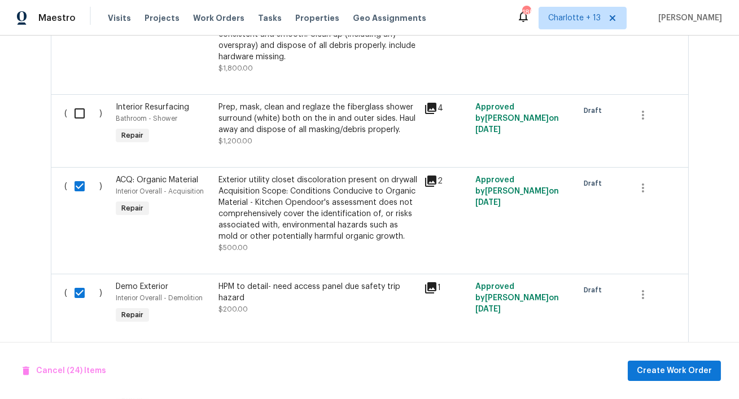
click at [76, 111] on input "checkbox" at bounding box center [84, 114] width 32 height 24
checkbox input "true"
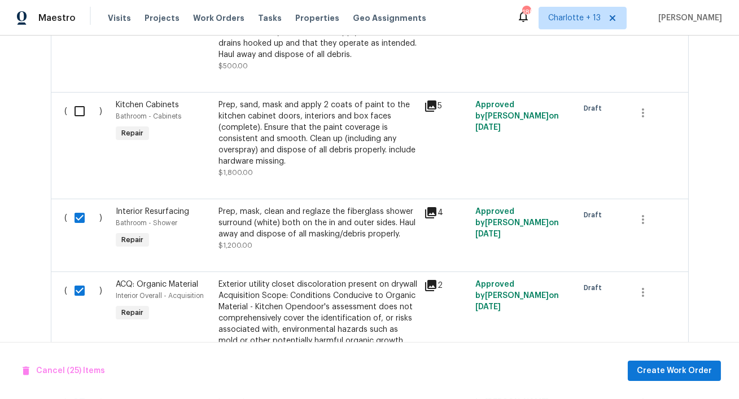
scroll to position [1398, 0]
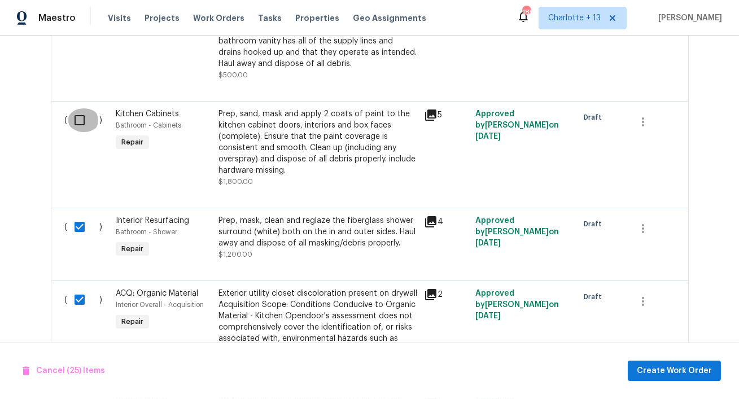
click at [87, 118] on input "checkbox" at bounding box center [84, 120] width 32 height 24
checkbox input "true"
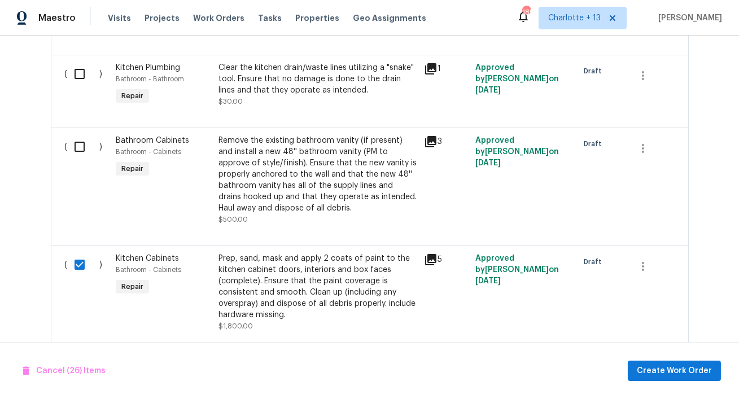
scroll to position [1213, 0]
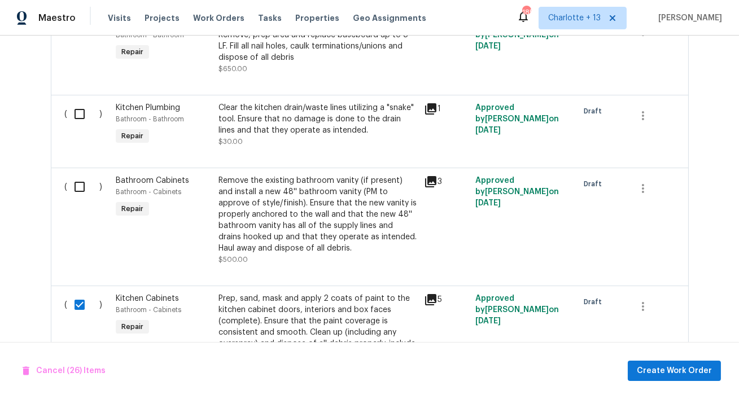
click at [78, 186] on input "checkbox" at bounding box center [84, 187] width 32 height 24
checkbox input "true"
click at [77, 115] on input "checkbox" at bounding box center [84, 114] width 32 height 24
checkbox input "true"
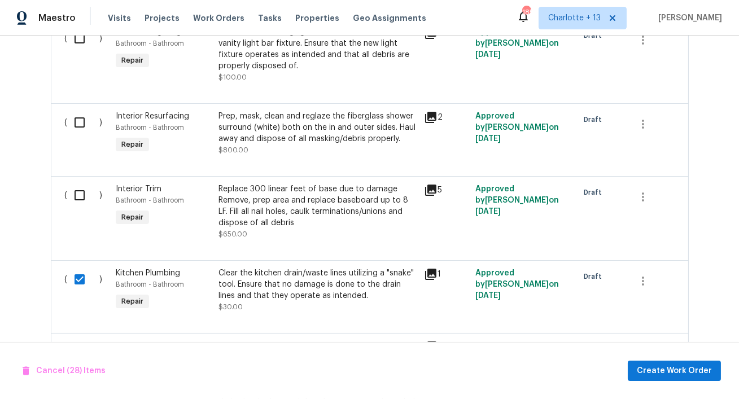
scroll to position [1054, 0]
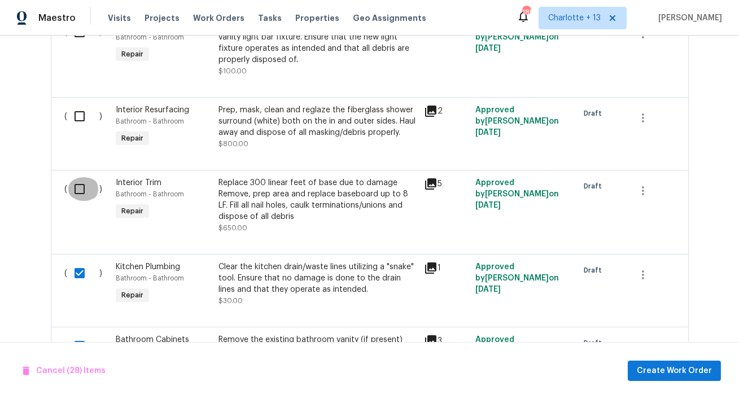
click at [75, 189] on input "checkbox" at bounding box center [84, 189] width 32 height 24
checkbox input "true"
click at [79, 116] on input "checkbox" at bounding box center [84, 116] width 32 height 24
checkbox input "true"
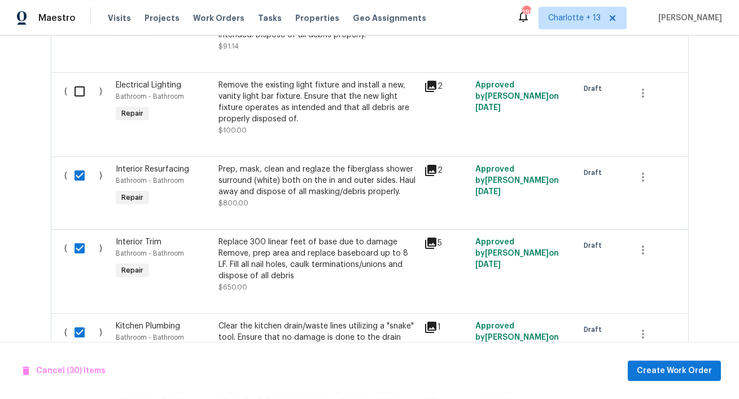
scroll to position [954, 0]
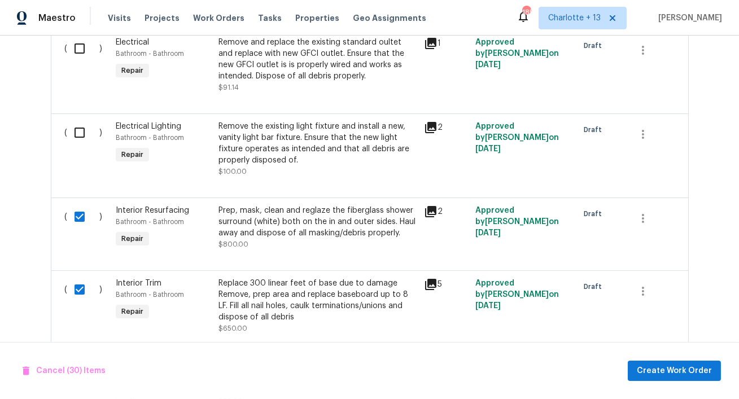
click at [77, 137] on input "checkbox" at bounding box center [84, 133] width 32 height 24
checkbox input "true"
drag, startPoint x: 78, startPoint y: 54, endPoint x: 76, endPoint y: 78, distance: 24.4
click at [78, 54] on input "checkbox" at bounding box center [84, 49] width 32 height 24
checkbox input "true"
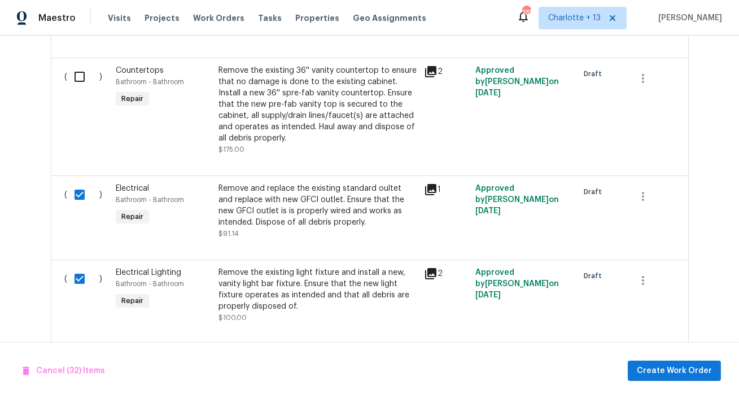
scroll to position [705, 0]
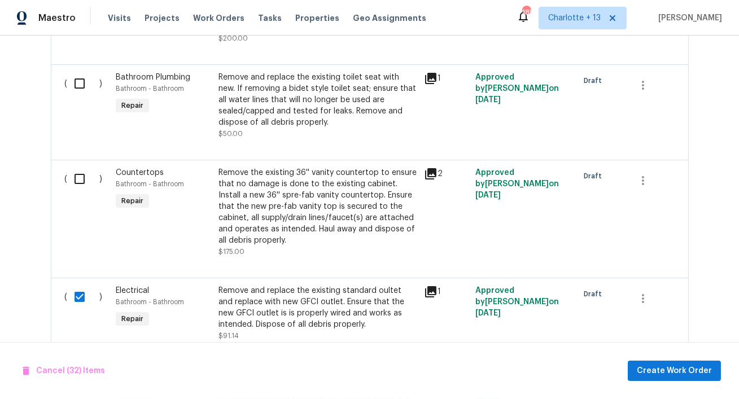
click at [80, 182] on input "checkbox" at bounding box center [84, 179] width 32 height 24
checkbox input "true"
click at [77, 85] on input "checkbox" at bounding box center [84, 84] width 32 height 24
checkbox input "true"
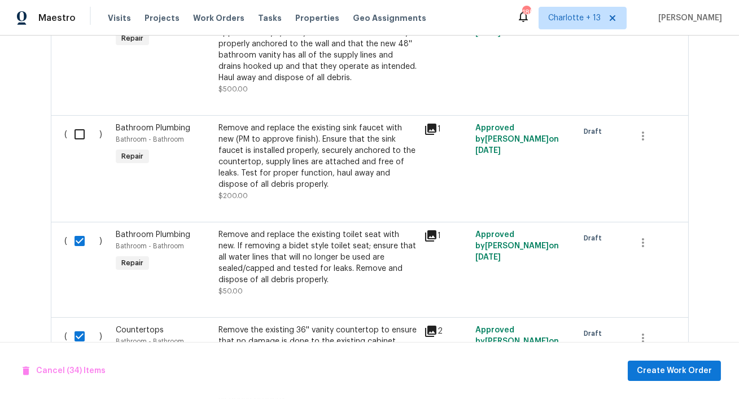
scroll to position [537, 0]
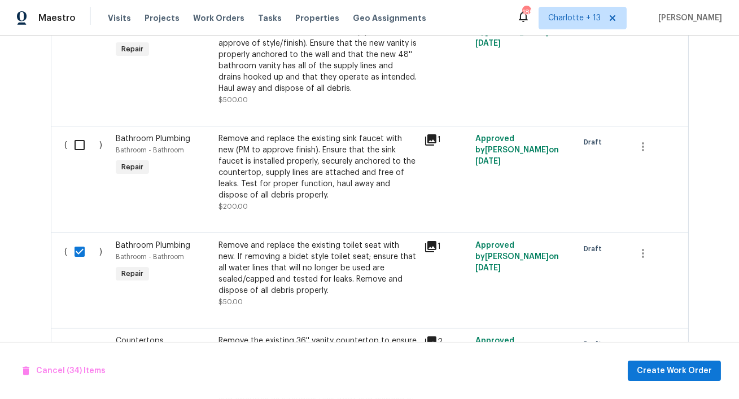
click at [81, 146] on input "checkbox" at bounding box center [84, 145] width 32 height 24
checkbox input "true"
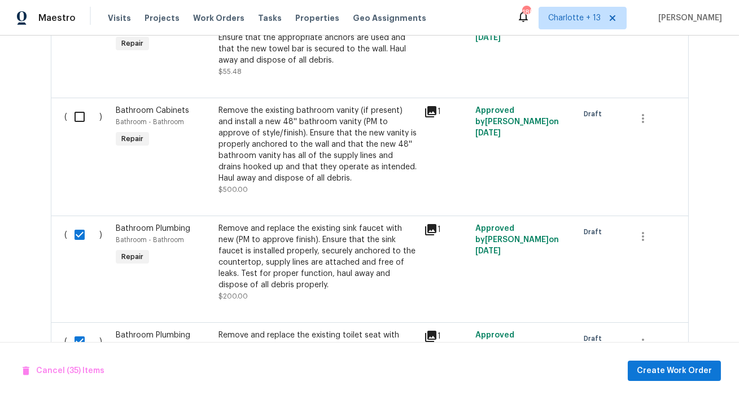
scroll to position [423, 0]
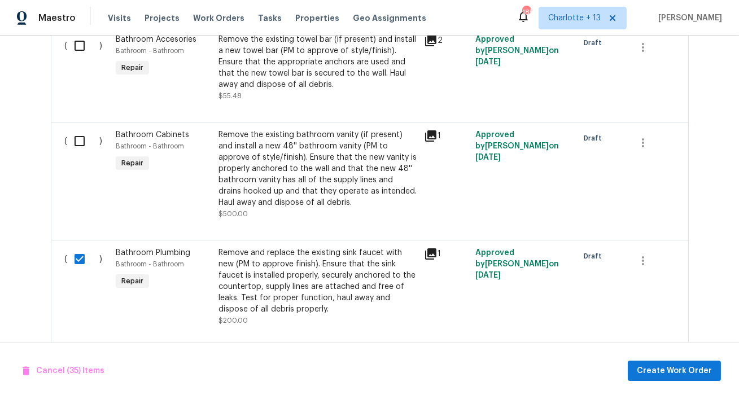
click at [76, 143] on input "checkbox" at bounding box center [84, 141] width 32 height 24
checkbox input "true"
drag, startPoint x: 75, startPoint y: 46, endPoint x: 66, endPoint y: 60, distance: 16.5
click at [75, 46] on input "checkbox" at bounding box center [84, 46] width 32 height 24
checkbox input "true"
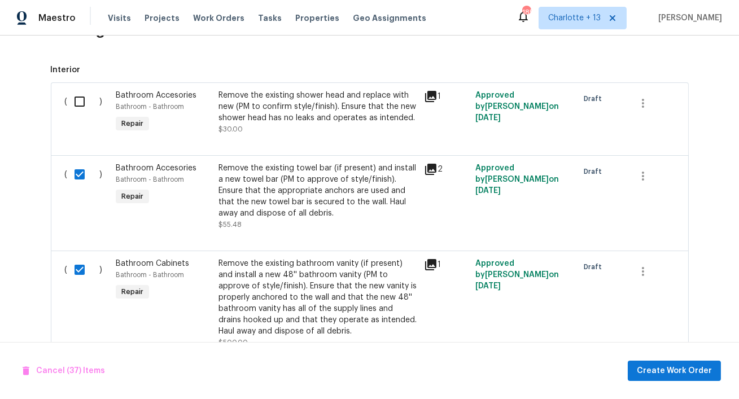
scroll to position [292, 0]
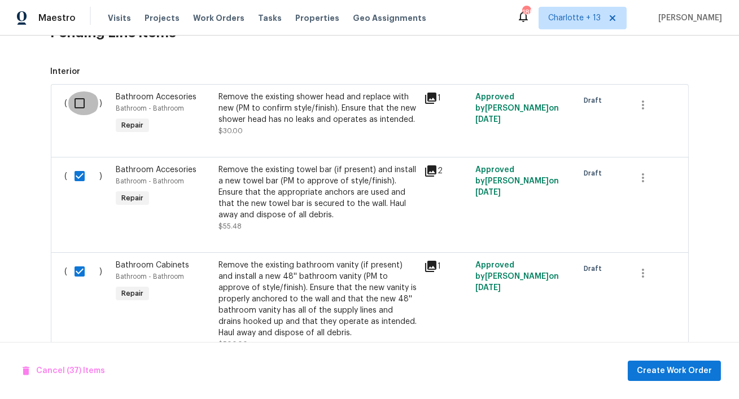
click at [77, 98] on input "checkbox" at bounding box center [84, 103] width 32 height 24
checkbox input "true"
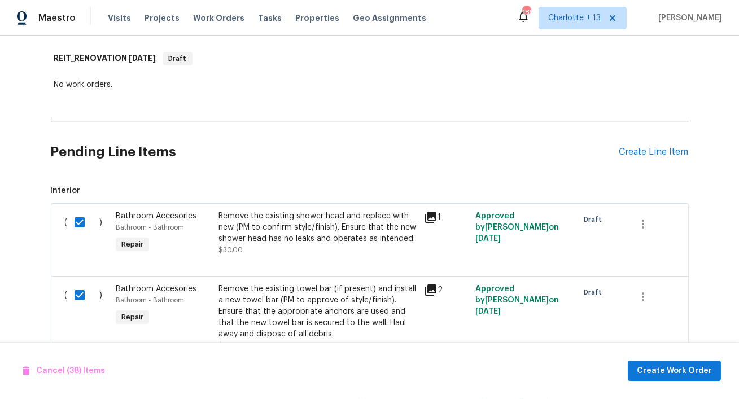
scroll to position [174, 0]
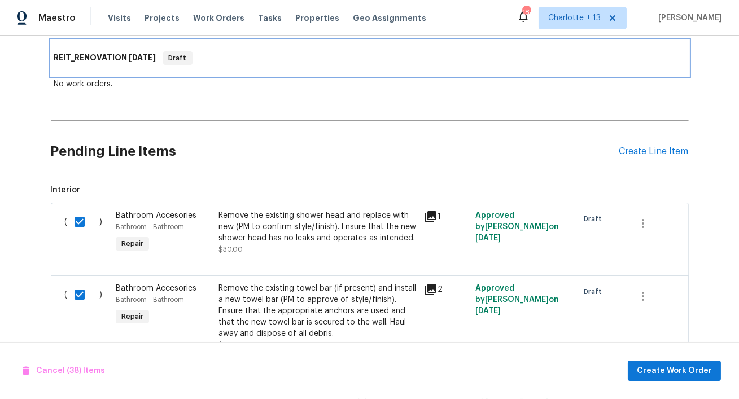
click at [320, 62] on div "REIT_RENOVATION 9/26/25 Draft" at bounding box center [369, 58] width 631 height 14
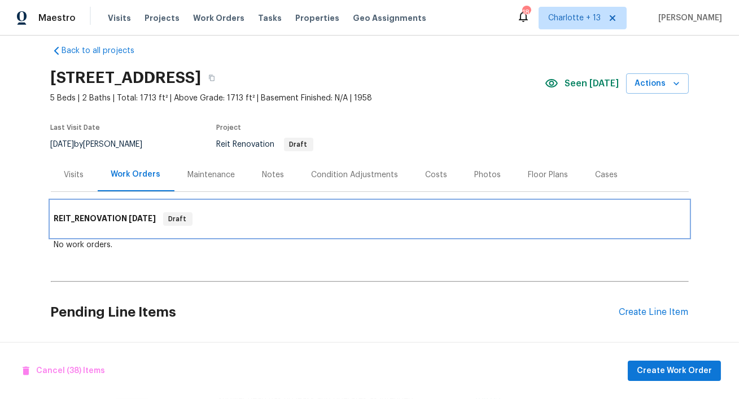
scroll to position [0, 0]
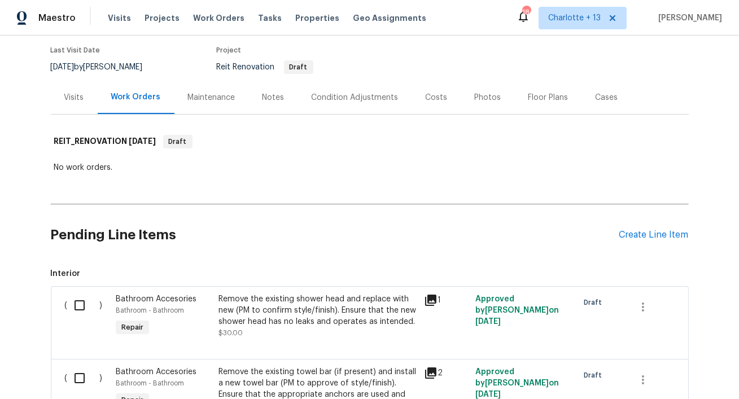
scroll to position [56, 0]
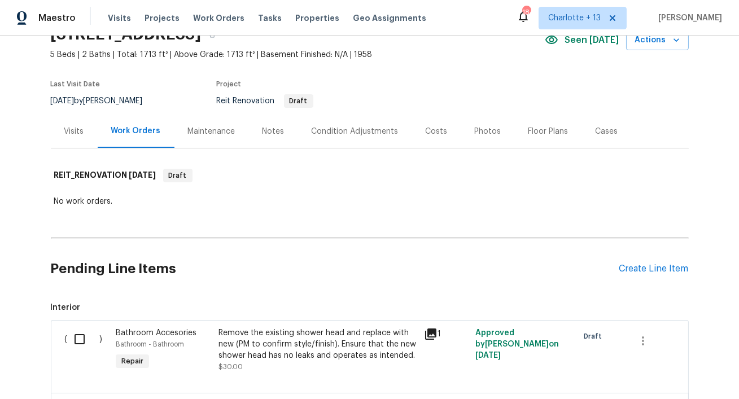
click at [247, 251] on h2 "Pending Line Items" at bounding box center [335, 269] width 569 height 53
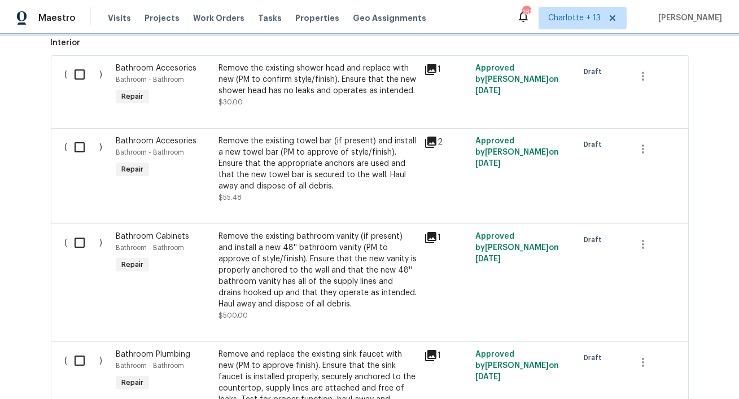
scroll to position [0, 0]
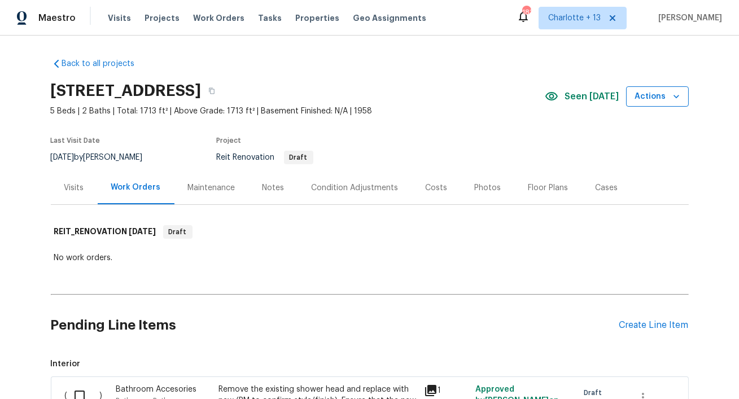
click at [675, 100] on icon "button" at bounding box center [676, 96] width 11 height 11
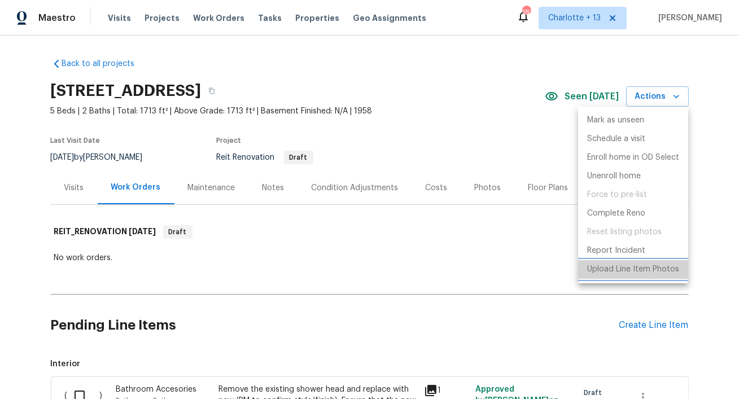
click at [614, 265] on p "Upload Line Item Photos" at bounding box center [633, 270] width 92 height 12
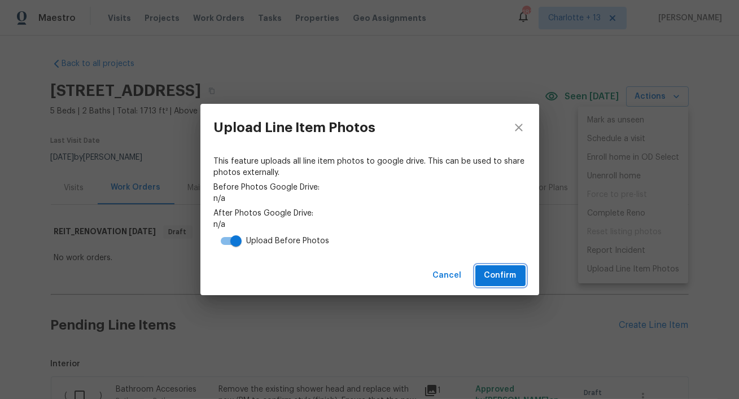
click at [506, 274] on span "Confirm" at bounding box center [500, 276] width 32 height 14
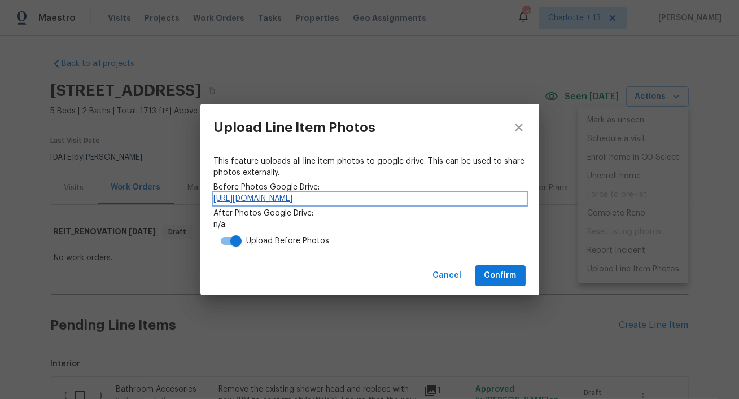
click at [406, 200] on link "https://drive.google.com/drive/folders/1-GyAKgzTpEhBT6WNDMm9nBHSALwh3LMu" at bounding box center [370, 198] width 312 height 11
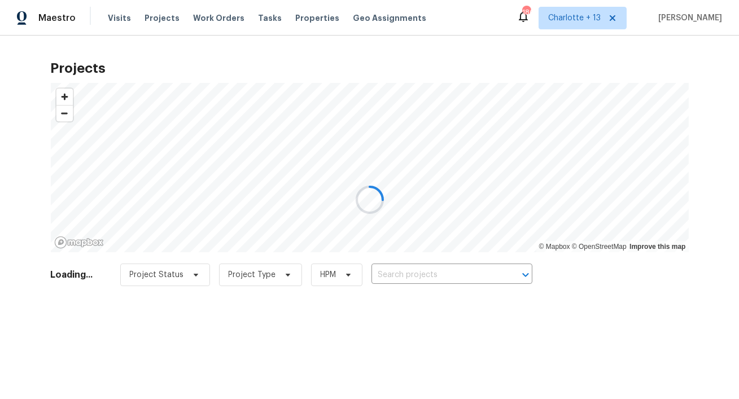
click at [349, 34] on div at bounding box center [369, 199] width 739 height 399
click at [422, 269] on div at bounding box center [369, 199] width 739 height 399
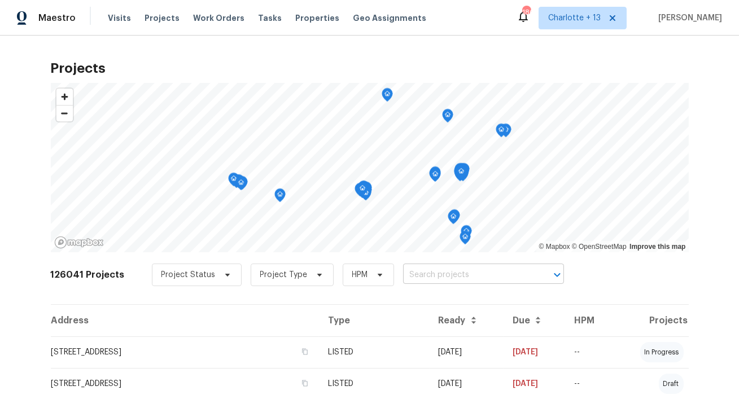
click at [418, 278] on input "text" at bounding box center [467, 275] width 129 height 18
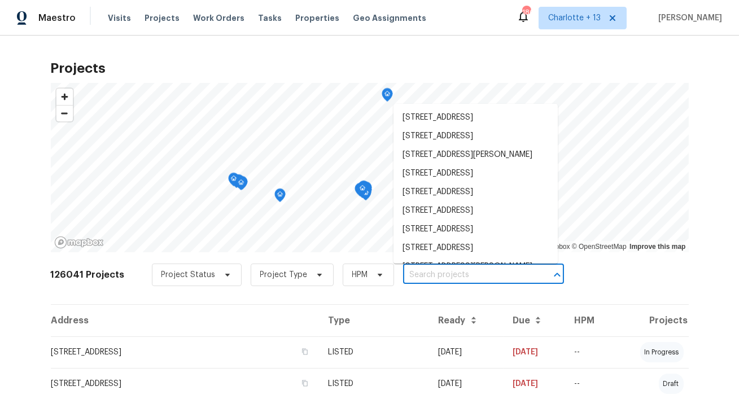
paste input "7851 Sheridan St"
type input "7851 Sheridan St"
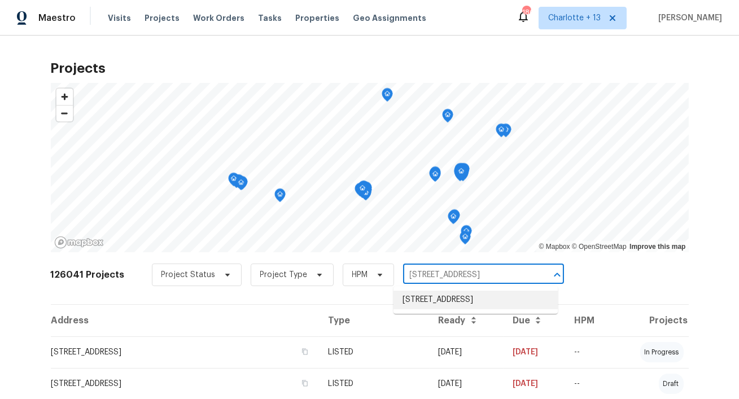
click at [418, 296] on li "7851 Sheridan St, Hollywood, FL 33024" at bounding box center [476, 300] width 164 height 19
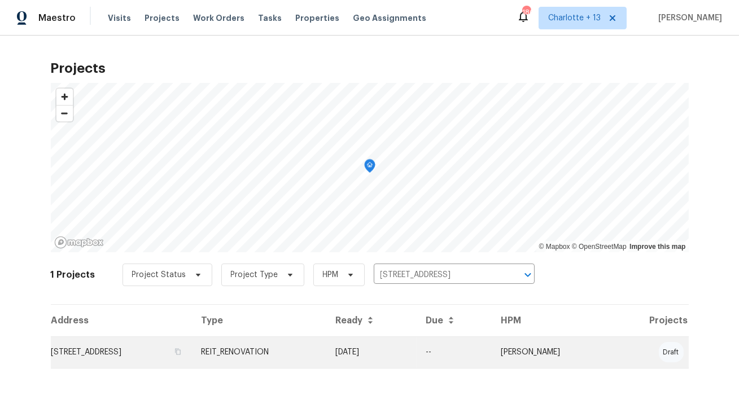
click at [162, 354] on td "7851 Sheridan St, Hollywood, FL 33024" at bounding box center [122, 352] width 142 height 32
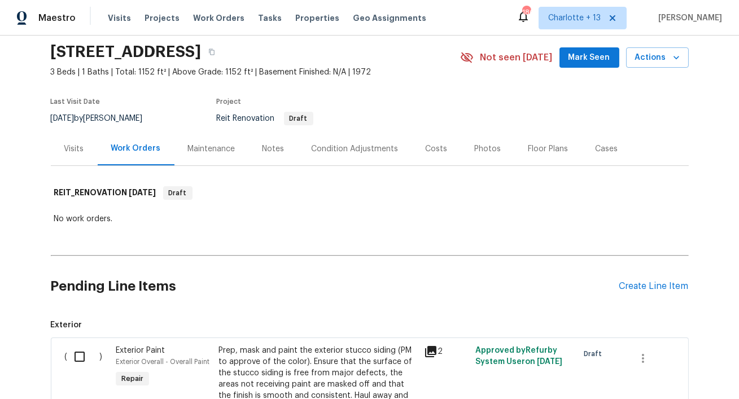
scroll to position [37, 0]
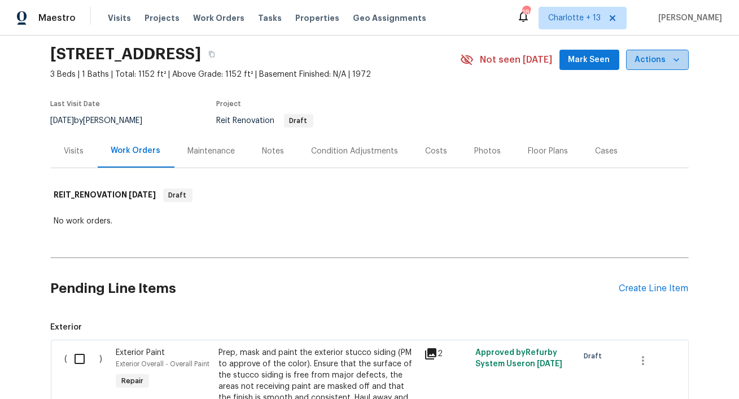
click at [680, 63] on icon "button" at bounding box center [676, 59] width 11 height 11
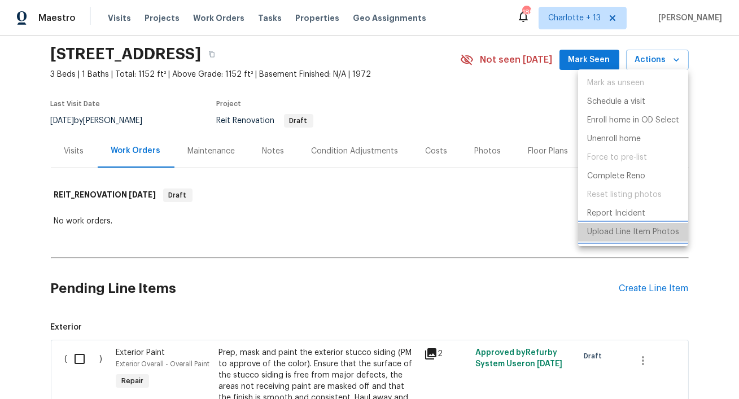
click at [628, 233] on p "Upload Line Item Photos" at bounding box center [633, 232] width 92 height 12
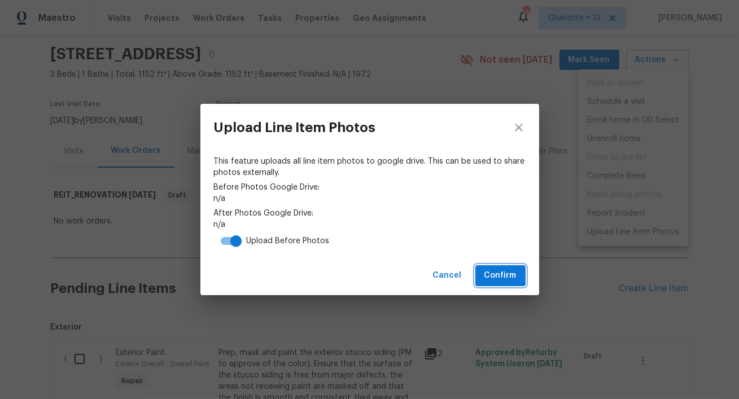
click at [502, 277] on span "Confirm" at bounding box center [500, 276] width 32 height 14
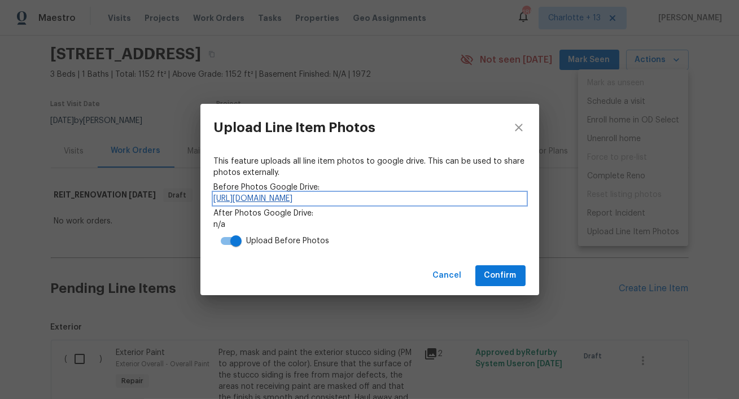
click at [390, 198] on link "https://drive.google.com/drive/folders/1rsX7geboEngaTLdyKc_x6WT27hTeaNuB" at bounding box center [370, 198] width 312 height 11
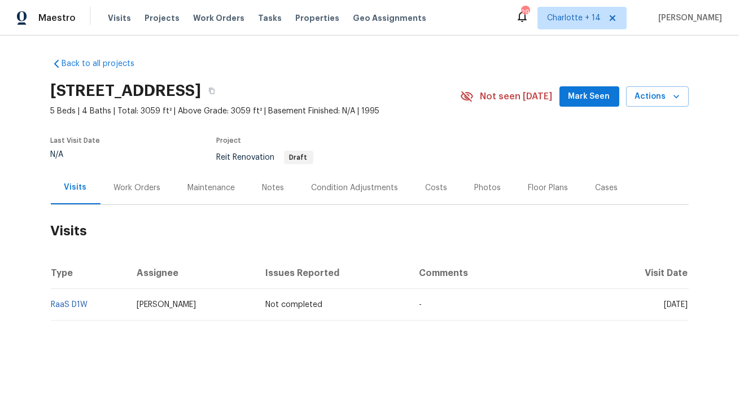
click at [138, 195] on div "Work Orders" at bounding box center [137, 187] width 74 height 33
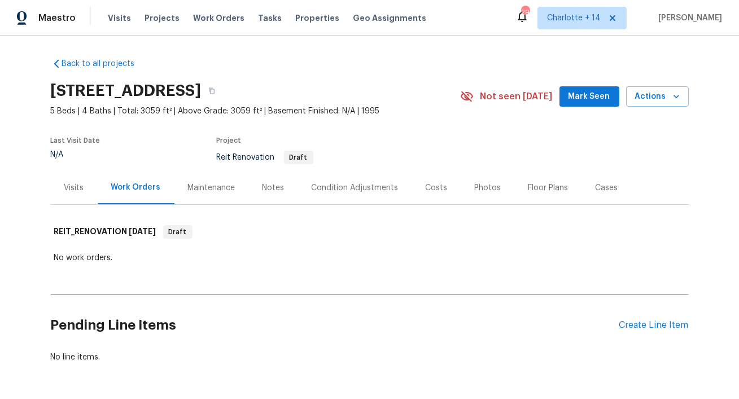
scroll to position [40, 0]
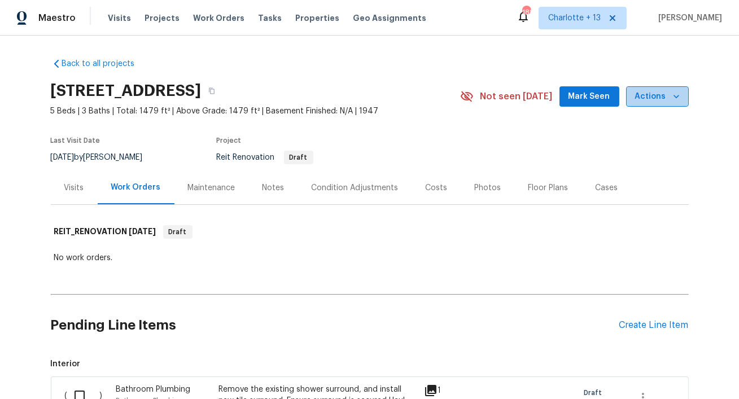
click at [678, 99] on icon "button" at bounding box center [676, 96] width 11 height 11
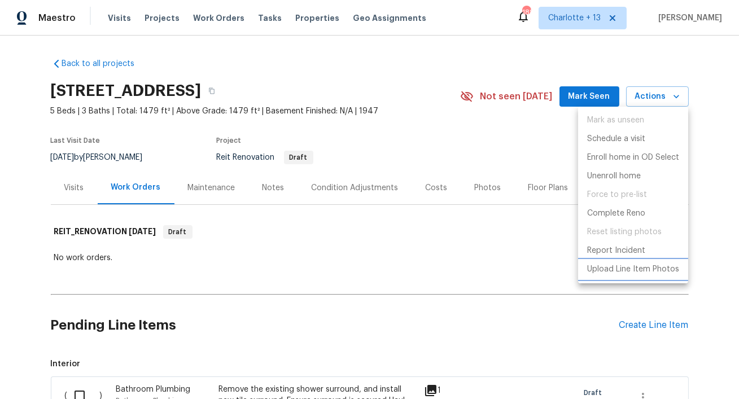
click at [631, 270] on p "Upload Line Item Photos" at bounding box center [633, 270] width 92 height 12
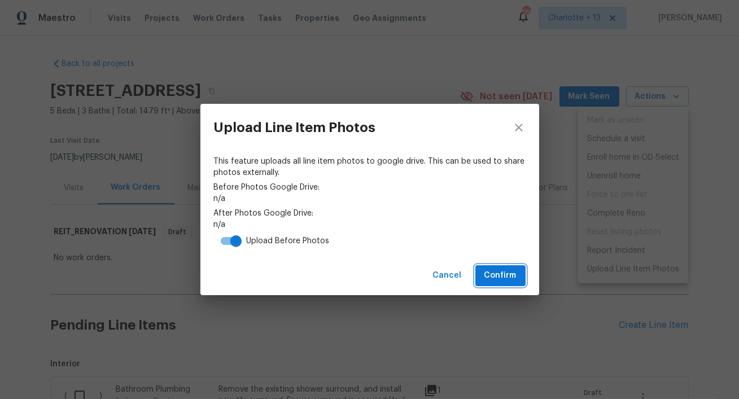
click at [511, 278] on span "Confirm" at bounding box center [500, 276] width 32 height 14
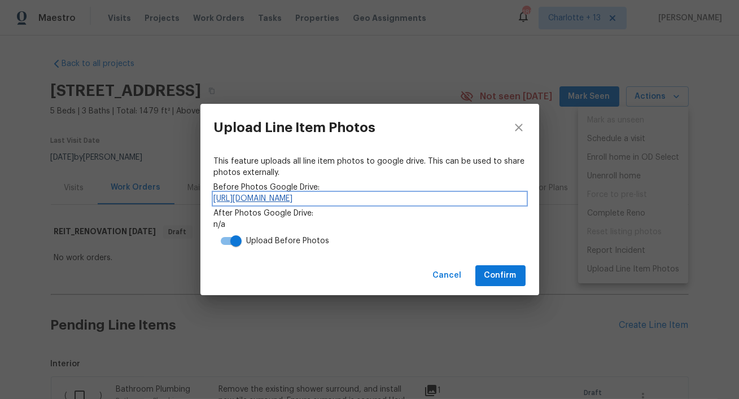
click at [335, 195] on link "[URL][DOMAIN_NAME]" at bounding box center [370, 198] width 312 height 11
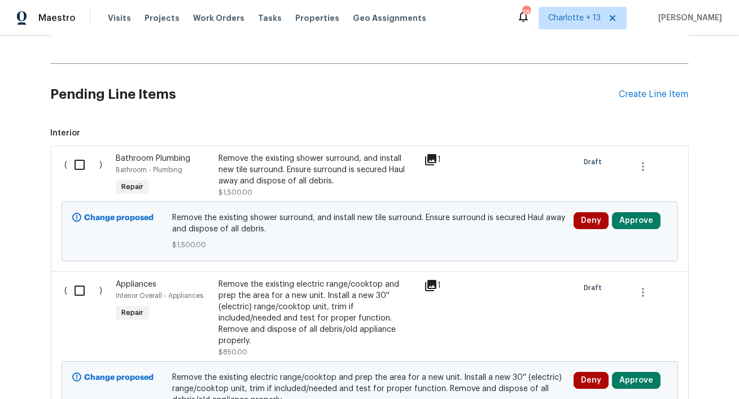
scroll to position [244, 0]
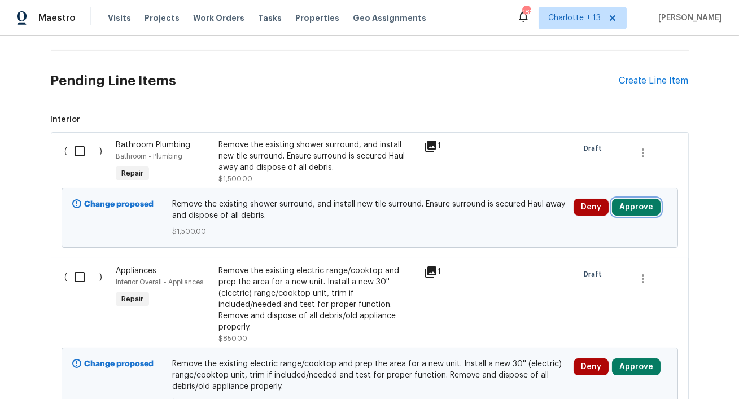
click at [633, 205] on button "Approve" at bounding box center [636, 207] width 49 height 17
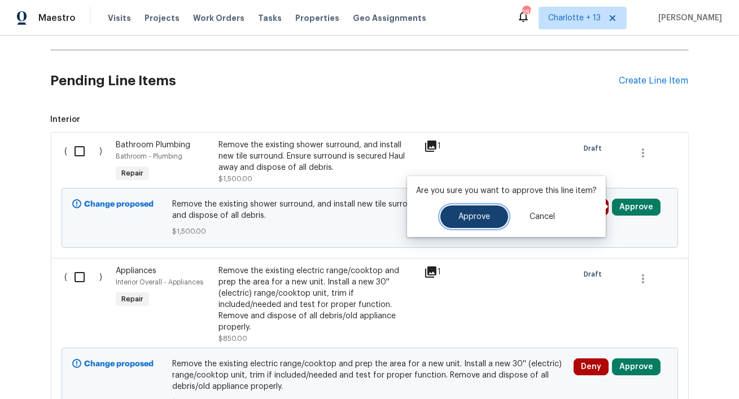
click at [461, 220] on span "Approve" at bounding box center [474, 217] width 32 height 8
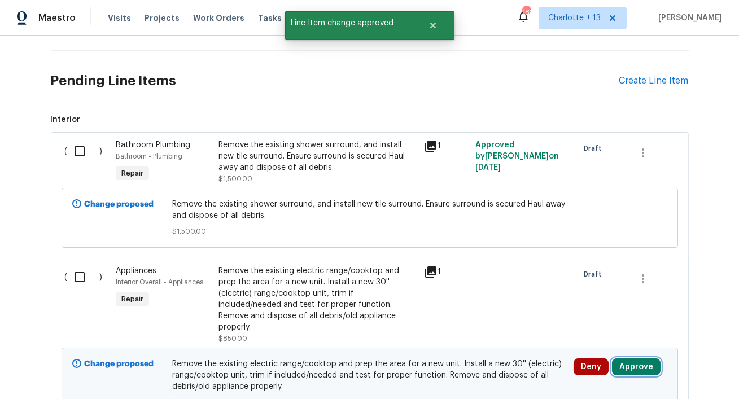
click at [624, 359] on button "Approve" at bounding box center [636, 367] width 49 height 17
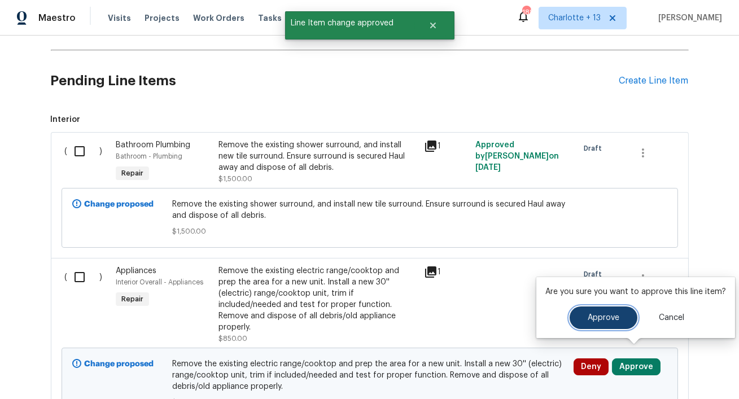
click at [588, 321] on span "Approve" at bounding box center [604, 318] width 32 height 8
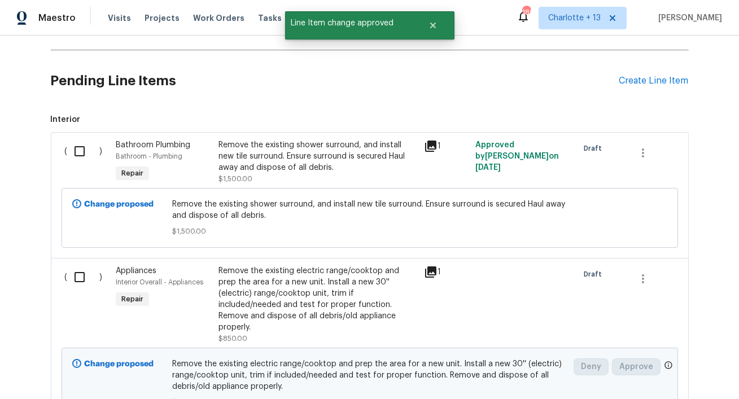
scroll to position [344, 0]
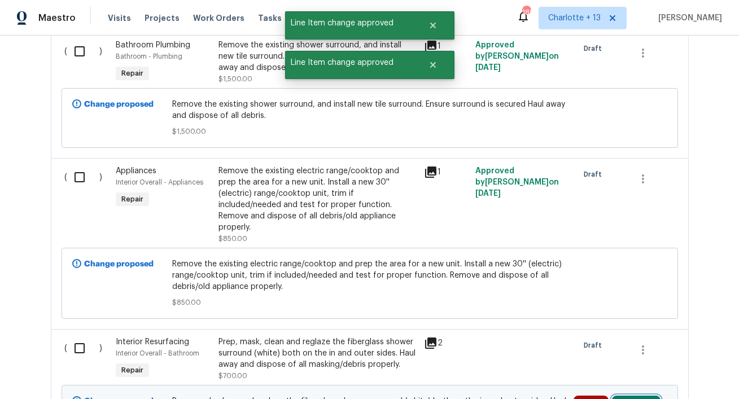
drag, startPoint x: 640, startPoint y: 391, endPoint x: 613, endPoint y: 378, distance: 30.6
click at [638, 396] on button "Approve" at bounding box center [636, 404] width 49 height 17
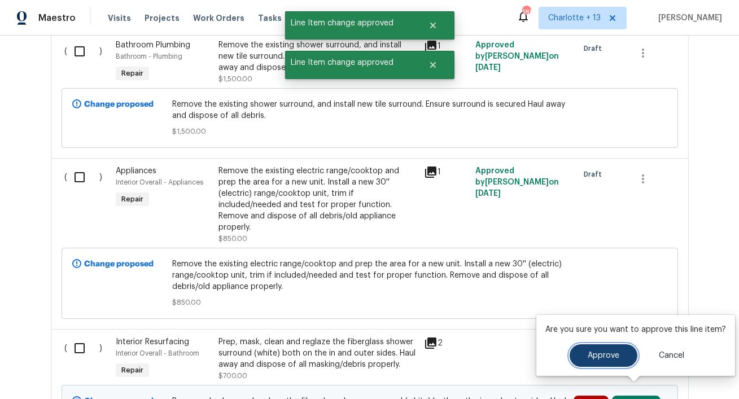
click at [578, 359] on button "Approve" at bounding box center [604, 355] width 68 height 23
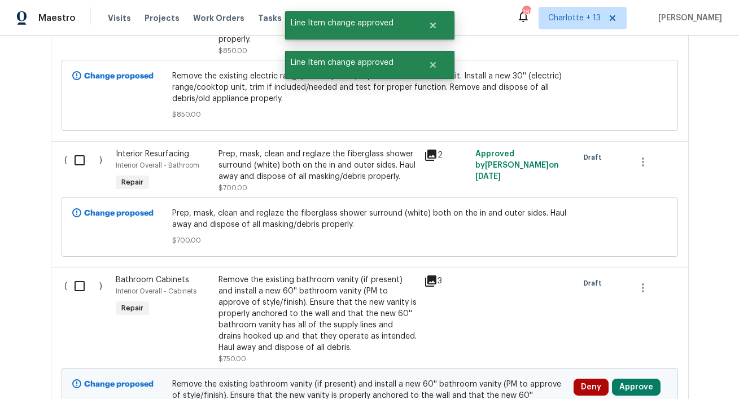
scroll to position [533, 0]
click at [631, 378] on button "Approve" at bounding box center [636, 386] width 49 height 17
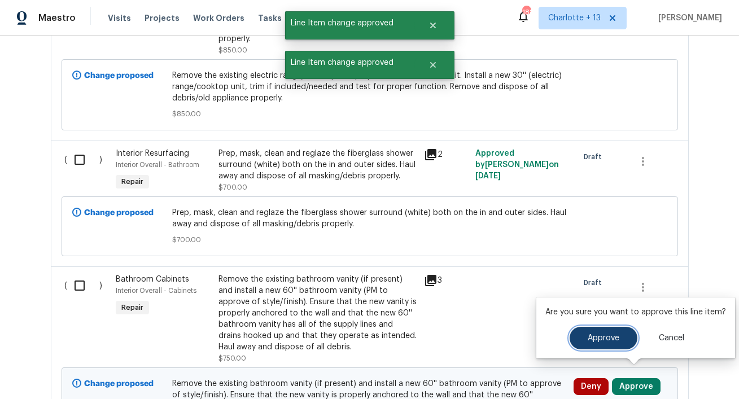
click at [576, 339] on button "Approve" at bounding box center [604, 338] width 68 height 23
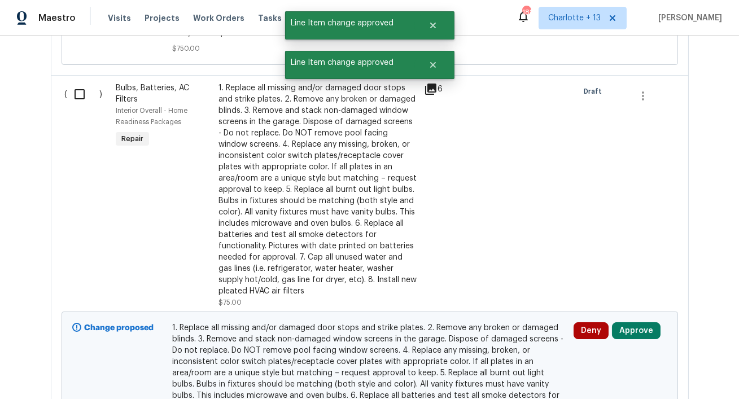
scroll to position [919, 0]
click at [633, 322] on button "Approve" at bounding box center [636, 330] width 49 height 17
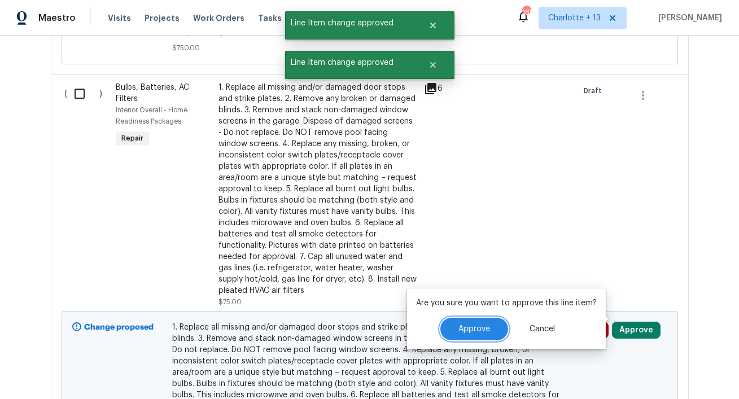
click at [474, 335] on button "Approve" at bounding box center [474, 329] width 68 height 23
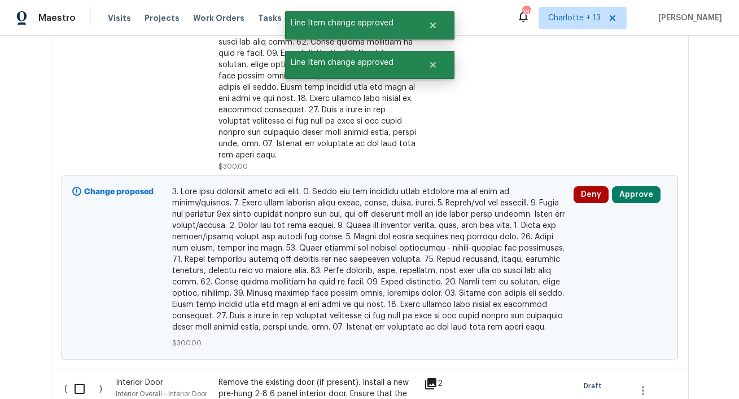
scroll to position [1544, 0]
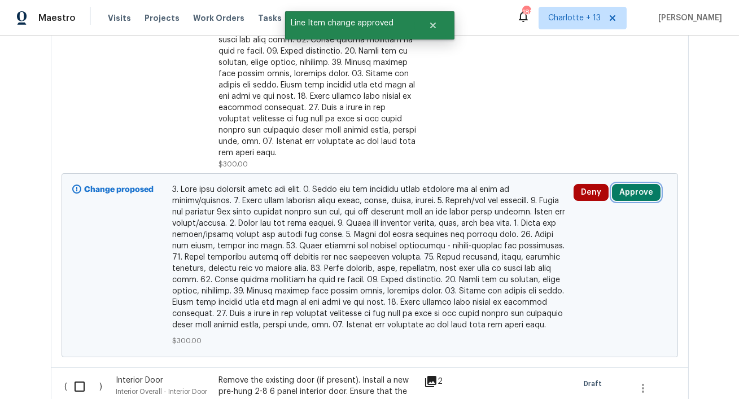
click at [636, 184] on button "Approve" at bounding box center [636, 192] width 49 height 17
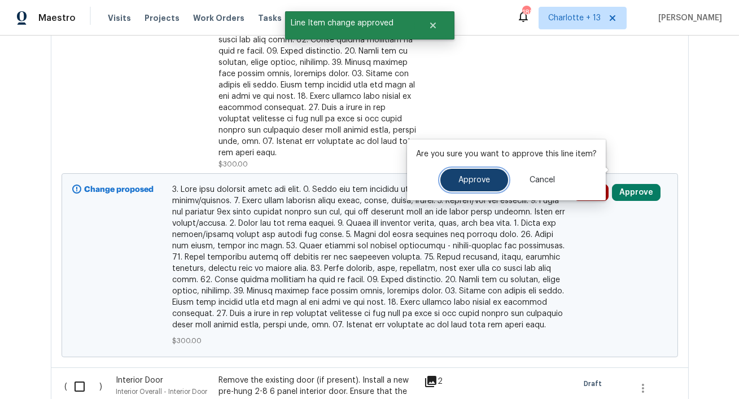
click at [455, 176] on button "Approve" at bounding box center [474, 180] width 68 height 23
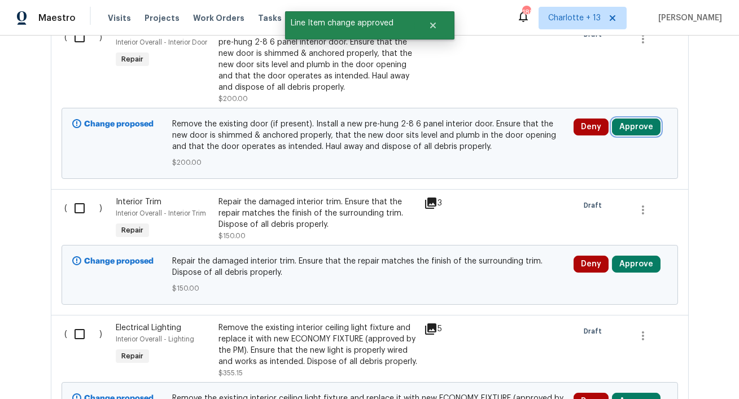
click at [632, 119] on button "Approve" at bounding box center [636, 127] width 49 height 17
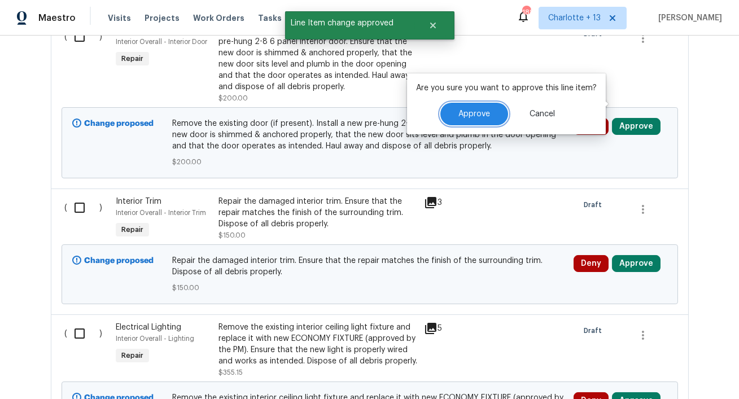
click at [465, 112] on span "Approve" at bounding box center [474, 114] width 32 height 8
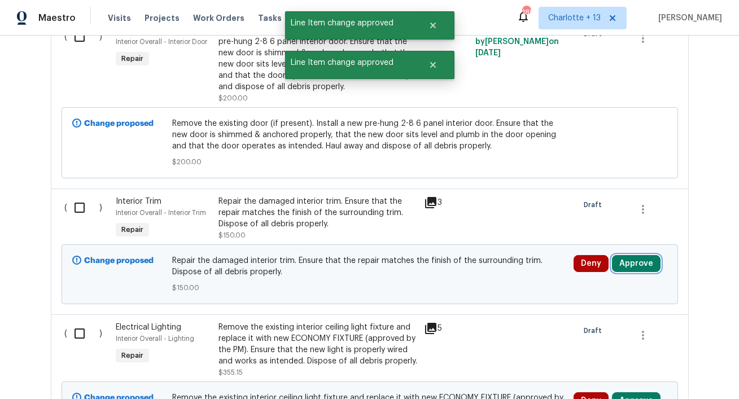
drag, startPoint x: 642, startPoint y: 238, endPoint x: 603, endPoint y: 231, distance: 40.2
click at [642, 255] on button "Approve" at bounding box center [636, 263] width 49 height 17
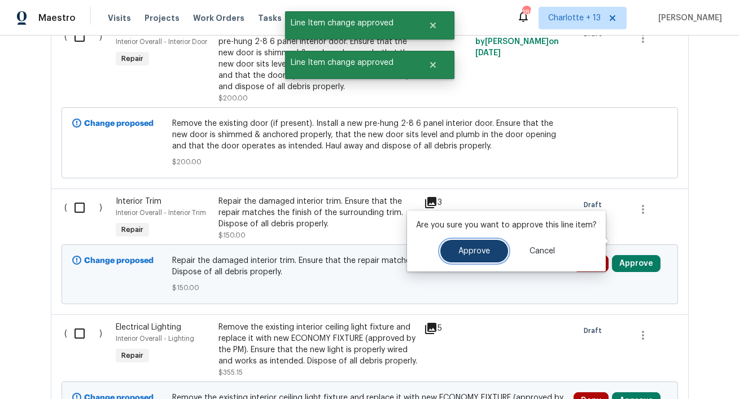
click at [468, 255] on span "Approve" at bounding box center [474, 251] width 32 height 8
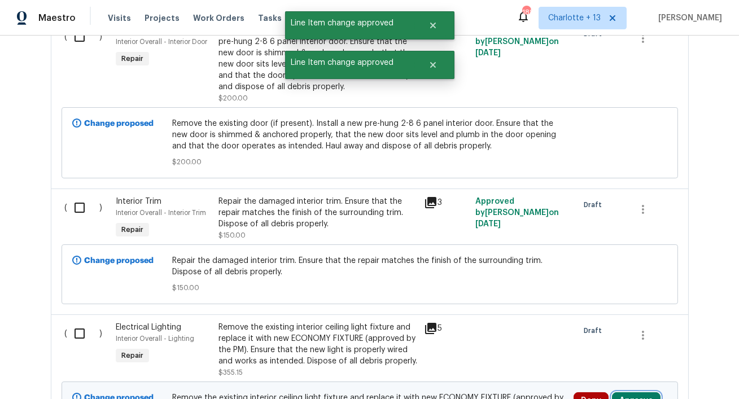
click at [633, 392] on button "Approve" at bounding box center [636, 400] width 49 height 17
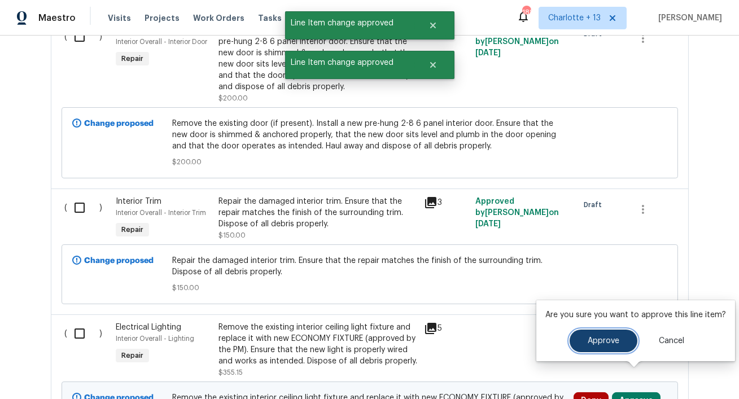
click at [587, 335] on button "Approve" at bounding box center [604, 341] width 68 height 23
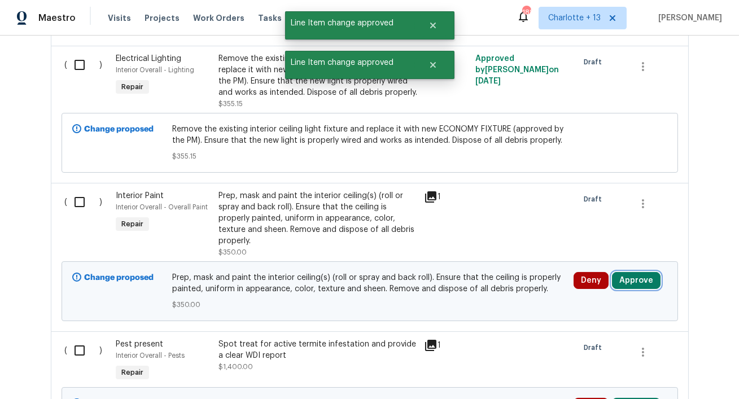
click at [637, 272] on button "Approve" at bounding box center [636, 280] width 49 height 17
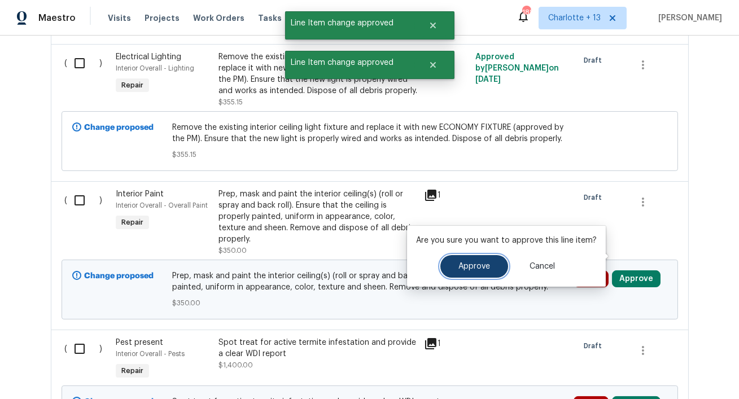
click at [470, 265] on span "Approve" at bounding box center [474, 267] width 32 height 8
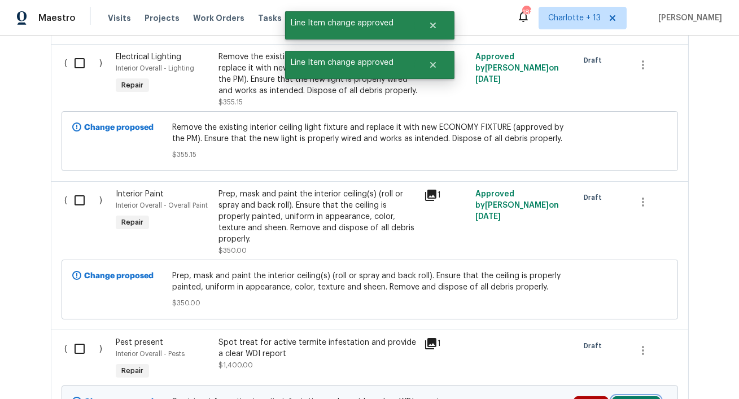
click at [631, 396] on button "Approve" at bounding box center [636, 404] width 49 height 17
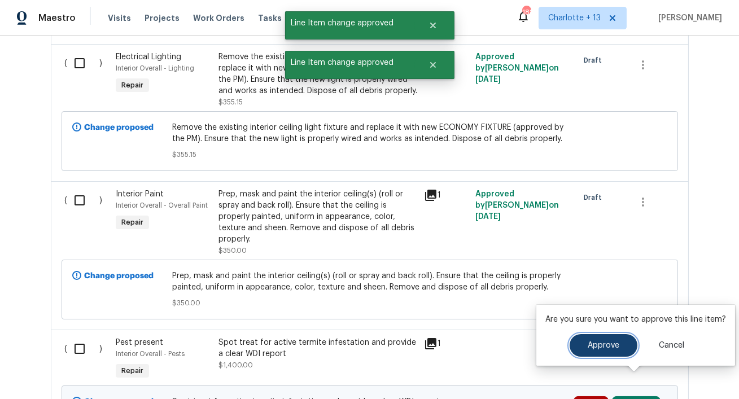
click at [579, 347] on button "Approve" at bounding box center [604, 345] width 68 height 23
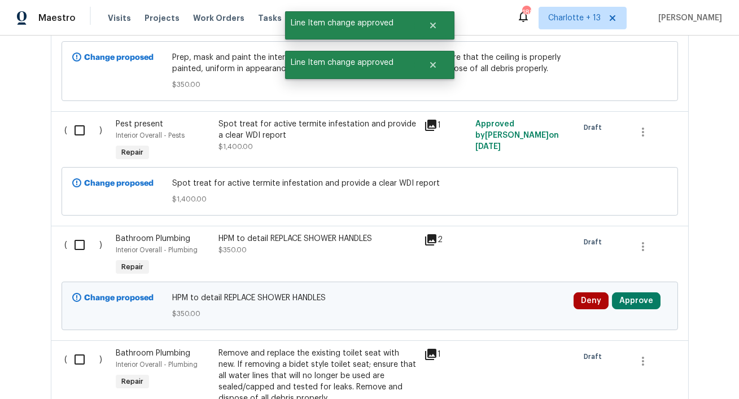
scroll to position [2383, 0]
click at [635, 292] on button "Approve" at bounding box center [636, 300] width 49 height 17
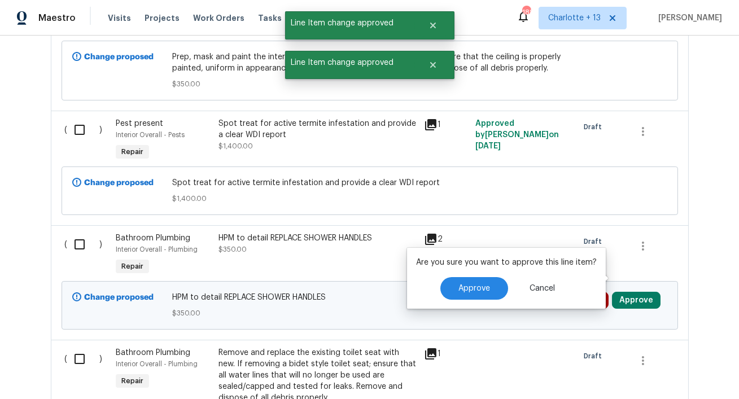
click at [486, 277] on div "Are you sure you want to approve this line item? Approve Cancel" at bounding box center [506, 278] width 199 height 61
click at [480, 289] on span "Approve" at bounding box center [474, 289] width 32 height 8
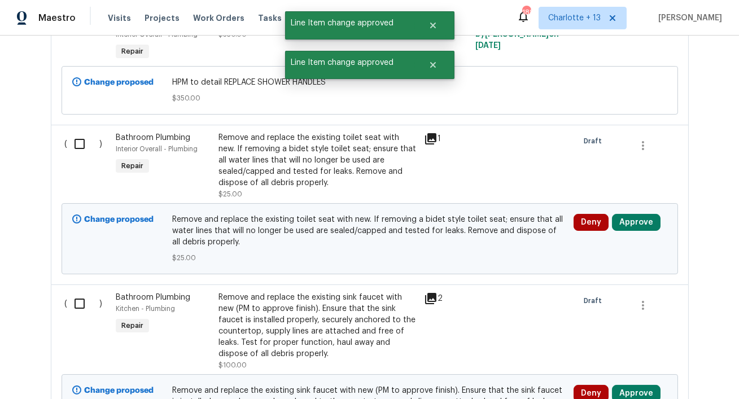
scroll to position [2607, 0]
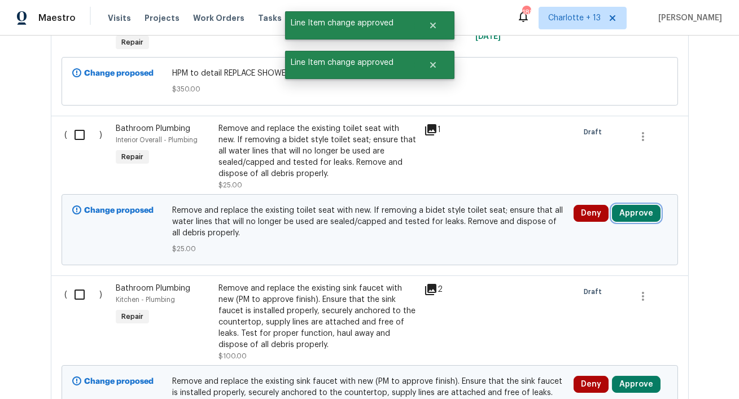
click at [646, 205] on button "Approve" at bounding box center [636, 213] width 49 height 17
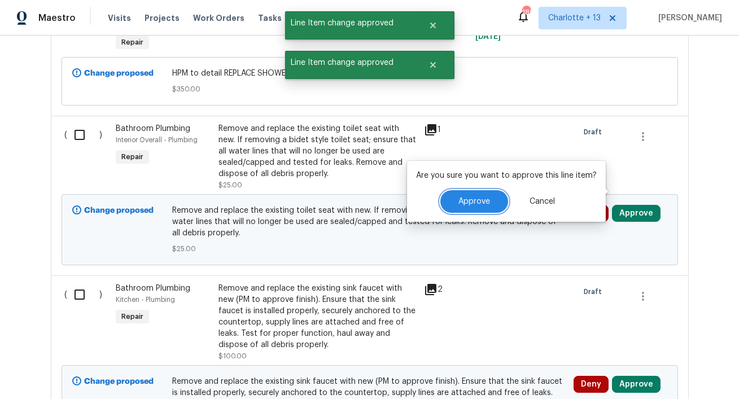
drag, startPoint x: 473, startPoint y: 193, endPoint x: 521, endPoint y: 228, distance: 59.7
click at [474, 194] on button "Approve" at bounding box center [474, 201] width 68 height 23
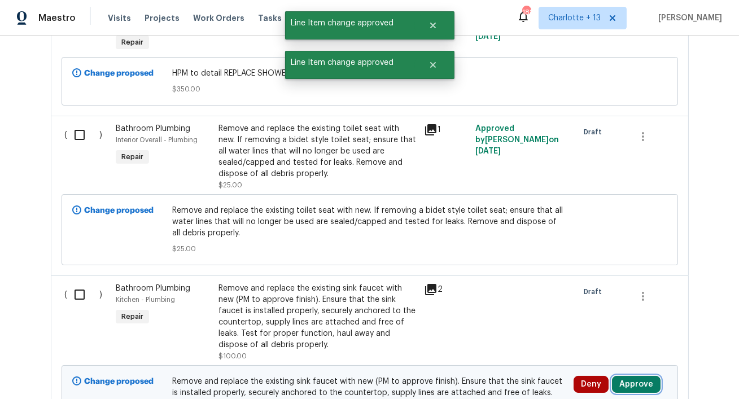
drag, startPoint x: 637, startPoint y: 365, endPoint x: 609, endPoint y: 356, distance: 30.0
click at [637, 376] on button "Approve" at bounding box center [636, 384] width 49 height 17
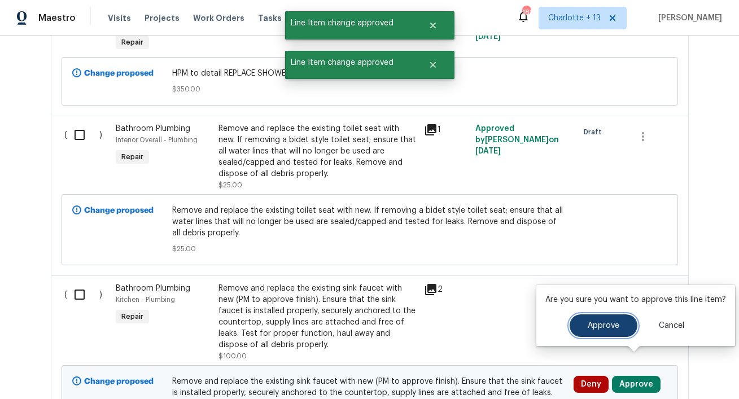
click at [596, 324] on span "Approve" at bounding box center [604, 326] width 32 height 8
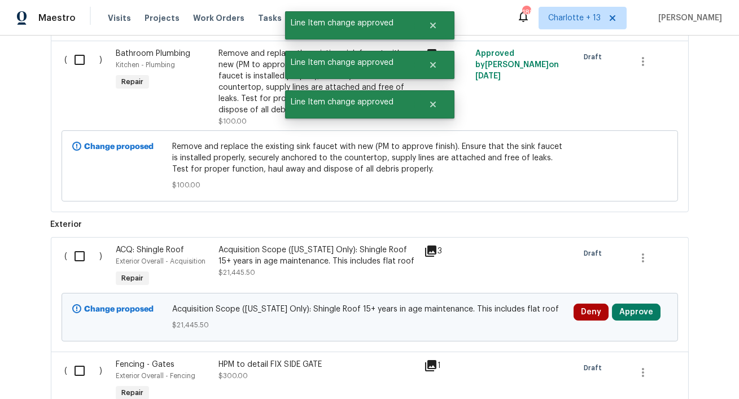
scroll to position [2887, 0]
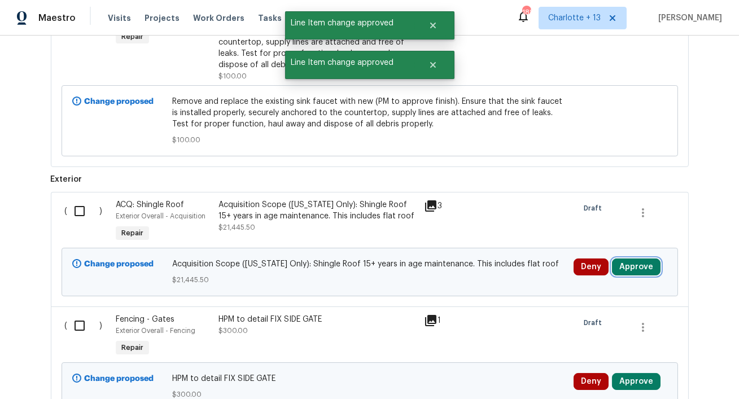
click at [646, 259] on button "Approve" at bounding box center [636, 267] width 49 height 17
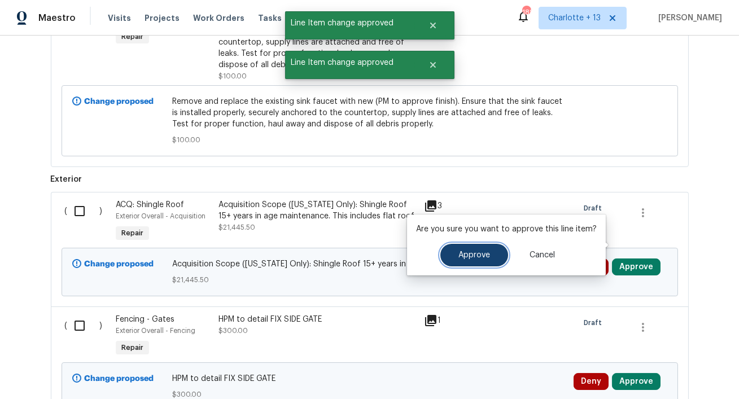
click at [490, 256] on button "Approve" at bounding box center [474, 255] width 68 height 23
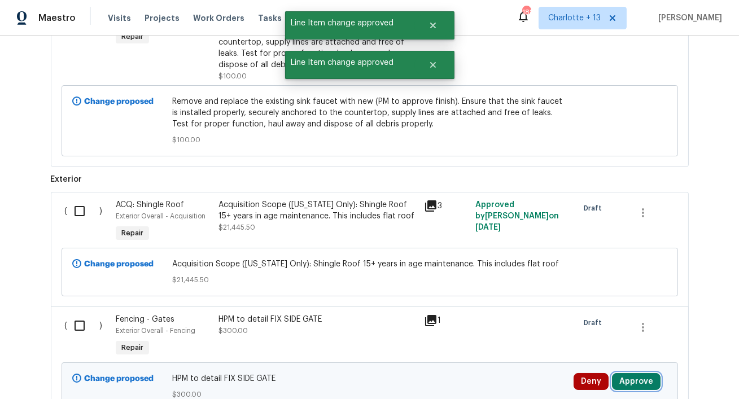
drag, startPoint x: 642, startPoint y: 358, endPoint x: 569, endPoint y: 351, distance: 74.3
click at [642, 373] on button "Approve" at bounding box center [636, 381] width 49 height 17
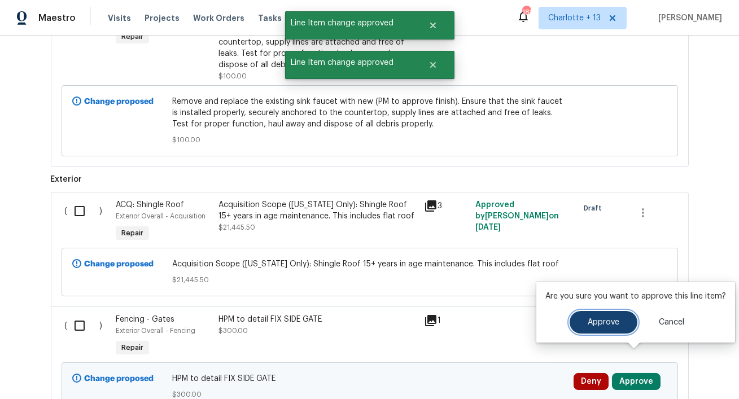
click at [576, 329] on button "Approve" at bounding box center [604, 322] width 68 height 23
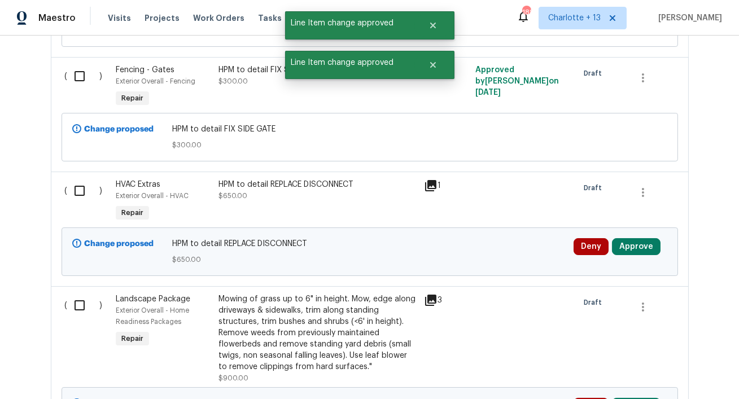
scroll to position [3137, 0]
click at [642, 238] on button "Approve" at bounding box center [636, 246] width 49 height 17
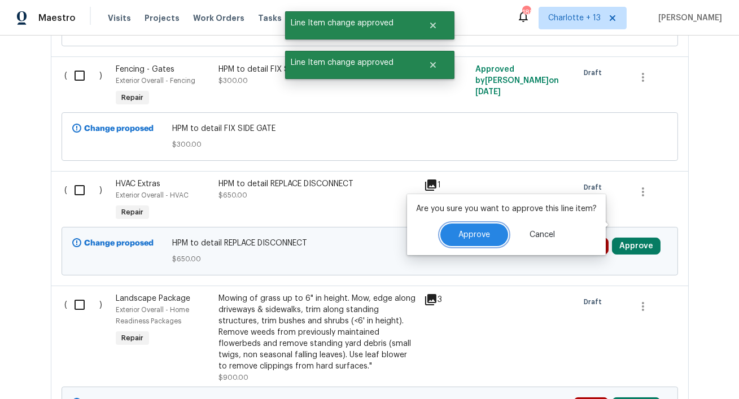
click at [482, 238] on span "Approve" at bounding box center [474, 235] width 32 height 8
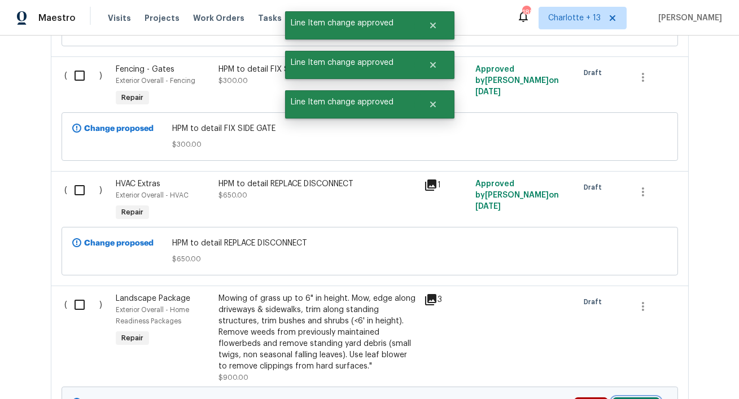
drag, startPoint x: 636, startPoint y: 388, endPoint x: 607, endPoint y: 372, distance: 32.6
click at [635, 397] on button "Approve" at bounding box center [636, 405] width 49 height 17
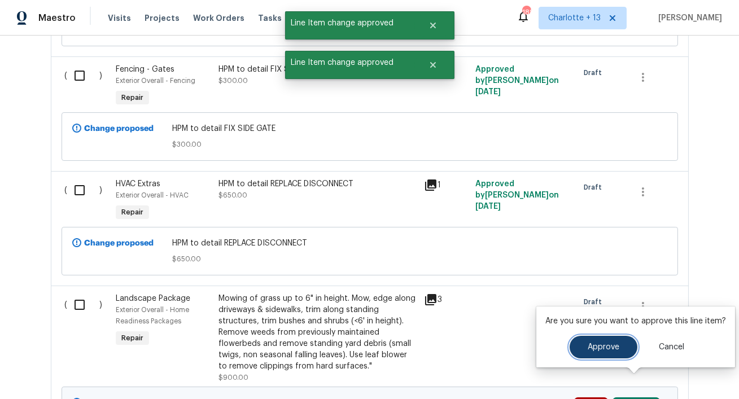
click at [602, 345] on span "Approve" at bounding box center [604, 347] width 32 height 8
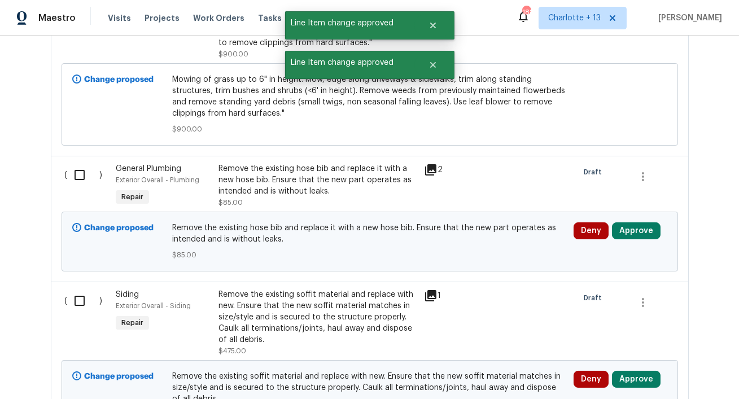
scroll to position [3461, 0]
click at [630, 222] on button "Approve" at bounding box center [636, 230] width 49 height 17
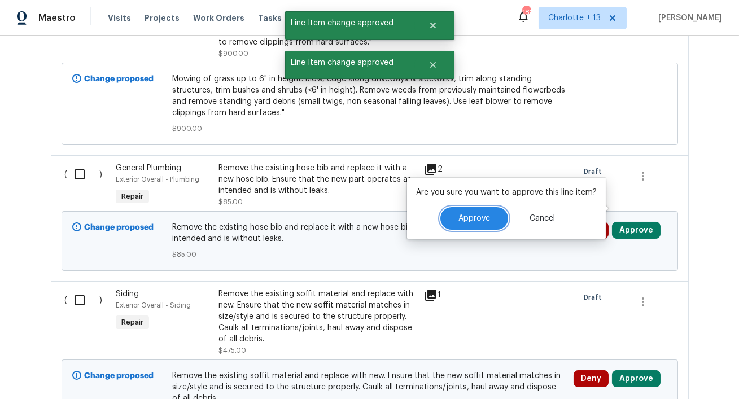
drag, startPoint x: 466, startPoint y: 217, endPoint x: 531, endPoint y: 265, distance: 80.4
click at [467, 218] on span "Approve" at bounding box center [474, 219] width 32 height 8
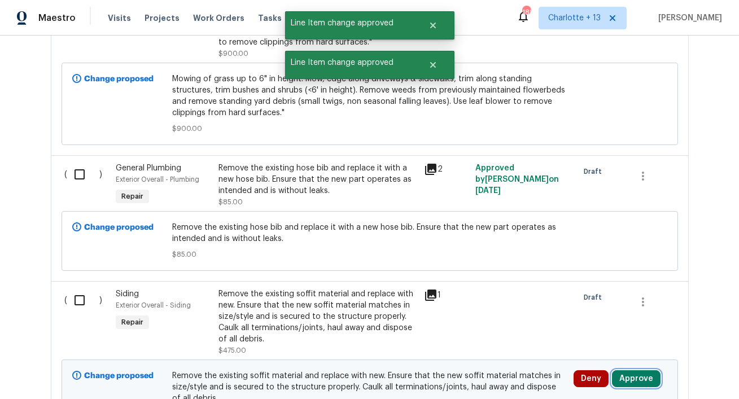
click at [634, 370] on button "Approve" at bounding box center [636, 378] width 49 height 17
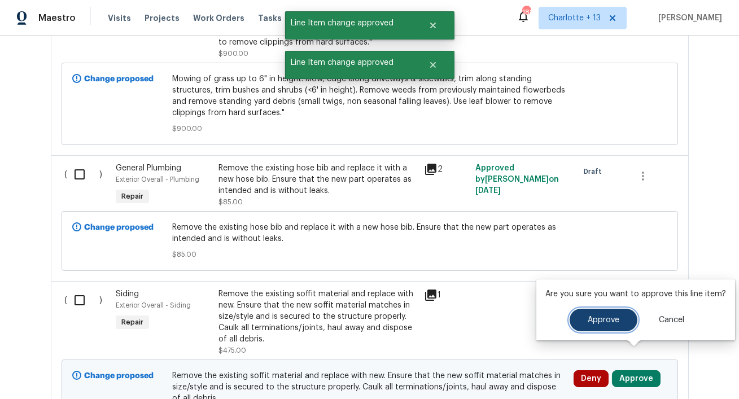
click at [598, 325] on button "Approve" at bounding box center [604, 320] width 68 height 23
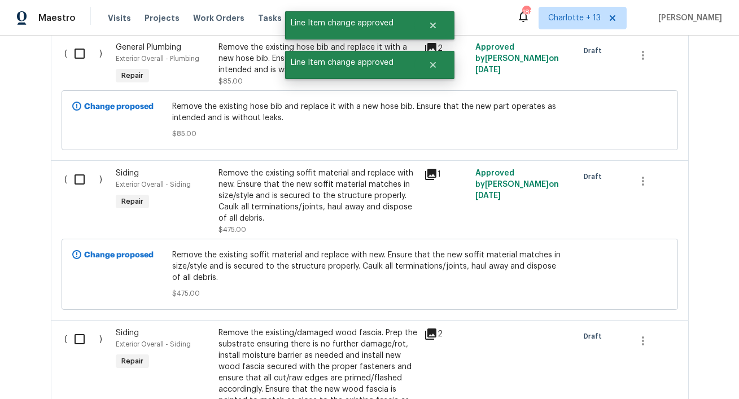
scroll to position [3629, 0]
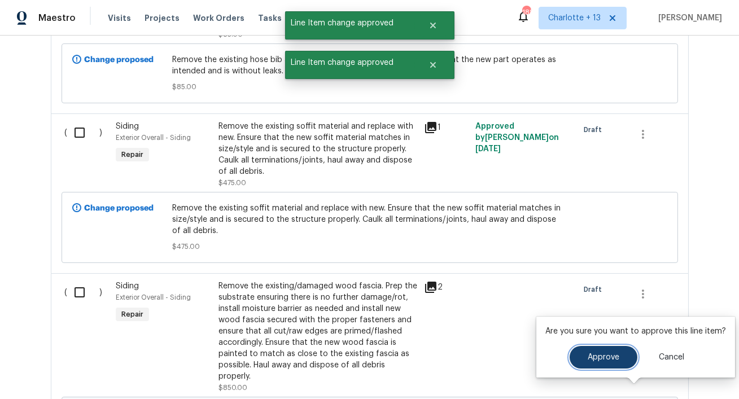
click at [589, 368] on button "Approve" at bounding box center [604, 357] width 68 height 23
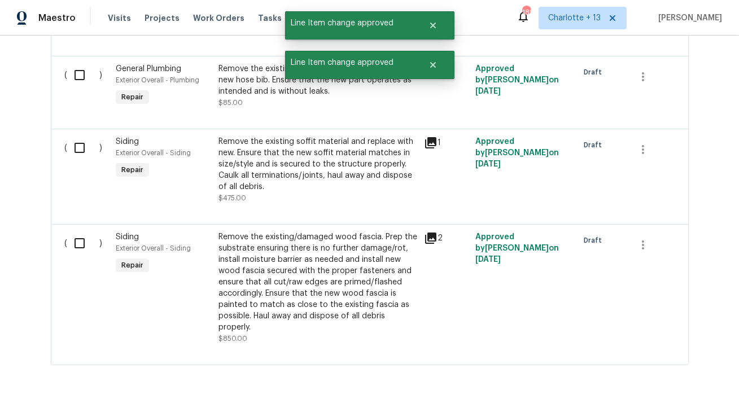
scroll to position [2873, 0]
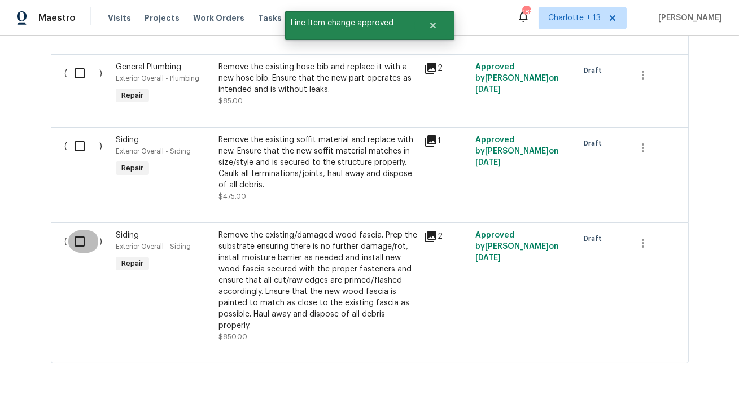
click at [80, 230] on input "checkbox" at bounding box center [84, 242] width 32 height 24
checkbox input "true"
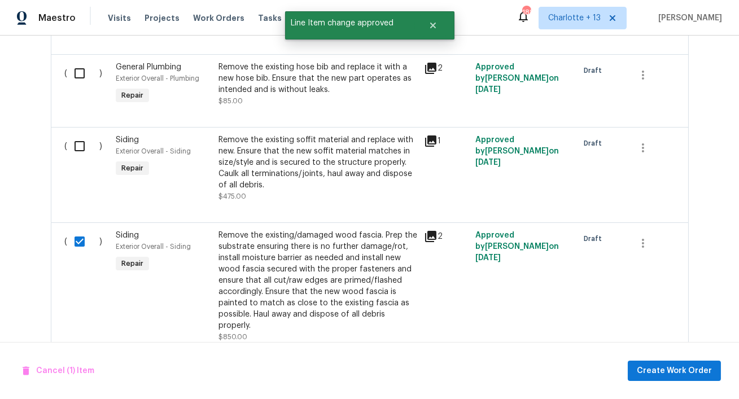
drag, startPoint x: 80, startPoint y: 132, endPoint x: 78, endPoint y: 126, distance: 6.1
click at [80, 134] on input "checkbox" at bounding box center [84, 146] width 32 height 24
checkbox input "true"
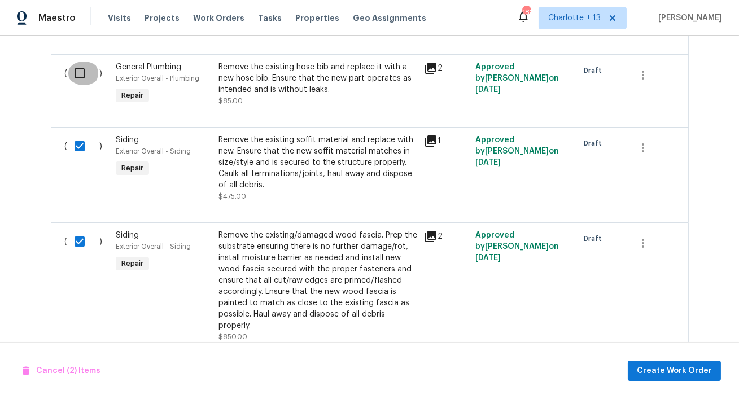
drag, startPoint x: 79, startPoint y: 52, endPoint x: 73, endPoint y: 64, distance: 13.6
click at [79, 62] on input "checkbox" at bounding box center [84, 74] width 32 height 24
checkbox input "true"
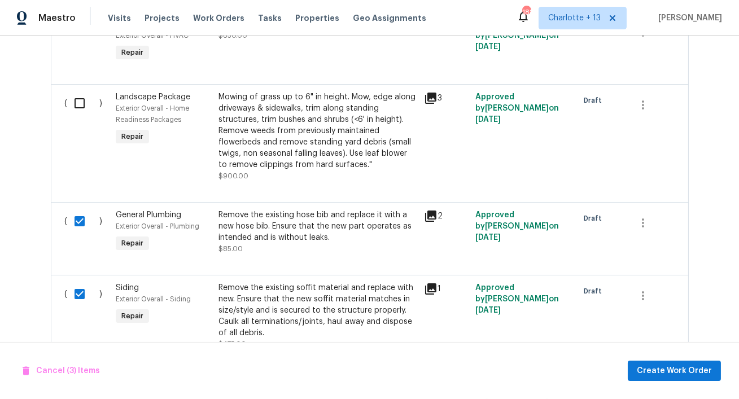
click at [84, 91] on input "checkbox" at bounding box center [84, 103] width 32 height 24
checkbox input "true"
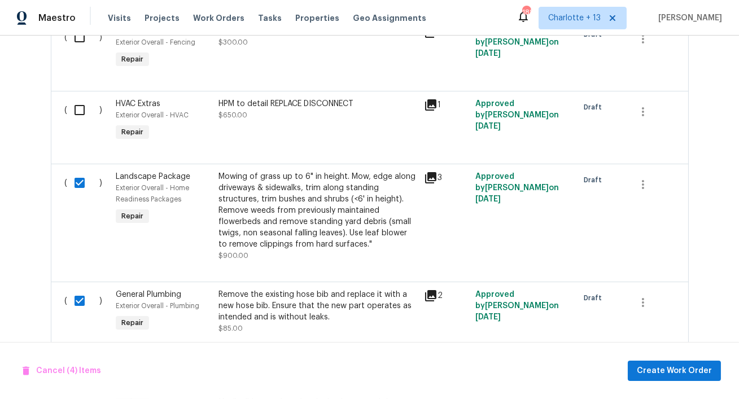
scroll to position [2624, 0]
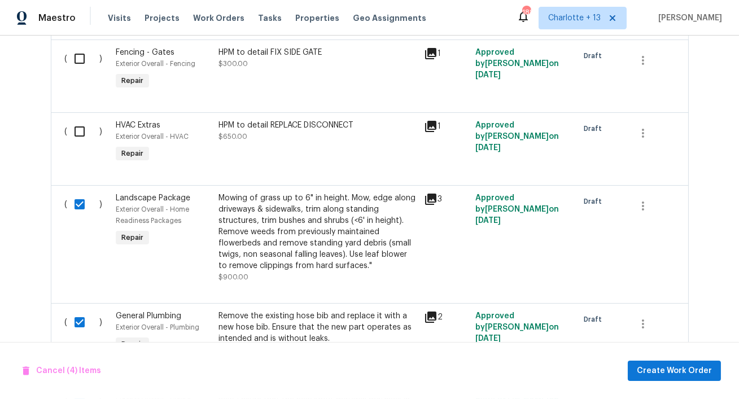
click at [80, 120] on input "checkbox" at bounding box center [84, 132] width 32 height 24
checkbox input "true"
click at [80, 47] on input "checkbox" at bounding box center [84, 59] width 32 height 24
checkbox input "true"
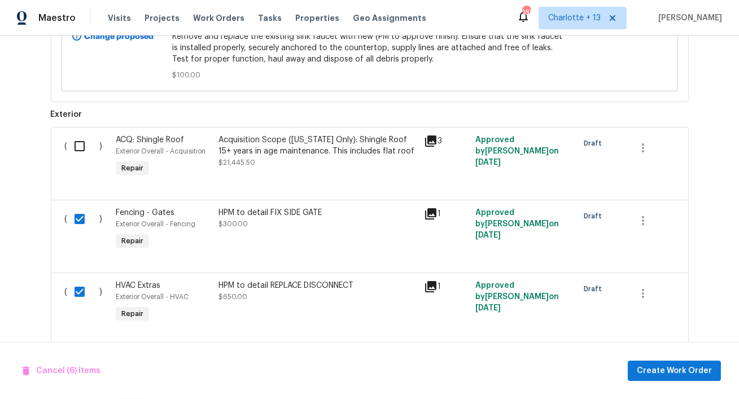
click at [87, 134] on input "checkbox" at bounding box center [84, 146] width 32 height 24
checkbox input "true"
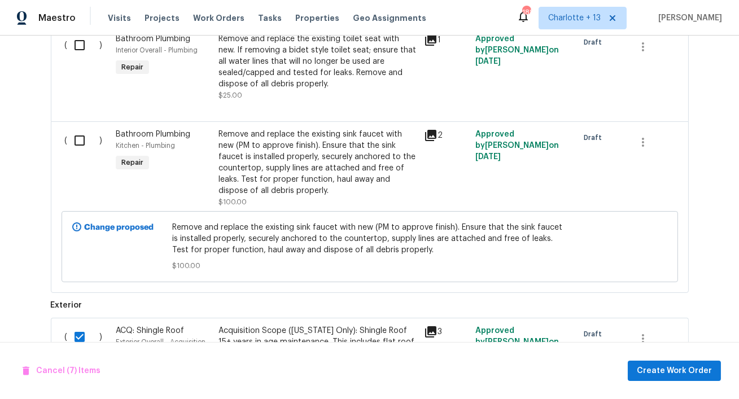
click at [80, 129] on input "checkbox" at bounding box center [84, 141] width 32 height 24
checkbox input "true"
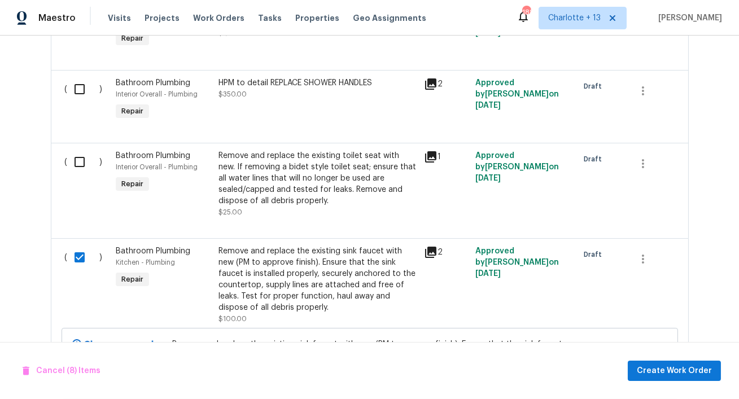
scroll to position [2151, 0]
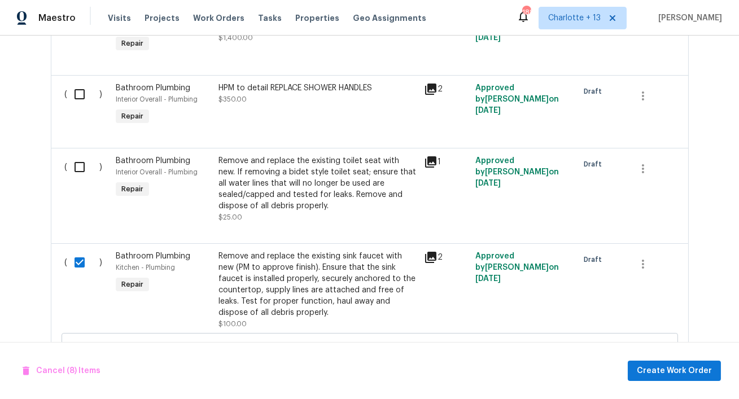
click at [80, 128] on div at bounding box center [370, 135] width 610 height 14
click at [80, 155] on input "checkbox" at bounding box center [84, 167] width 32 height 24
checkbox input "true"
click at [82, 82] on input "checkbox" at bounding box center [84, 94] width 32 height 24
checkbox input "true"
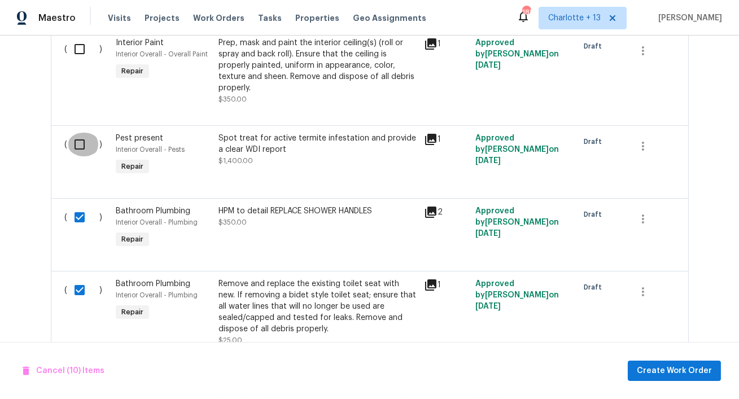
click at [75, 133] on input "checkbox" at bounding box center [84, 145] width 32 height 24
checkbox input "true"
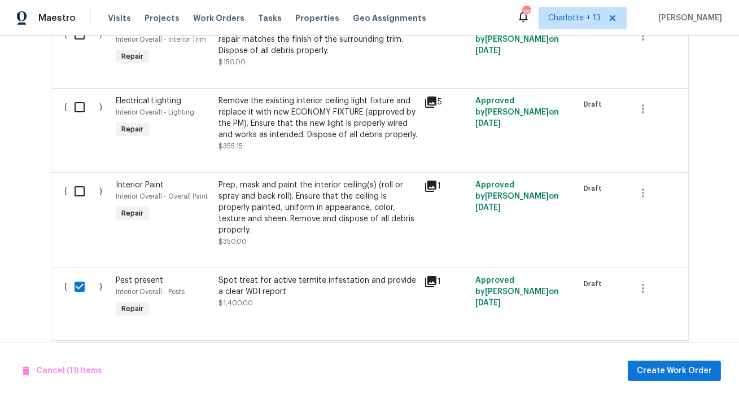
scroll to position [1865, 0]
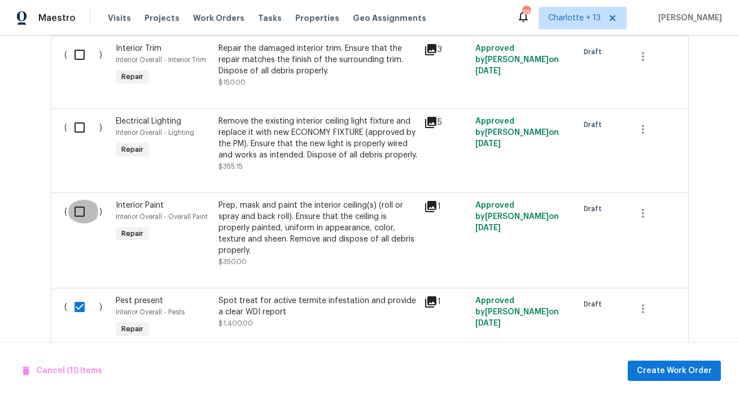
click at [78, 200] on input "checkbox" at bounding box center [84, 212] width 32 height 24
checkbox input "true"
click at [80, 116] on input "checkbox" at bounding box center [84, 128] width 32 height 24
checkbox input "true"
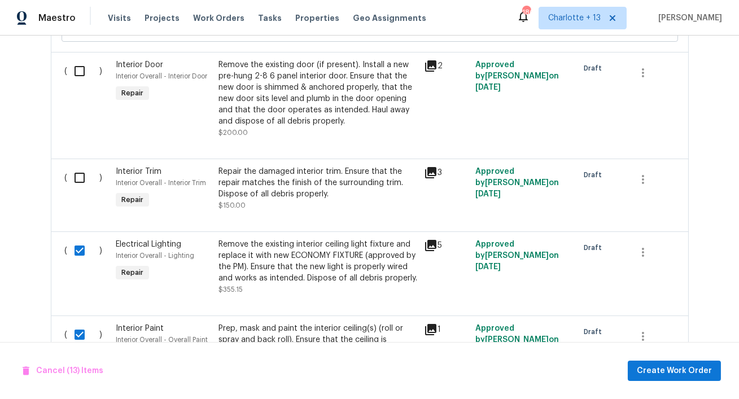
scroll to position [1734, 0]
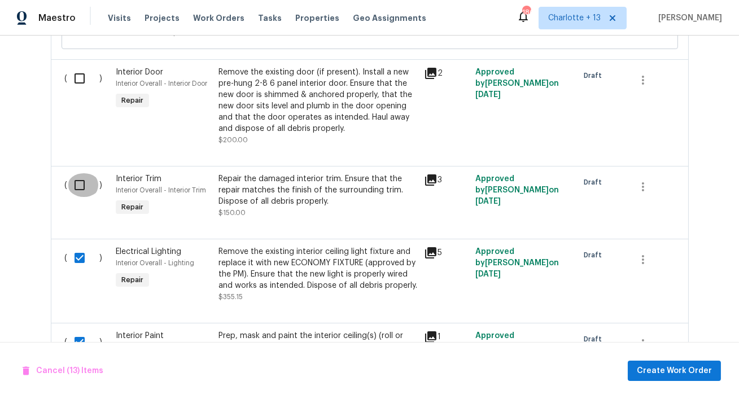
click at [77, 173] on input "checkbox" at bounding box center [84, 185] width 32 height 24
checkbox input "true"
click at [79, 67] on input "checkbox" at bounding box center [84, 79] width 32 height 24
checkbox input "true"
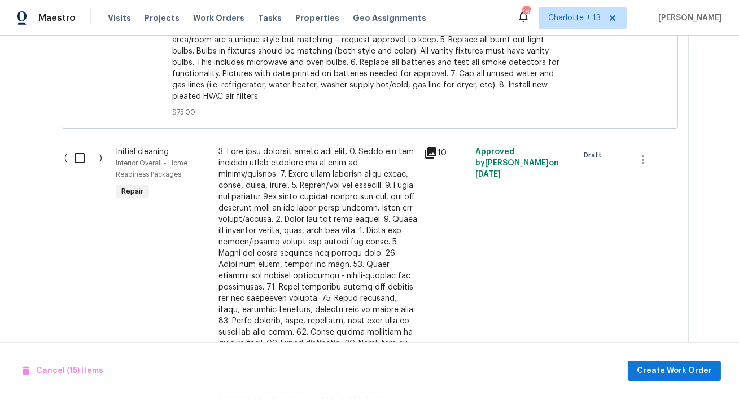
scroll to position [1078, 0]
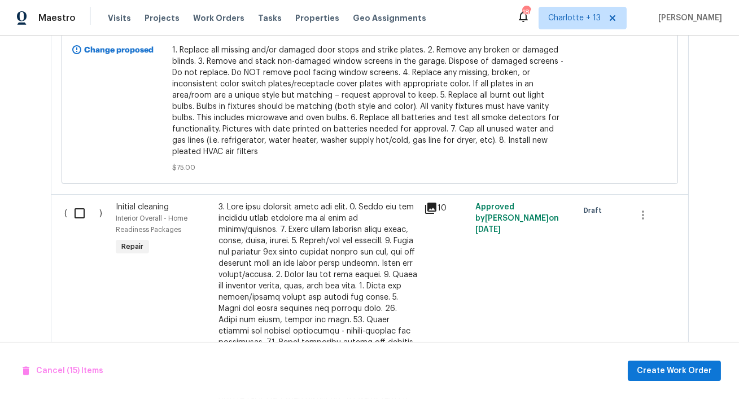
click at [75, 203] on input "checkbox" at bounding box center [84, 214] width 32 height 24
checkbox input "true"
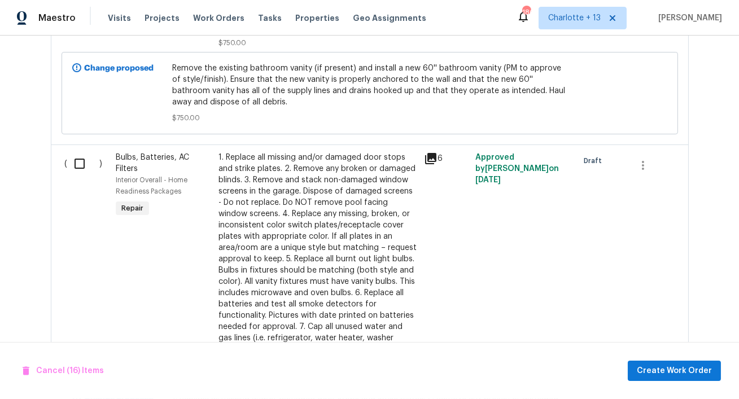
click at [75, 152] on input "checkbox" at bounding box center [84, 164] width 32 height 24
checkbox input "true"
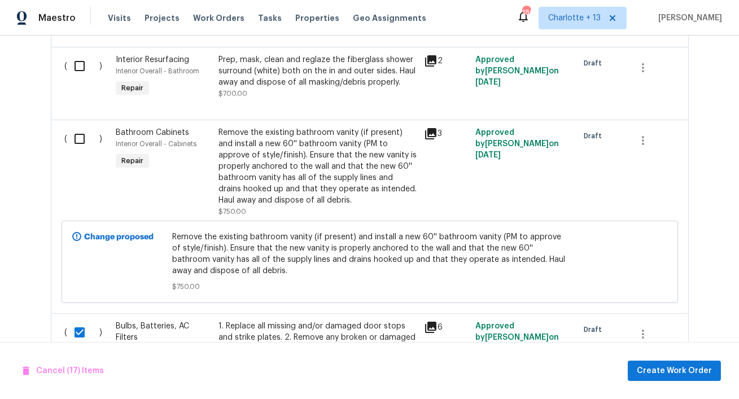
scroll to position [563, 0]
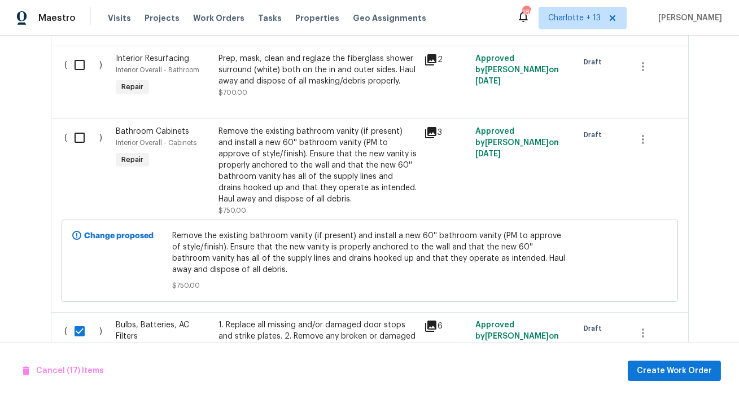
click at [79, 126] on input "checkbox" at bounding box center [84, 138] width 32 height 24
checkbox input "true"
drag, startPoint x: 82, startPoint y: 49, endPoint x: 75, endPoint y: 65, distance: 17.9
click at [82, 53] on input "checkbox" at bounding box center [84, 65] width 32 height 24
checkbox input "true"
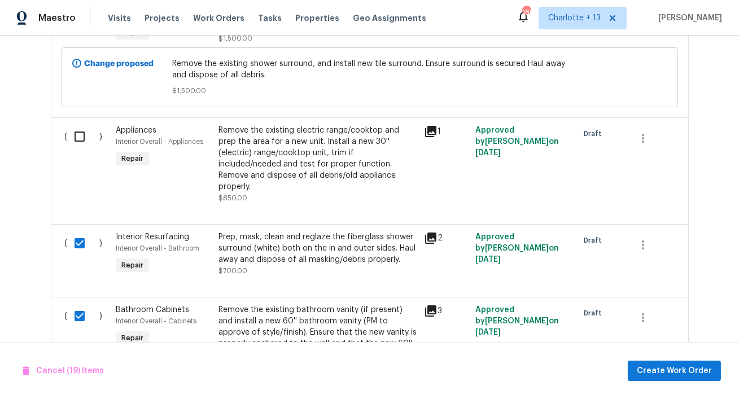
scroll to position [366, 0]
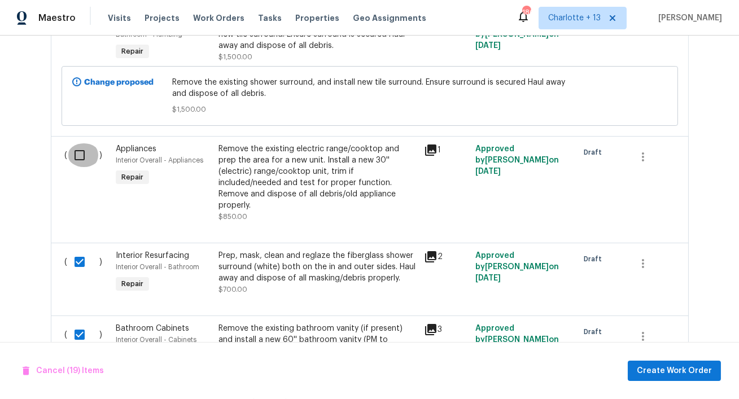
click at [84, 158] on input "checkbox" at bounding box center [84, 155] width 32 height 24
checkbox input "true"
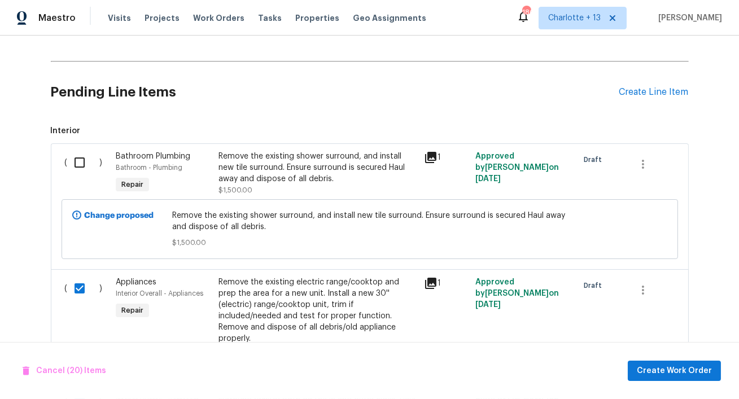
scroll to position [175, 0]
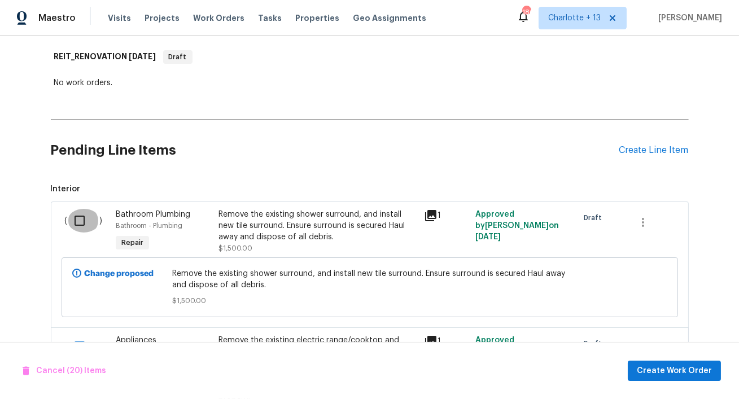
click at [78, 216] on input "checkbox" at bounding box center [84, 221] width 32 height 24
checkbox input "true"
click at [282, 129] on h2 "Pending Line Items" at bounding box center [335, 150] width 569 height 53
click at [259, 160] on h2 "Pending Line Items" at bounding box center [335, 150] width 569 height 53
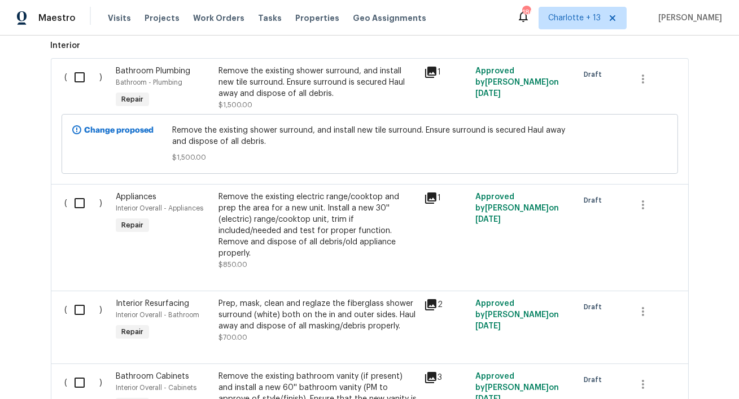
scroll to position [339, 0]
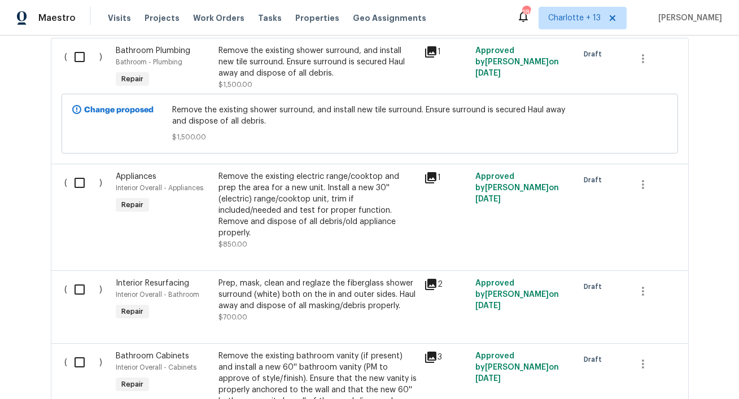
click at [435, 53] on icon at bounding box center [431, 52] width 14 height 14
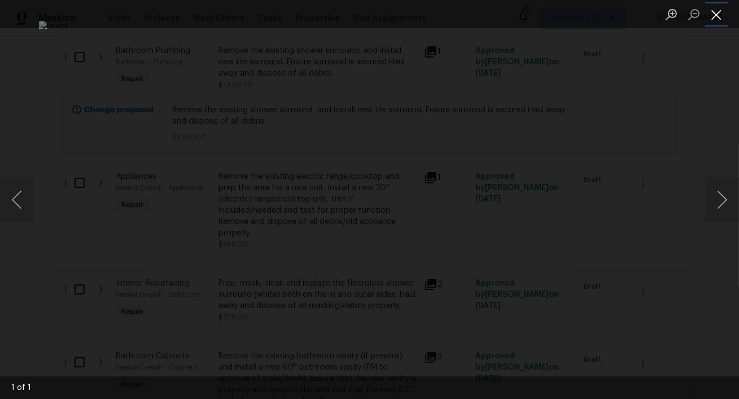
click at [724, 15] on button "Close lightbox" at bounding box center [716, 15] width 23 height 20
